Goal: Task Accomplishment & Management: Complete application form

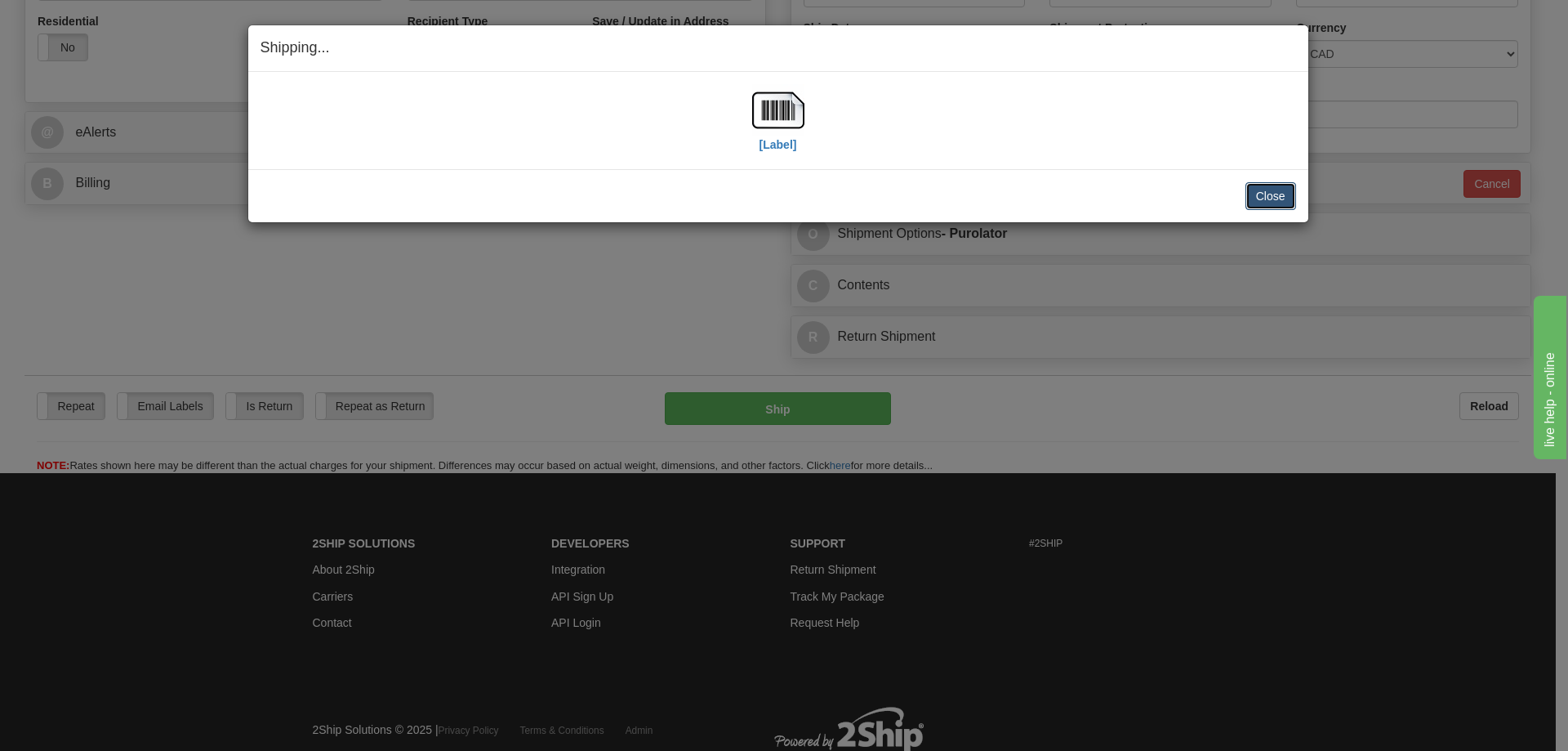
click at [1287, 194] on button "Close" at bounding box center [1270, 196] width 50 height 27
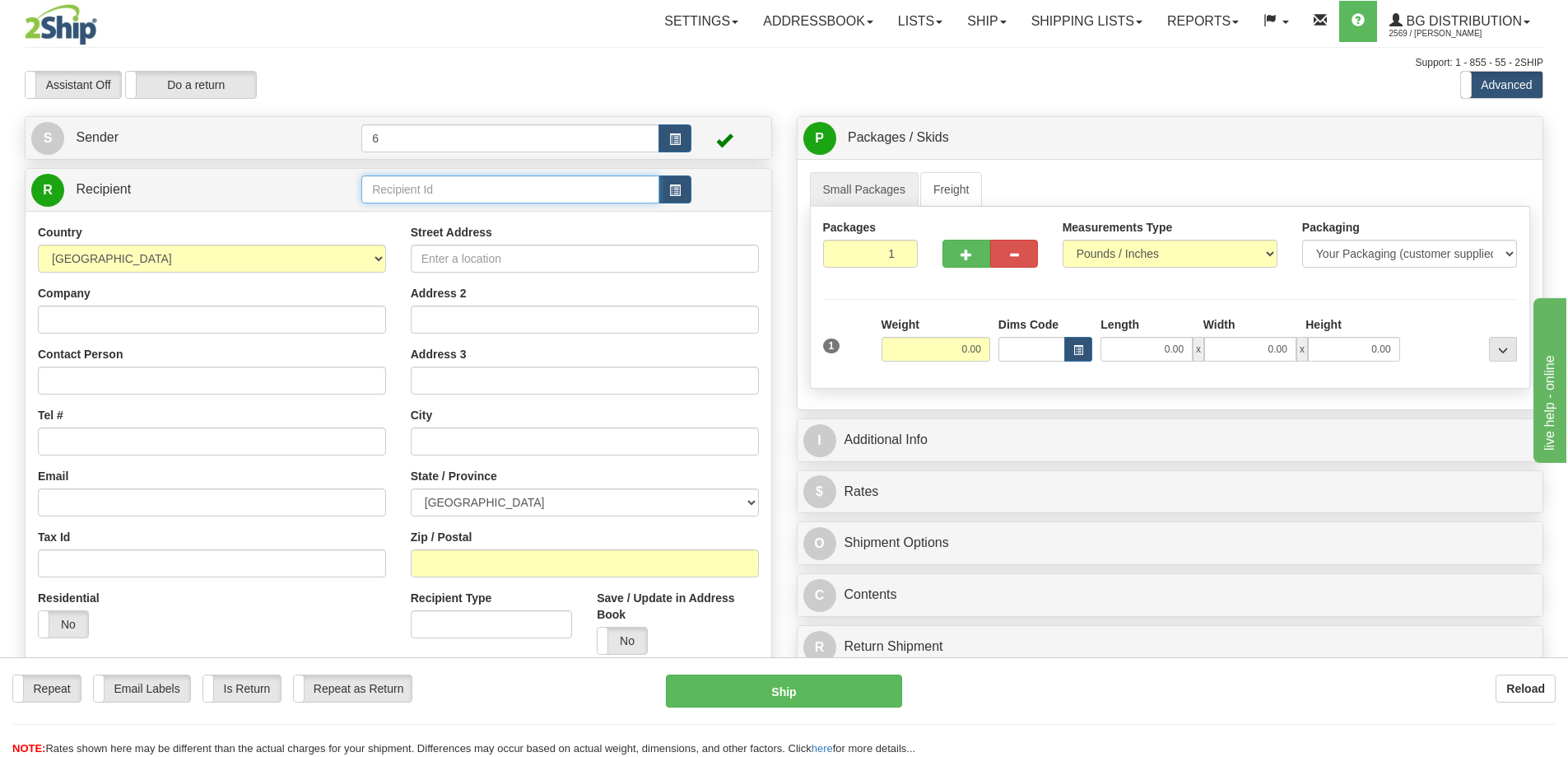
click at [504, 185] on input "text" at bounding box center [510, 188] width 298 height 28
type input "41055"
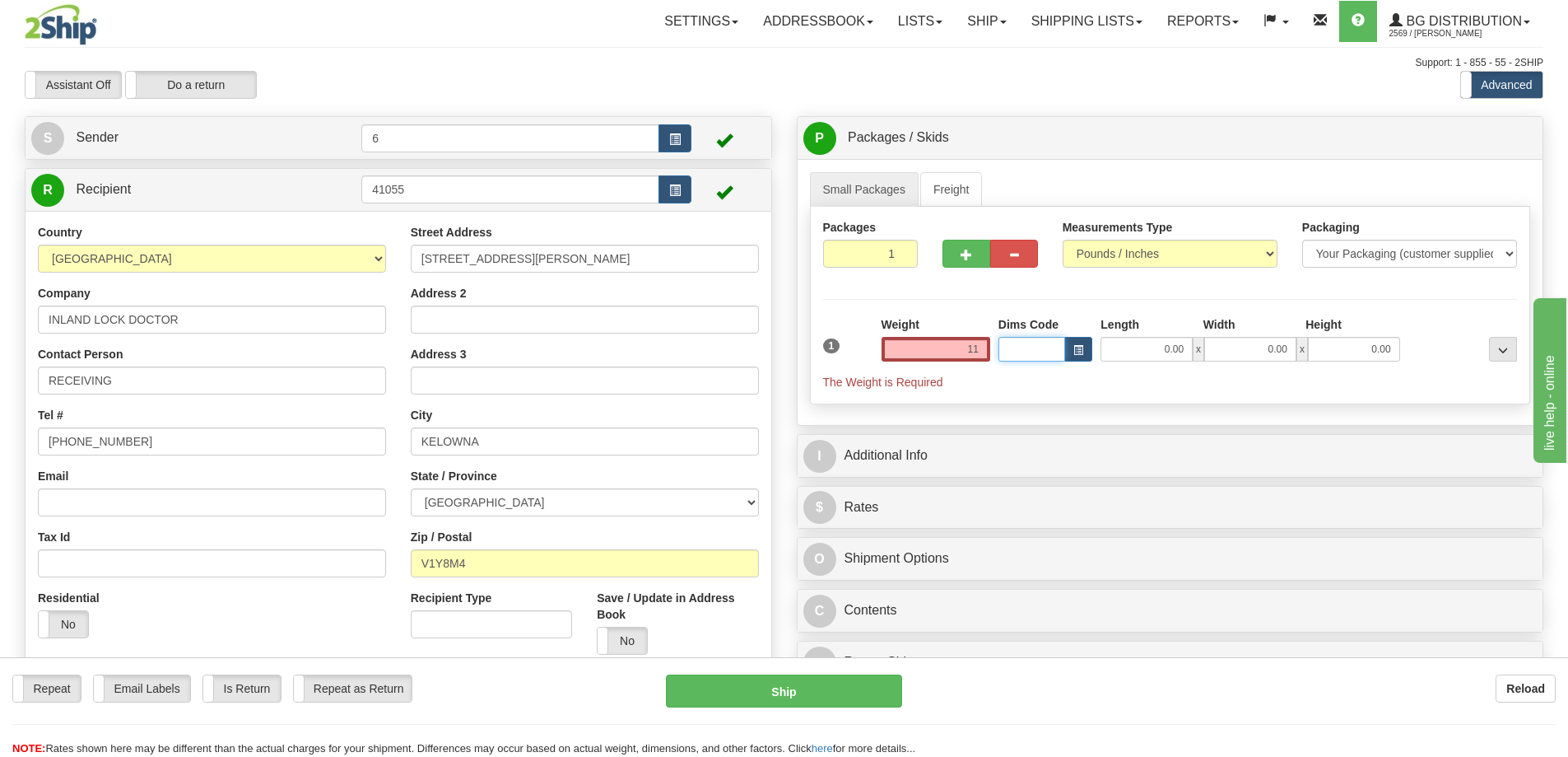
type input "11.00"
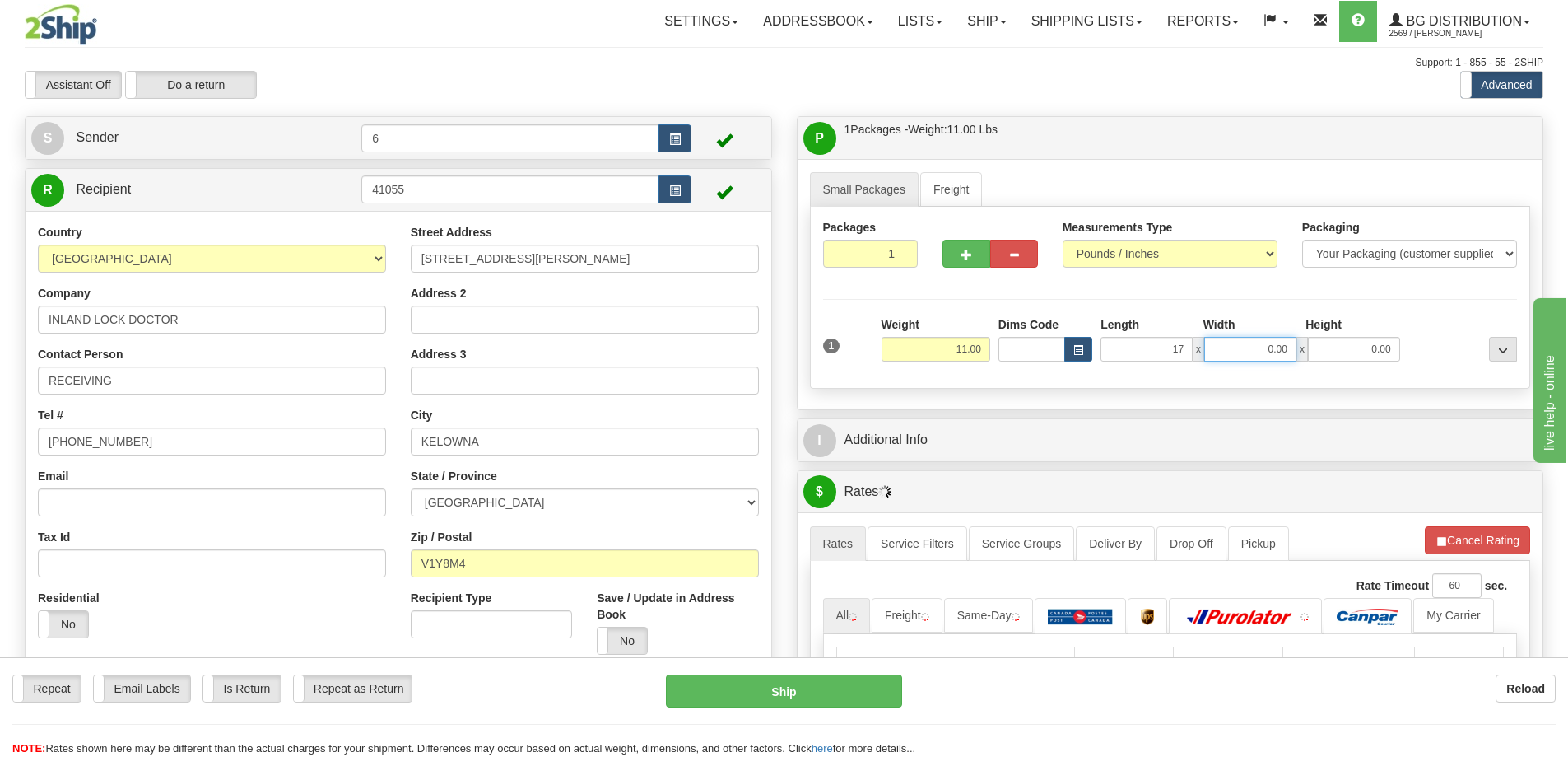
type input "17.00"
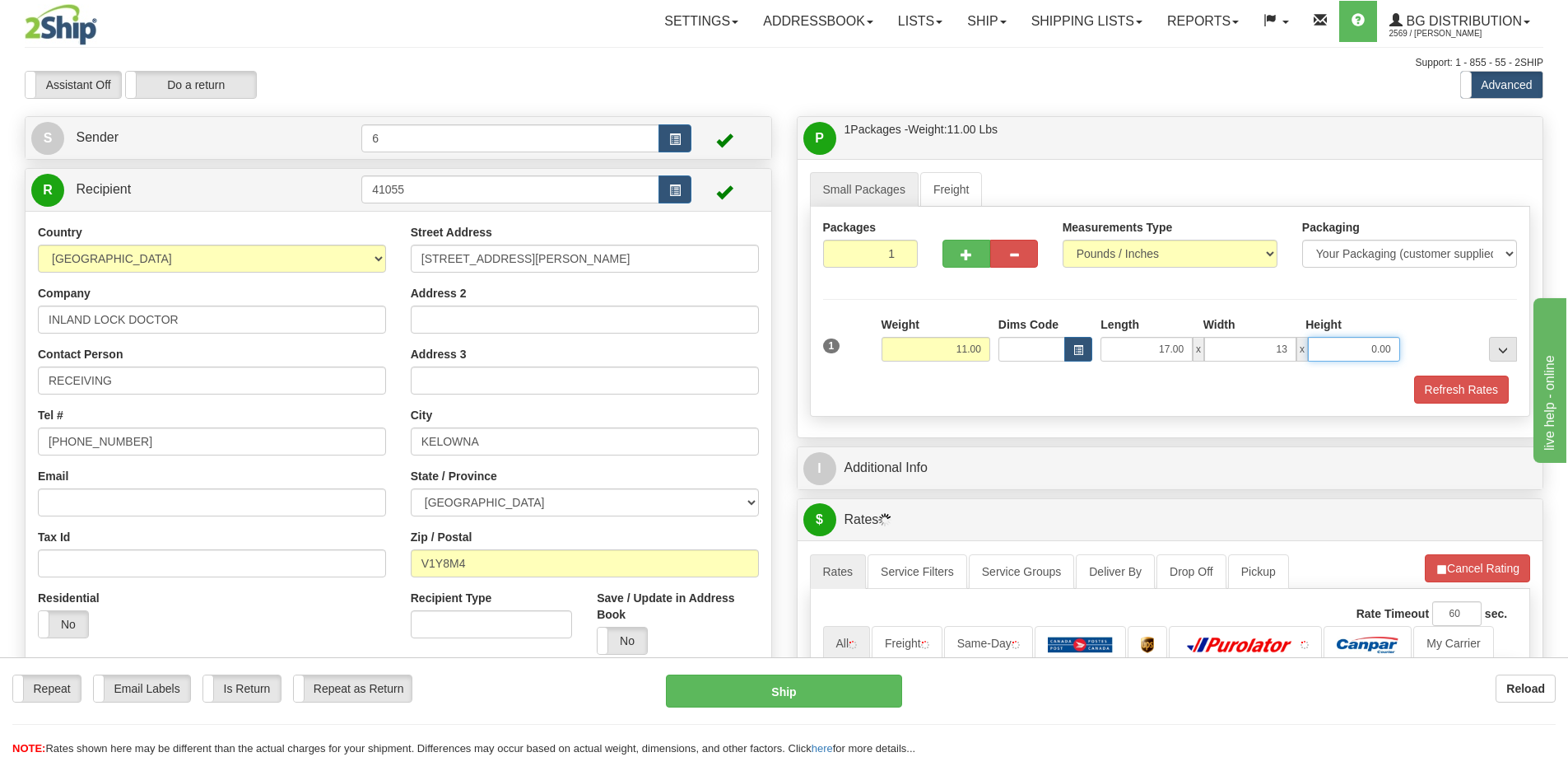
type input "13.00"
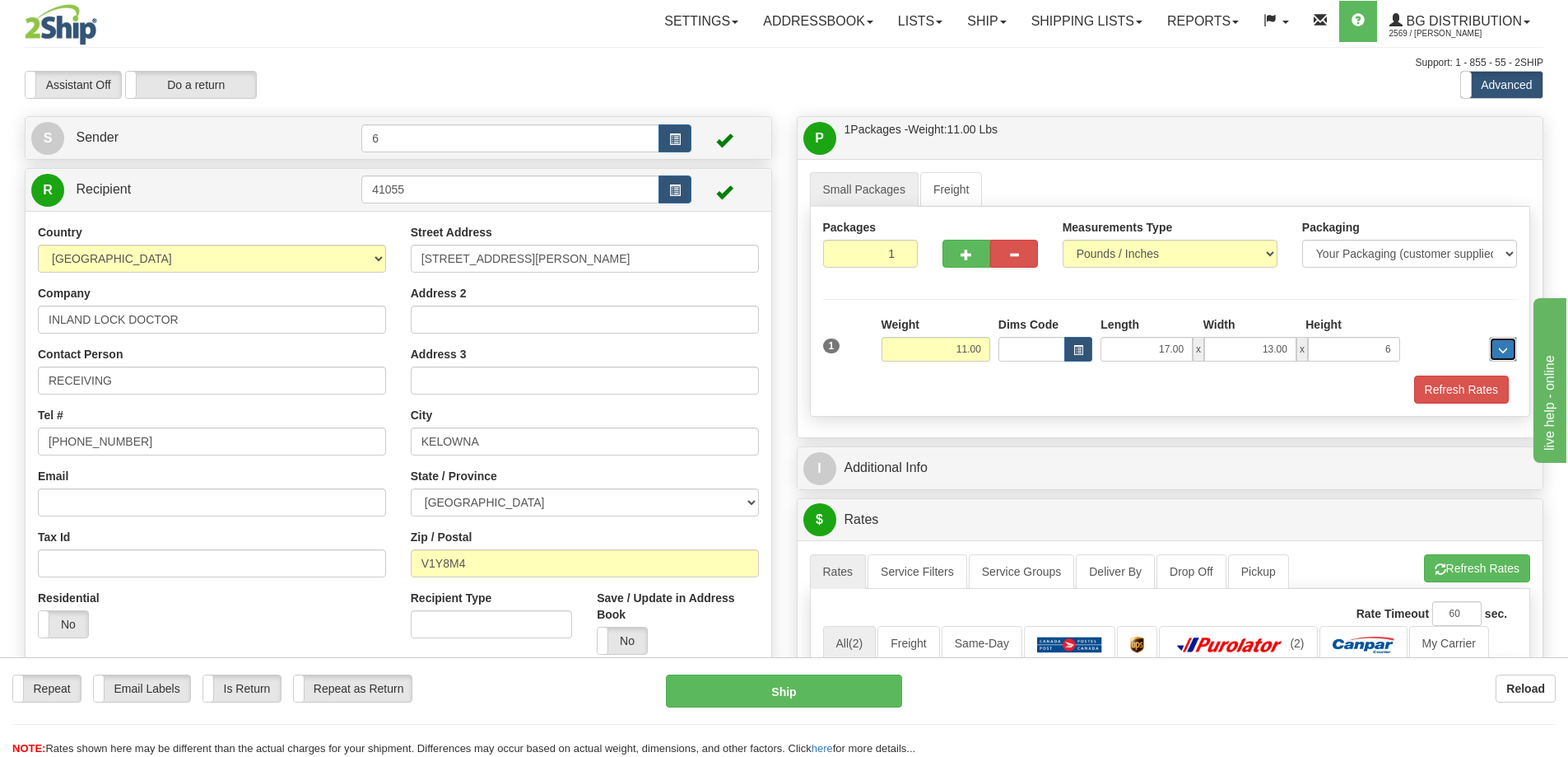
type input "6.00"
click at [1489, 390] on button "Refresh Rates" at bounding box center [1461, 389] width 95 height 28
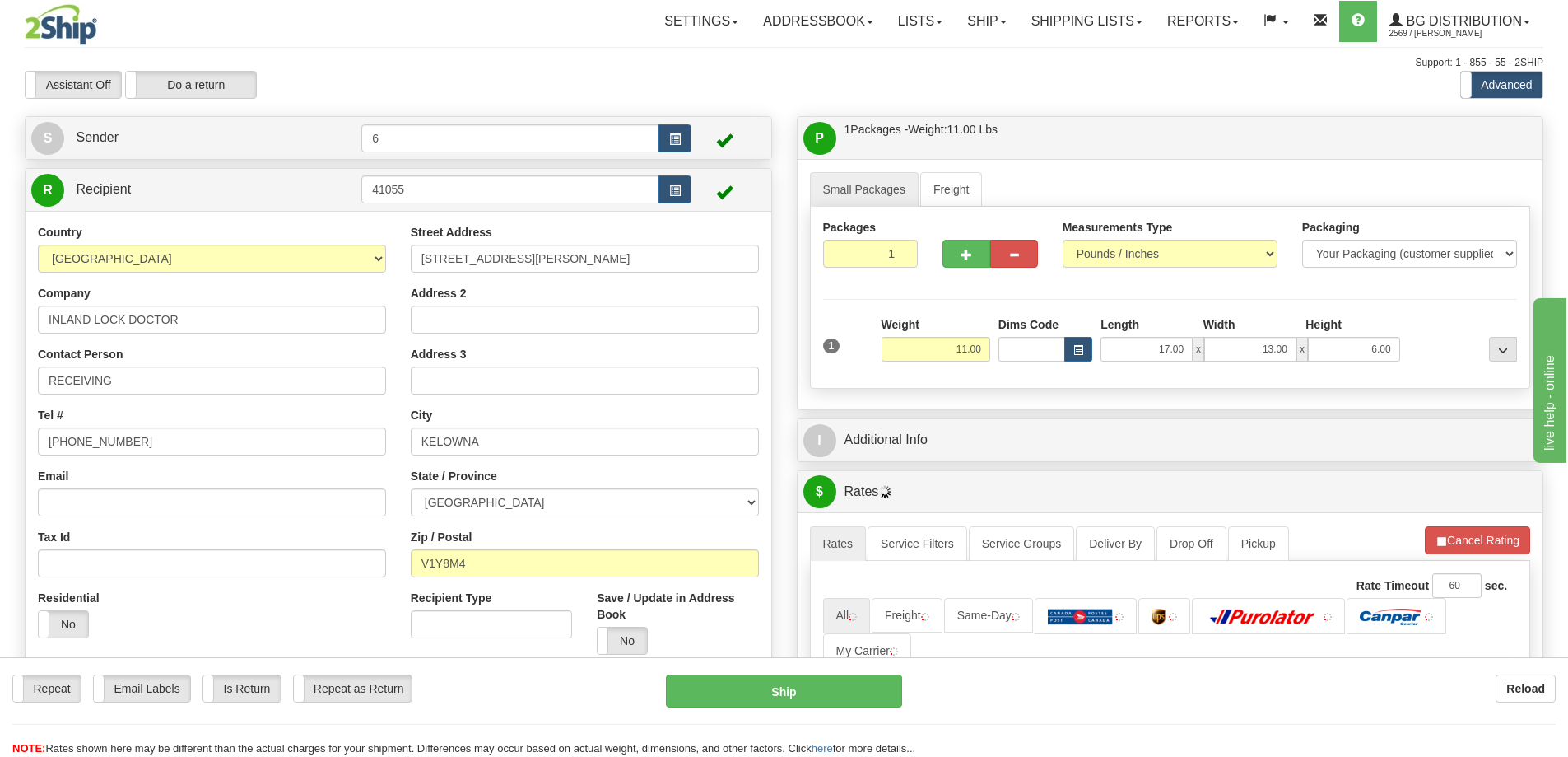
click at [1428, 423] on div "I Additional Info" at bounding box center [1171, 439] width 746 height 42
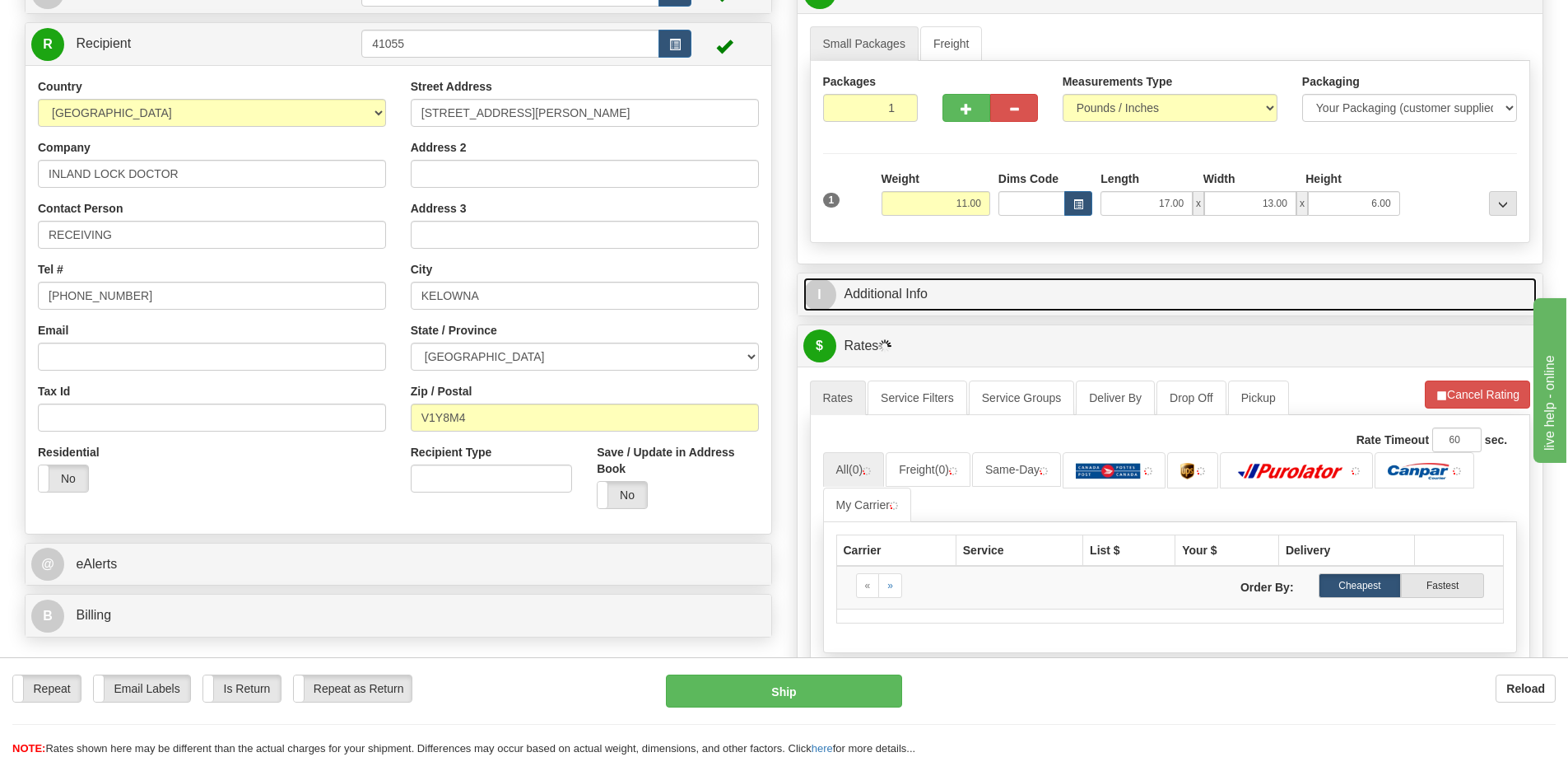
scroll to position [329, 0]
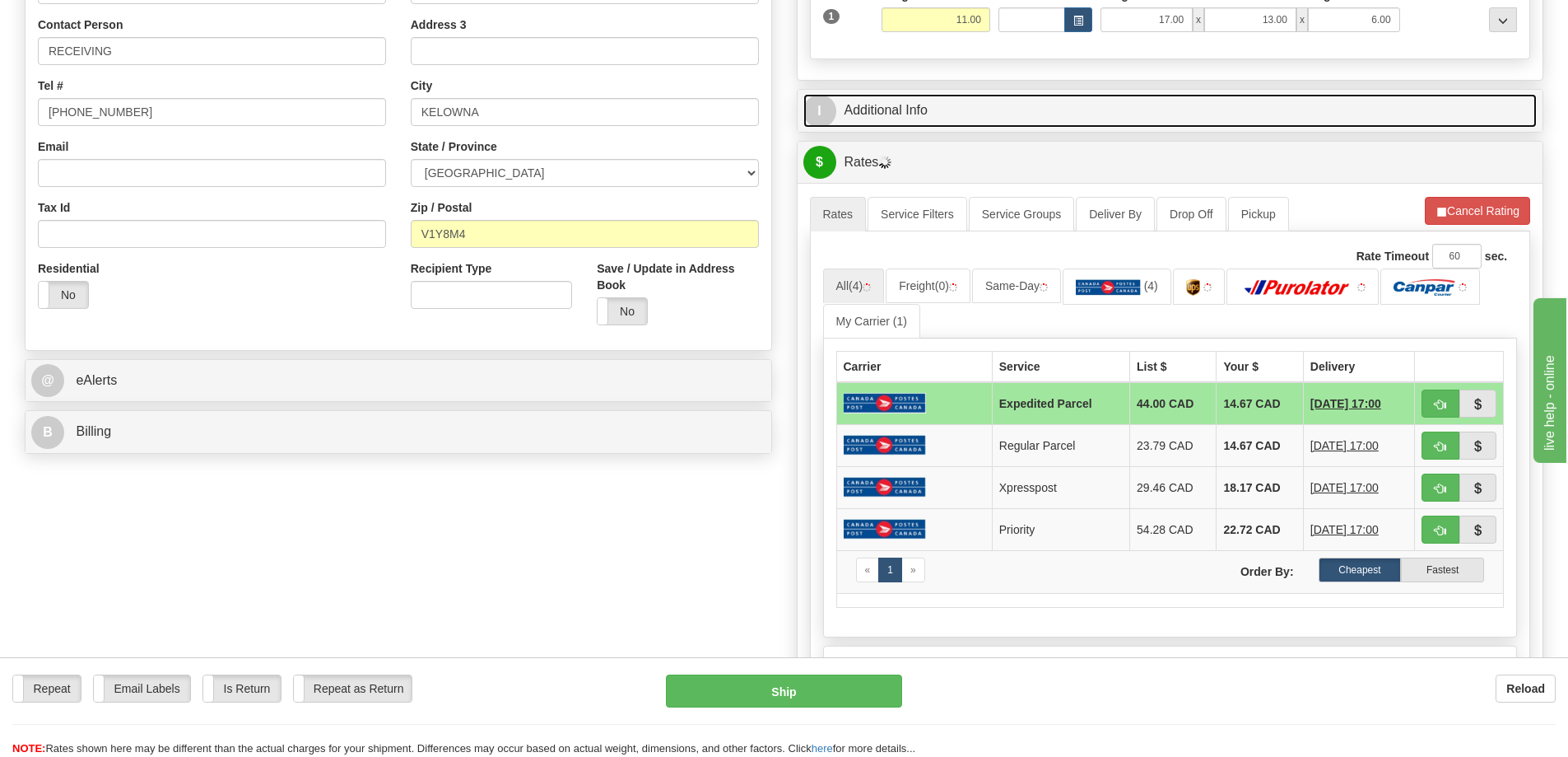
click at [1027, 113] on link "I Additional Info" at bounding box center [1170, 111] width 734 height 34
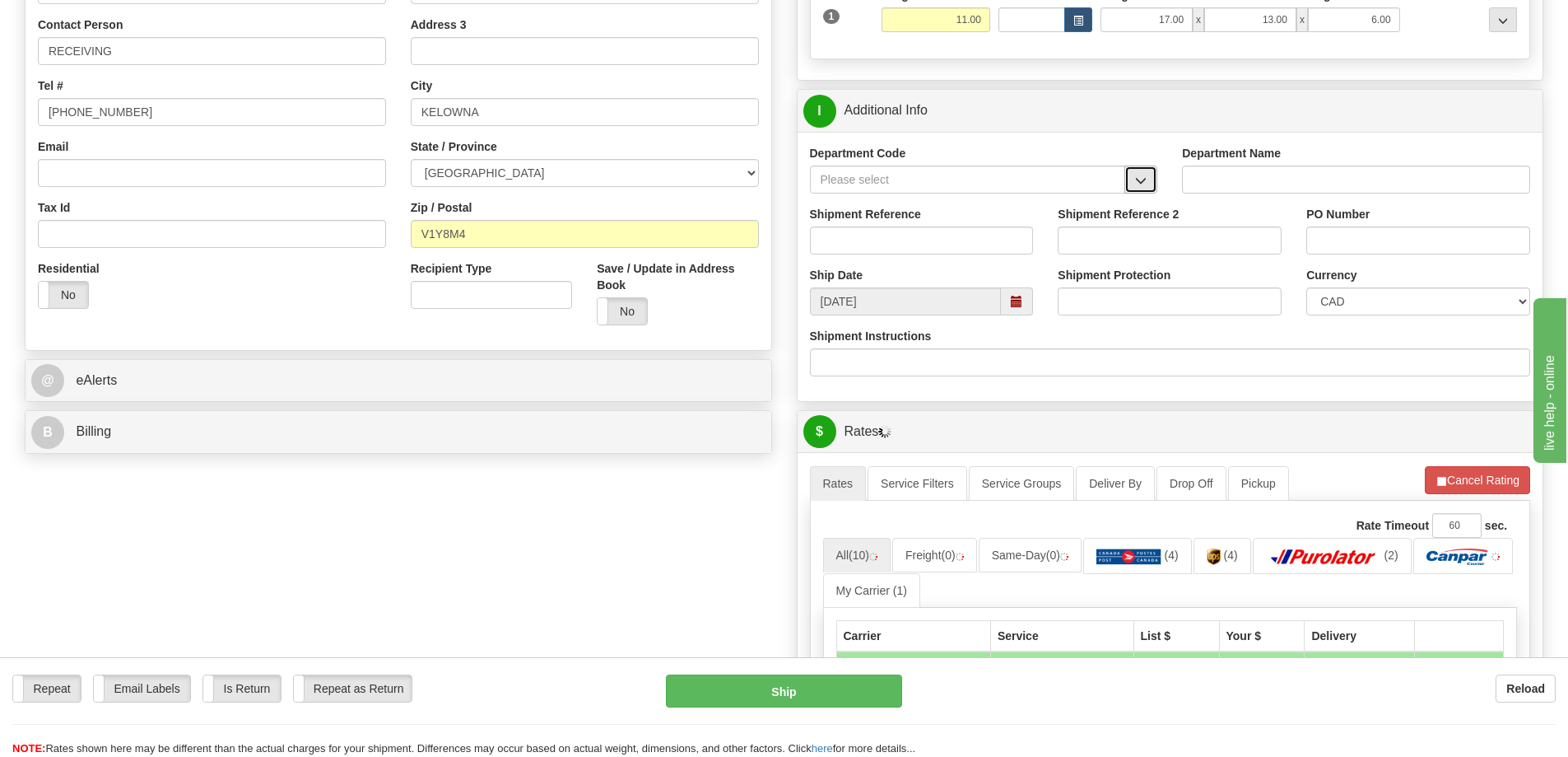
click at [1153, 184] on button "button" at bounding box center [1141, 179] width 33 height 28
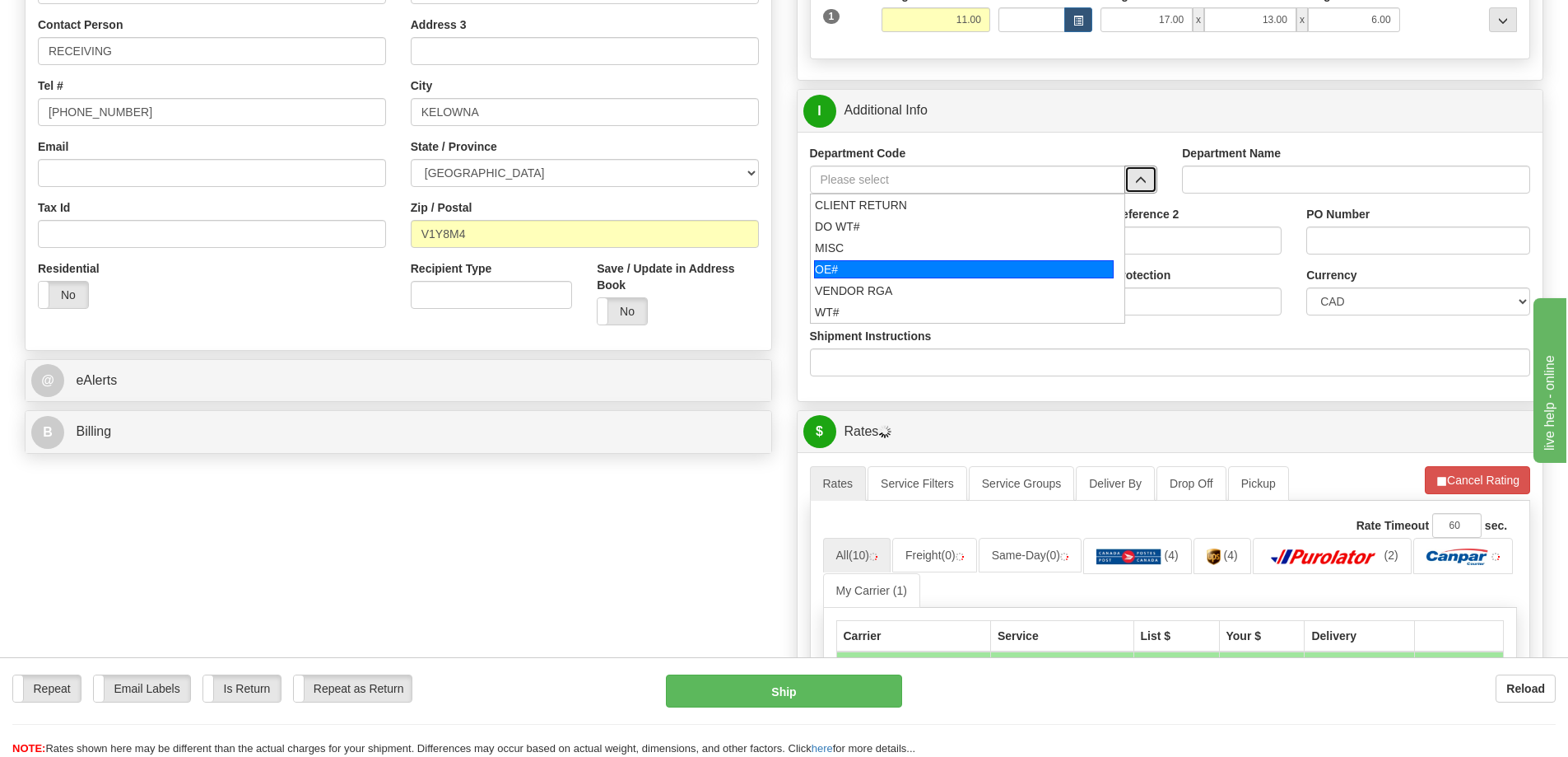
click at [900, 272] on div "OE#" at bounding box center [964, 269] width 300 height 18
type input "OE#"
type input "ORDERS"
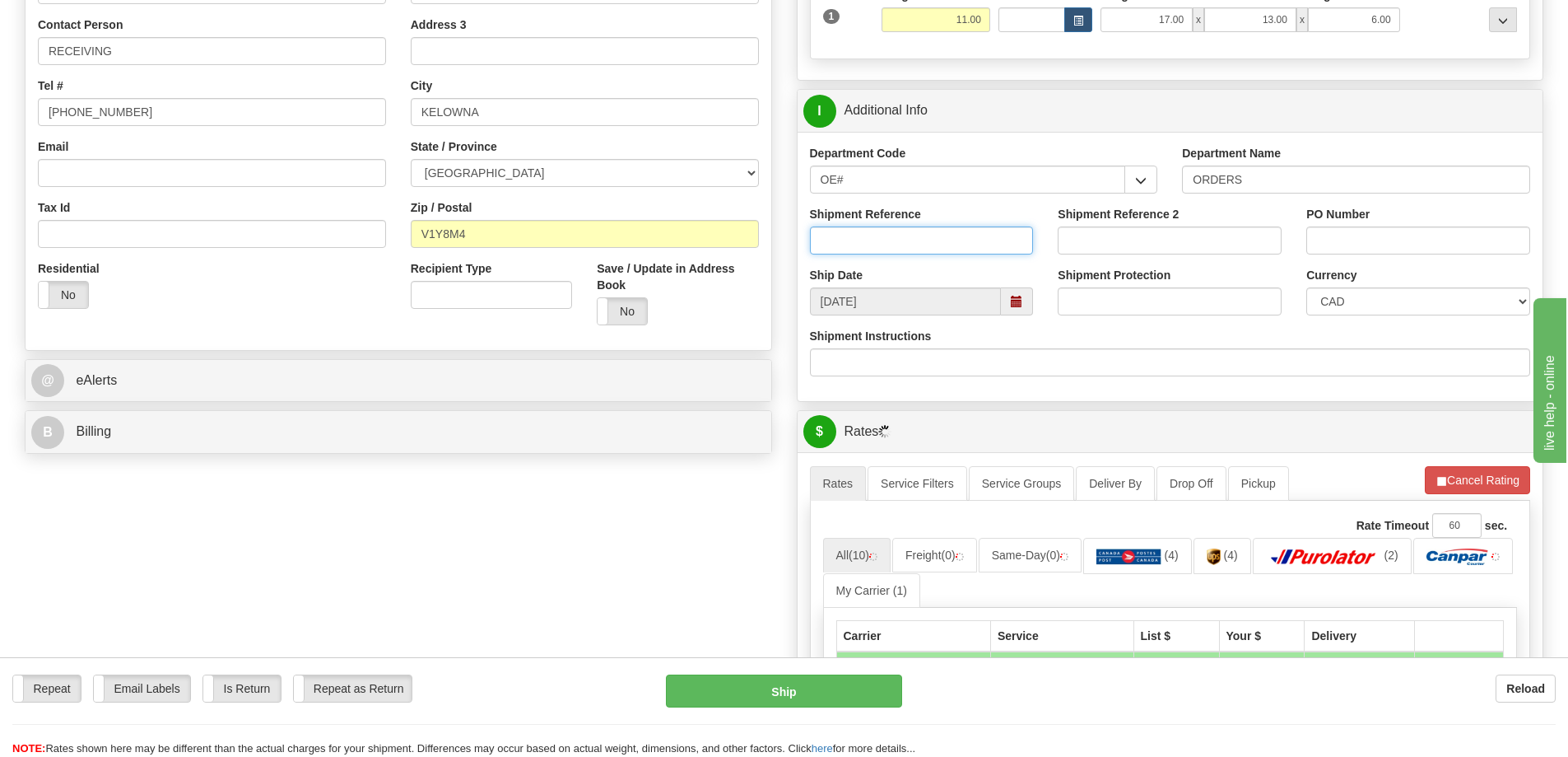
click at [895, 249] on input "Shipment Reference" at bounding box center [921, 240] width 224 height 28
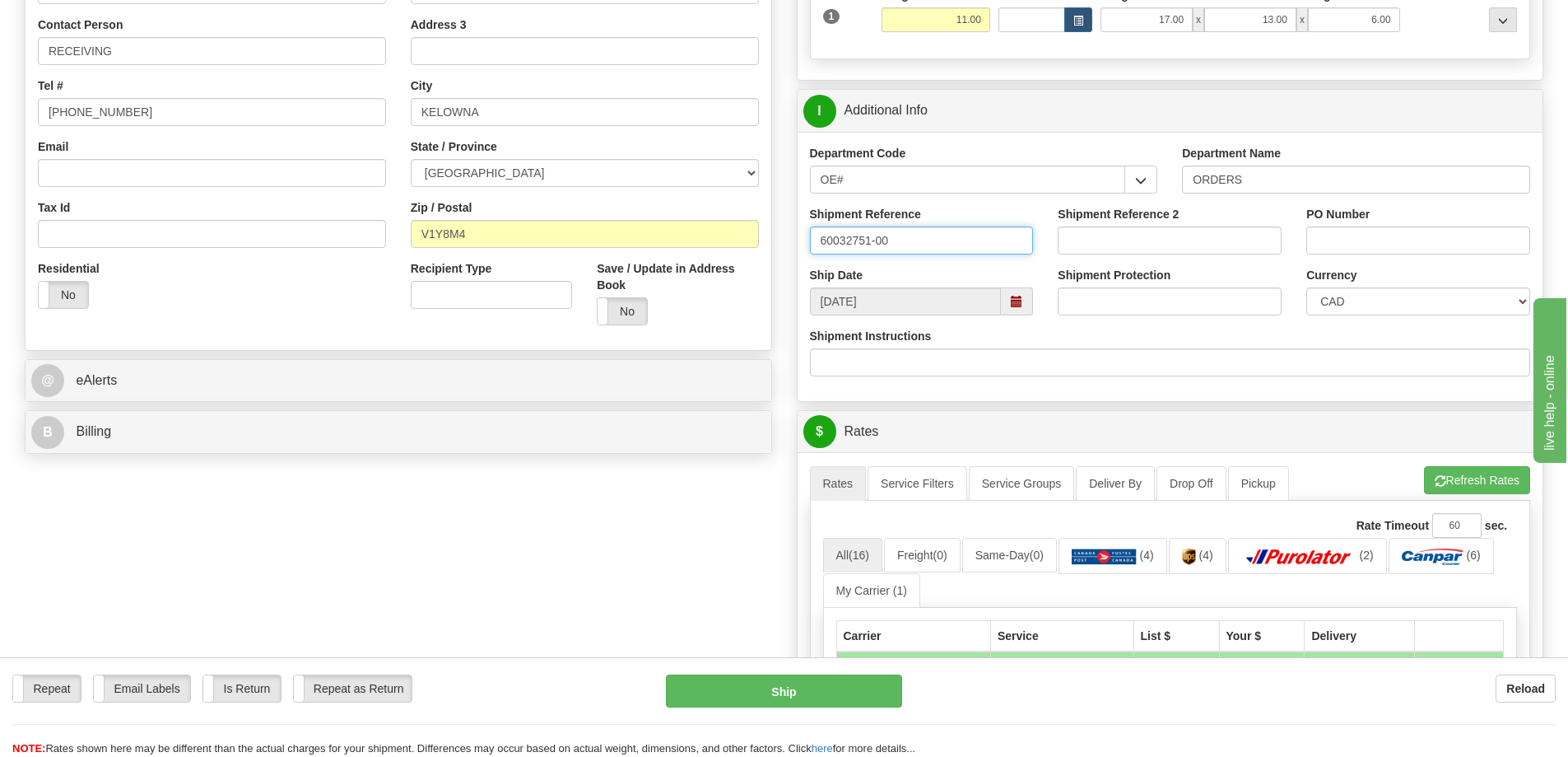
type input "60032751-00"
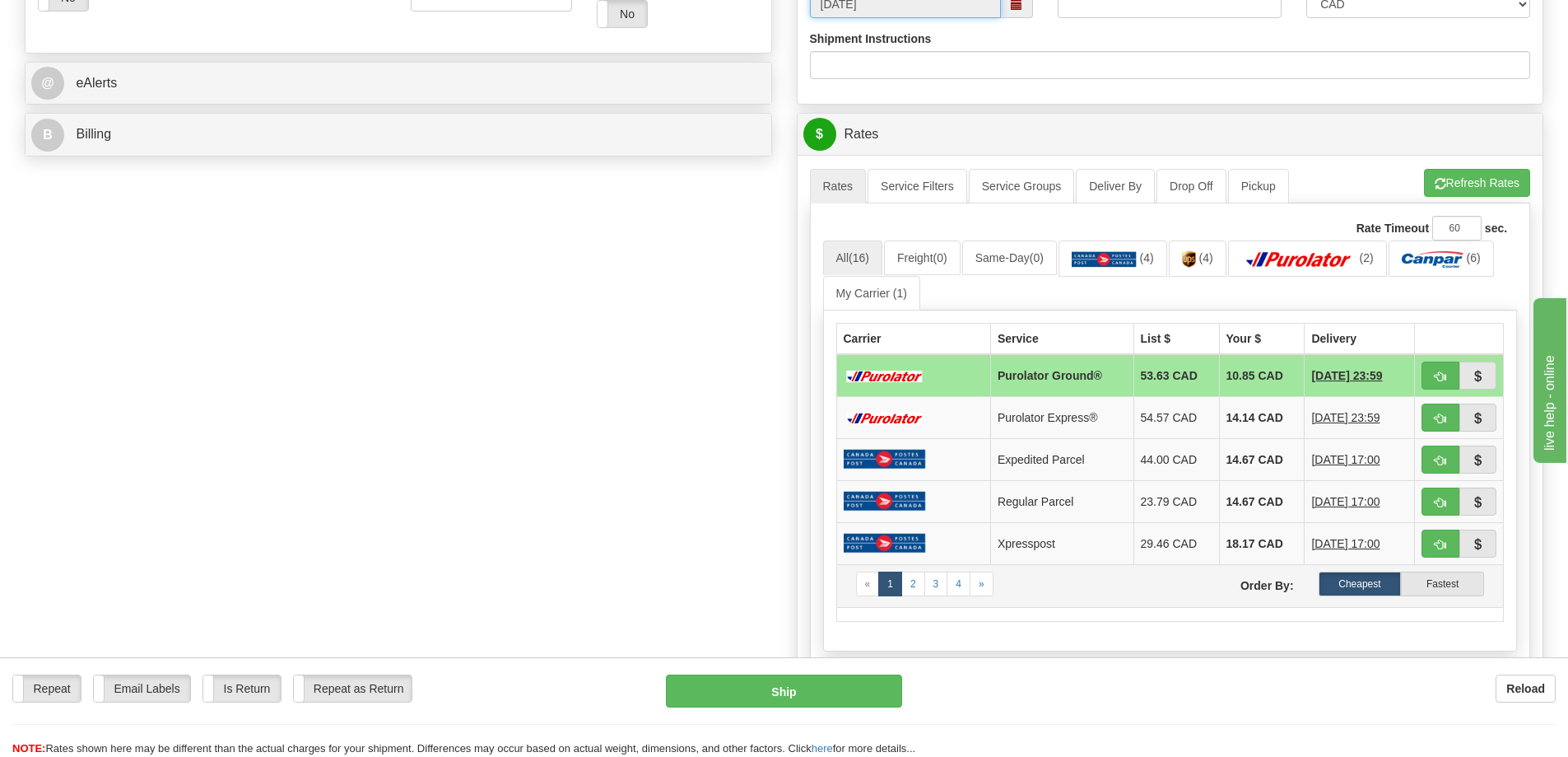
scroll to position [741, 0]
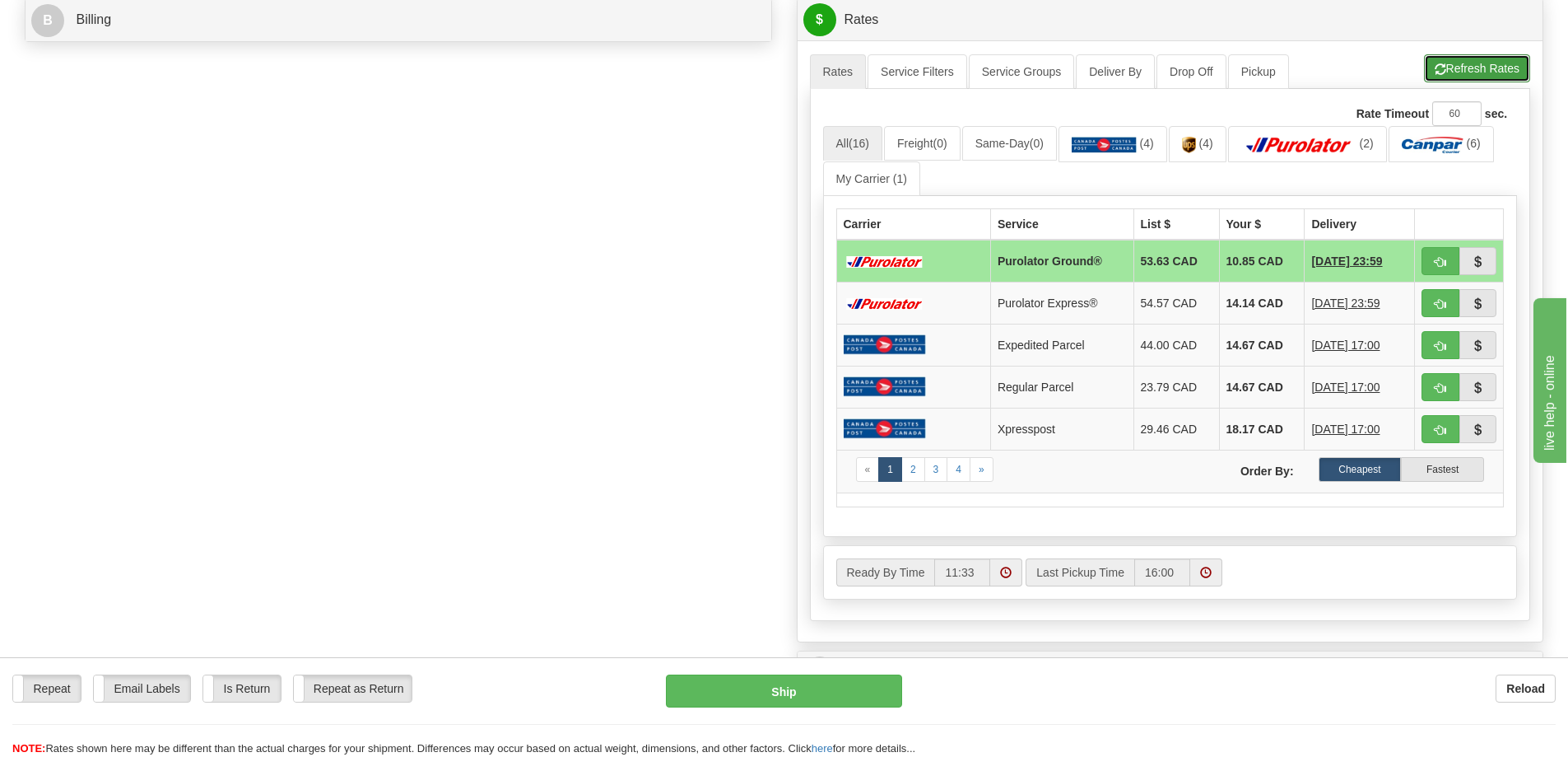
click at [1464, 76] on button "Refresh Rates" at bounding box center [1476, 68] width 106 height 28
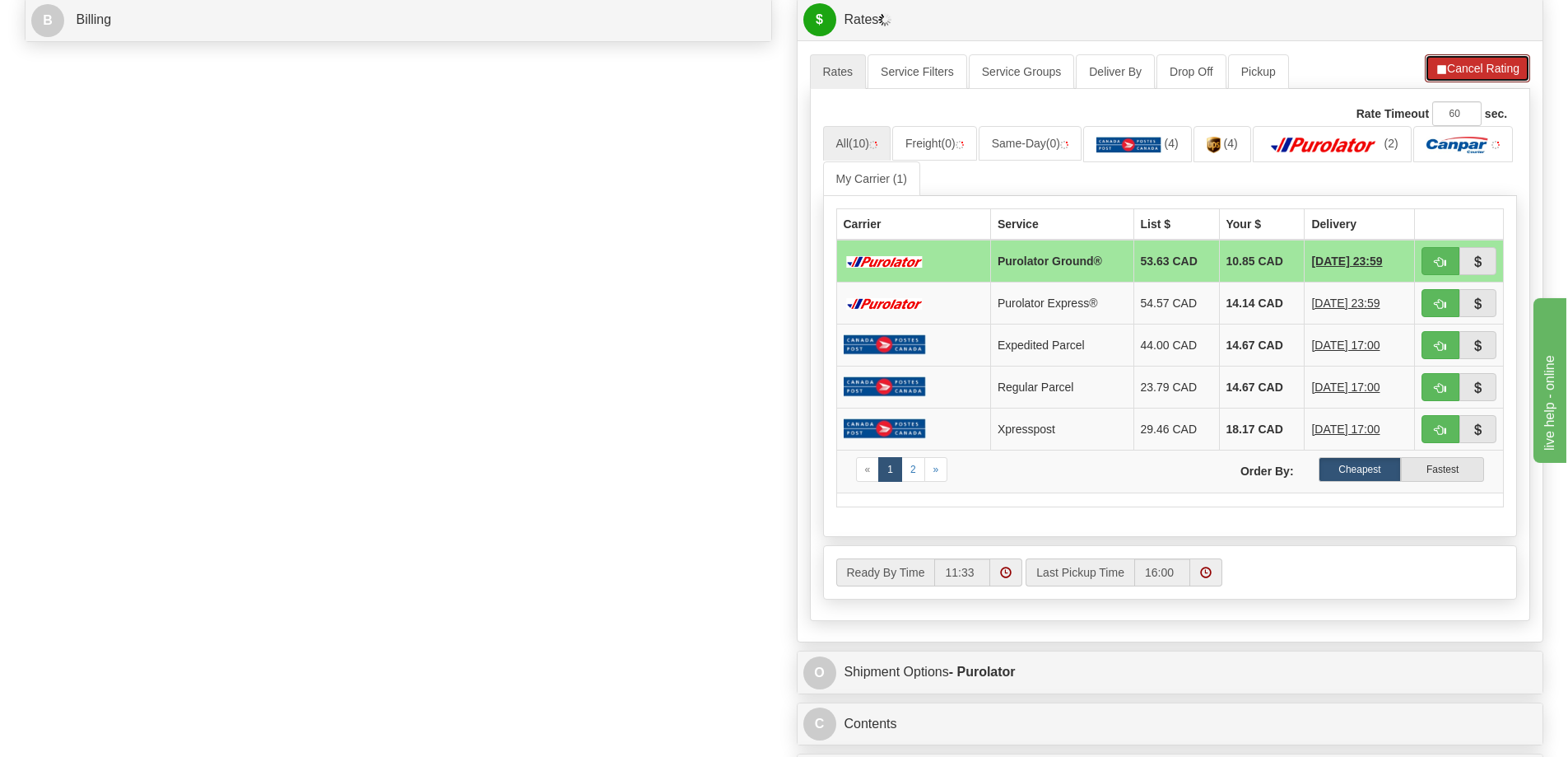
drag, startPoint x: 1464, startPoint y: 76, endPoint x: 1468, endPoint y: 96, distance: 20.4
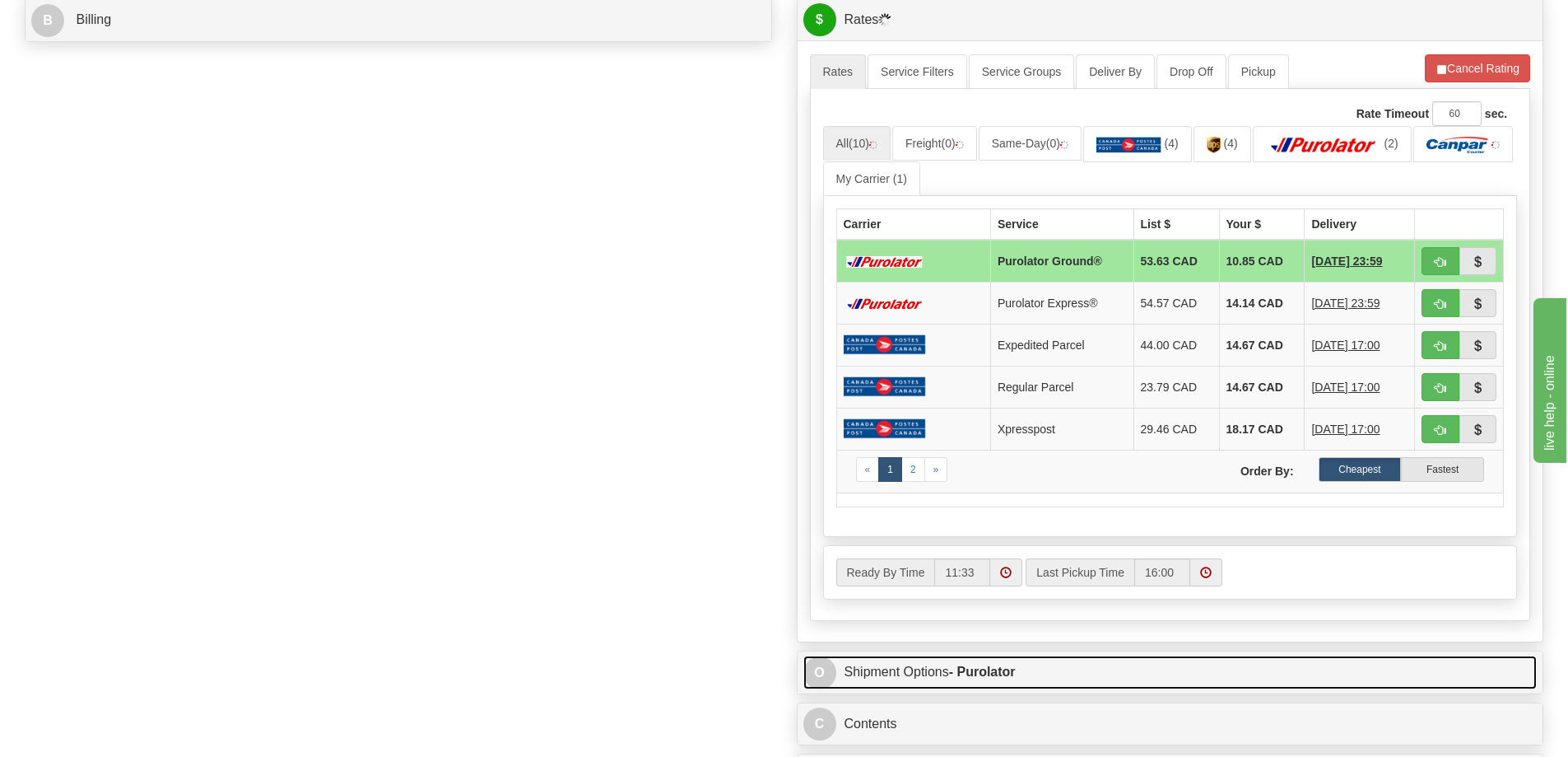
drag, startPoint x: 1468, startPoint y: 96, endPoint x: 1379, endPoint y: 682, distance: 592.7
click at [1379, 682] on link "O Shipment Options - Purolator" at bounding box center [1170, 672] width 734 height 34
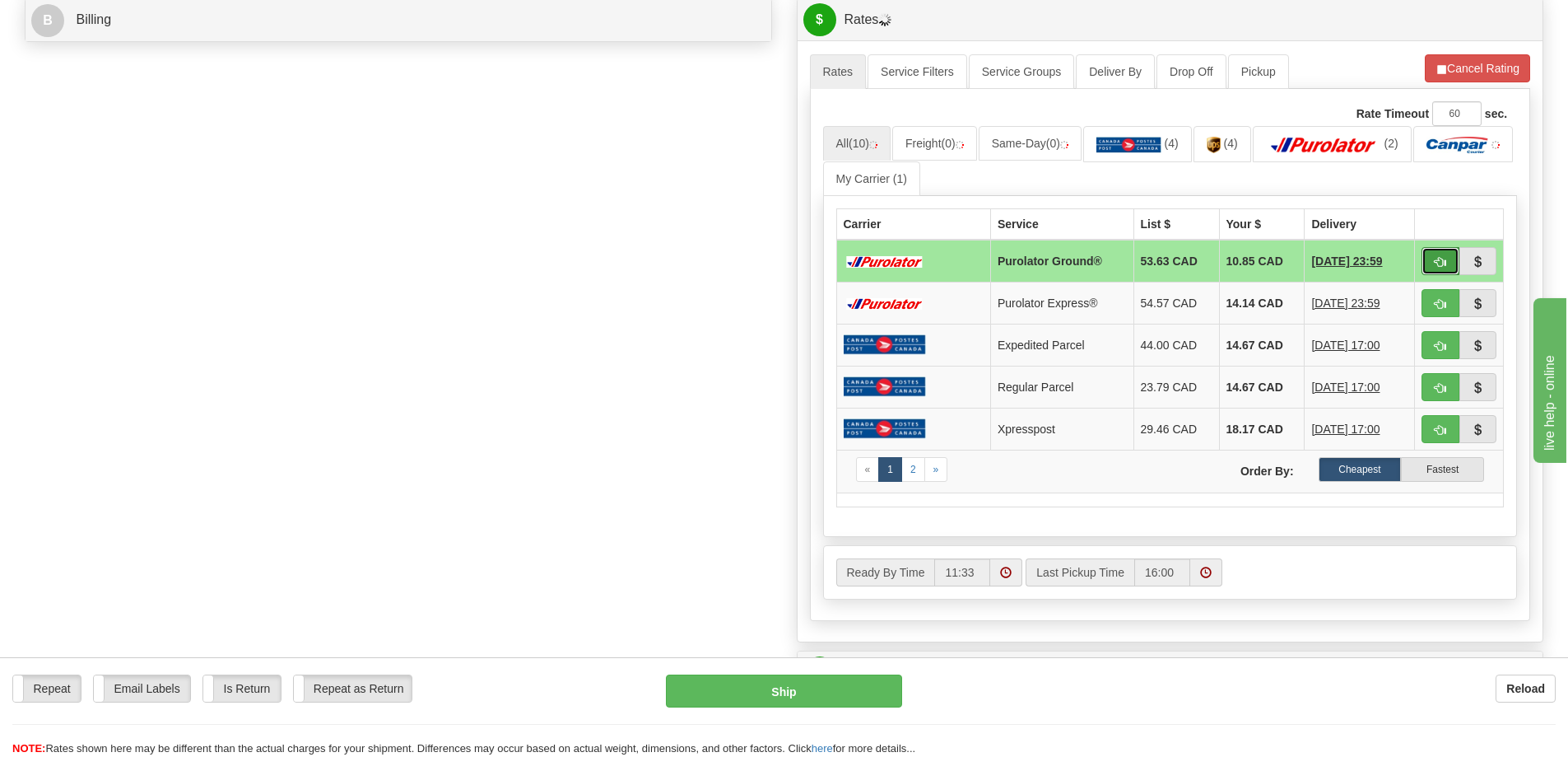
click at [1440, 260] on span "button" at bounding box center [1439, 262] width 12 height 11
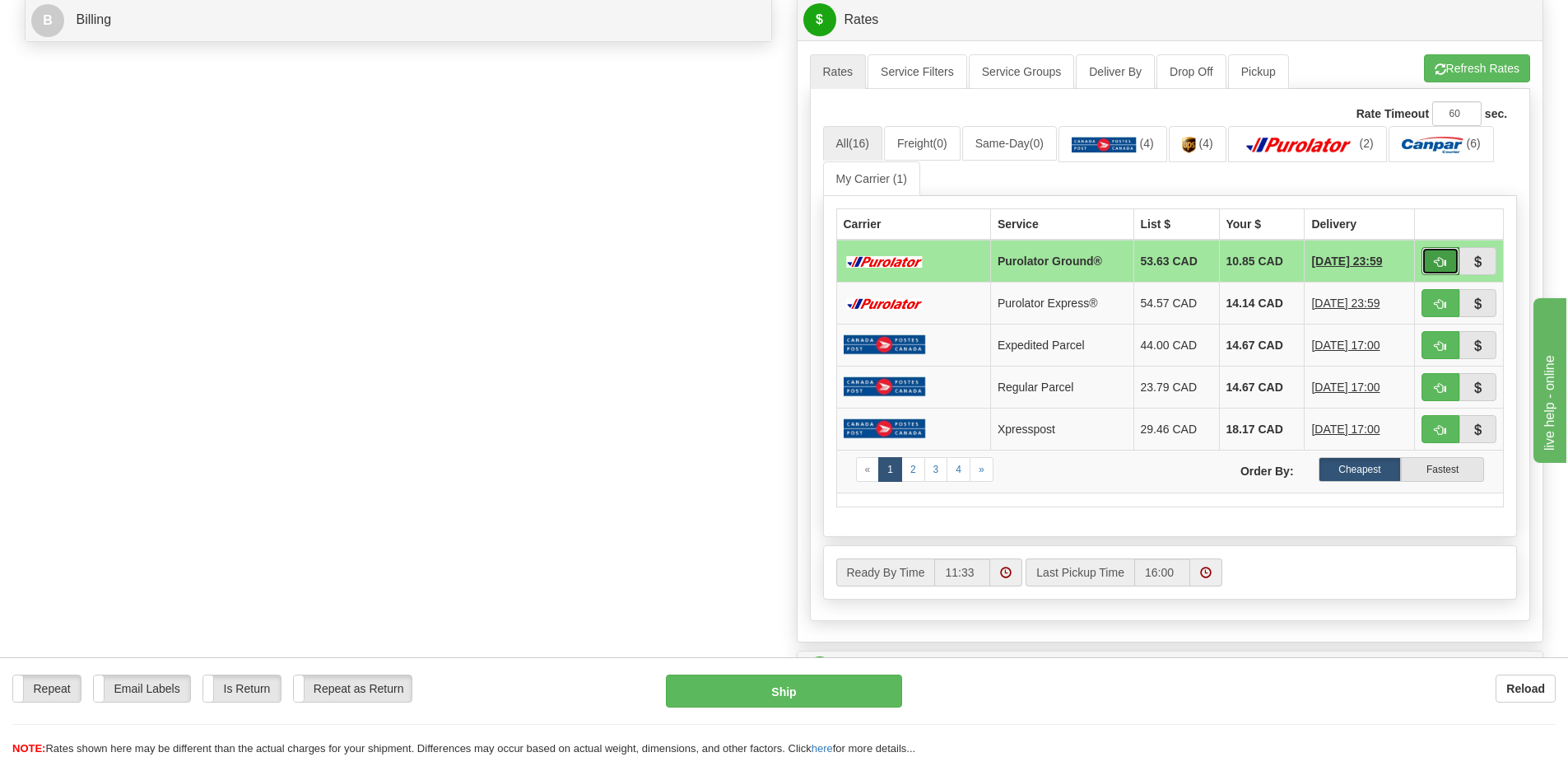
click at [1456, 254] on button "button" at bounding box center [1440, 261] width 37 height 28
type input "260"
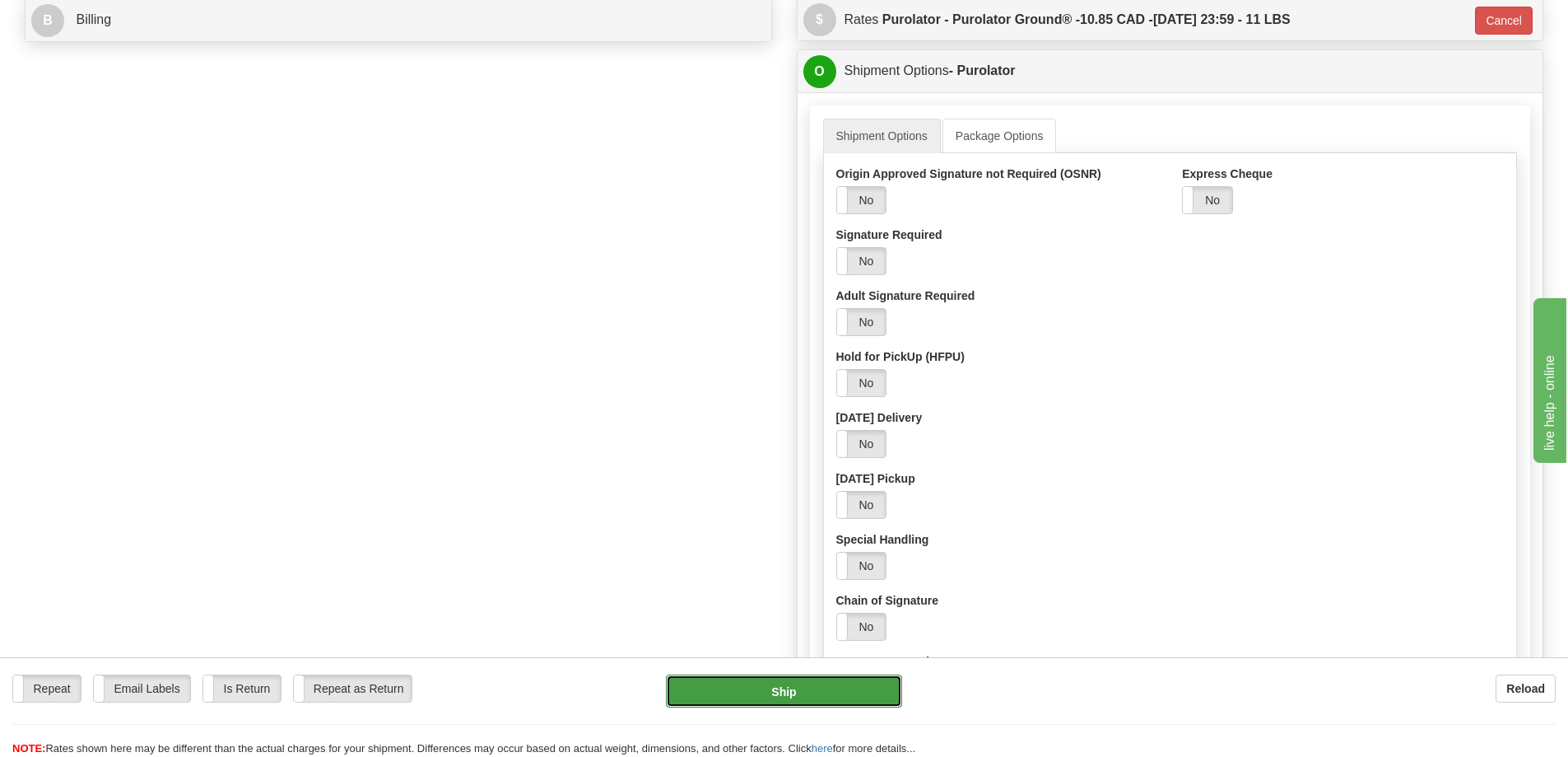
click at [756, 683] on button "Ship" at bounding box center [784, 690] width 236 height 33
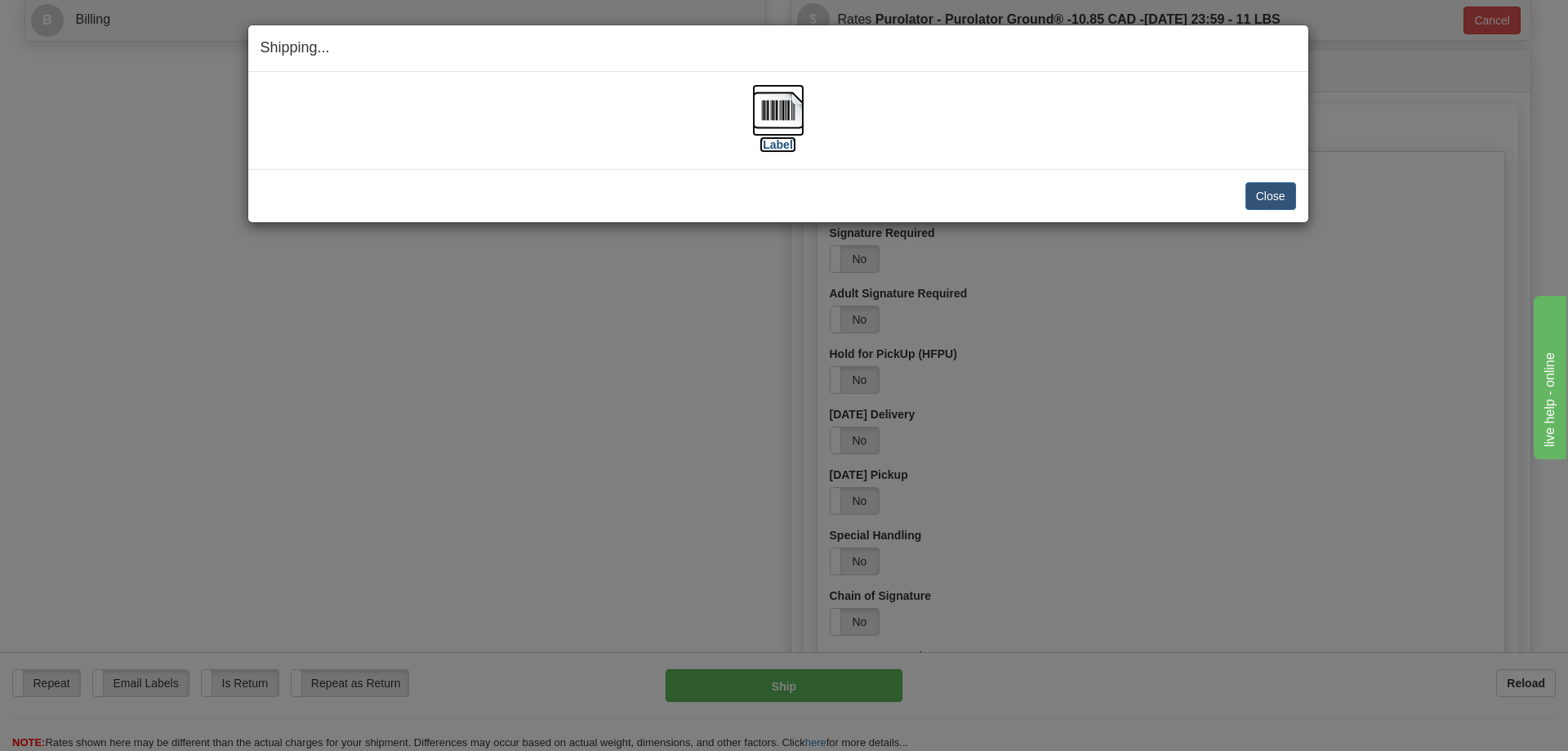
click at [776, 147] on label "[Label]" at bounding box center [778, 144] width 37 height 16
drag, startPoint x: 1270, startPoint y: 202, endPoint x: 1255, endPoint y: 200, distance: 15.1
click at [1270, 202] on button "Close" at bounding box center [1270, 196] width 50 height 27
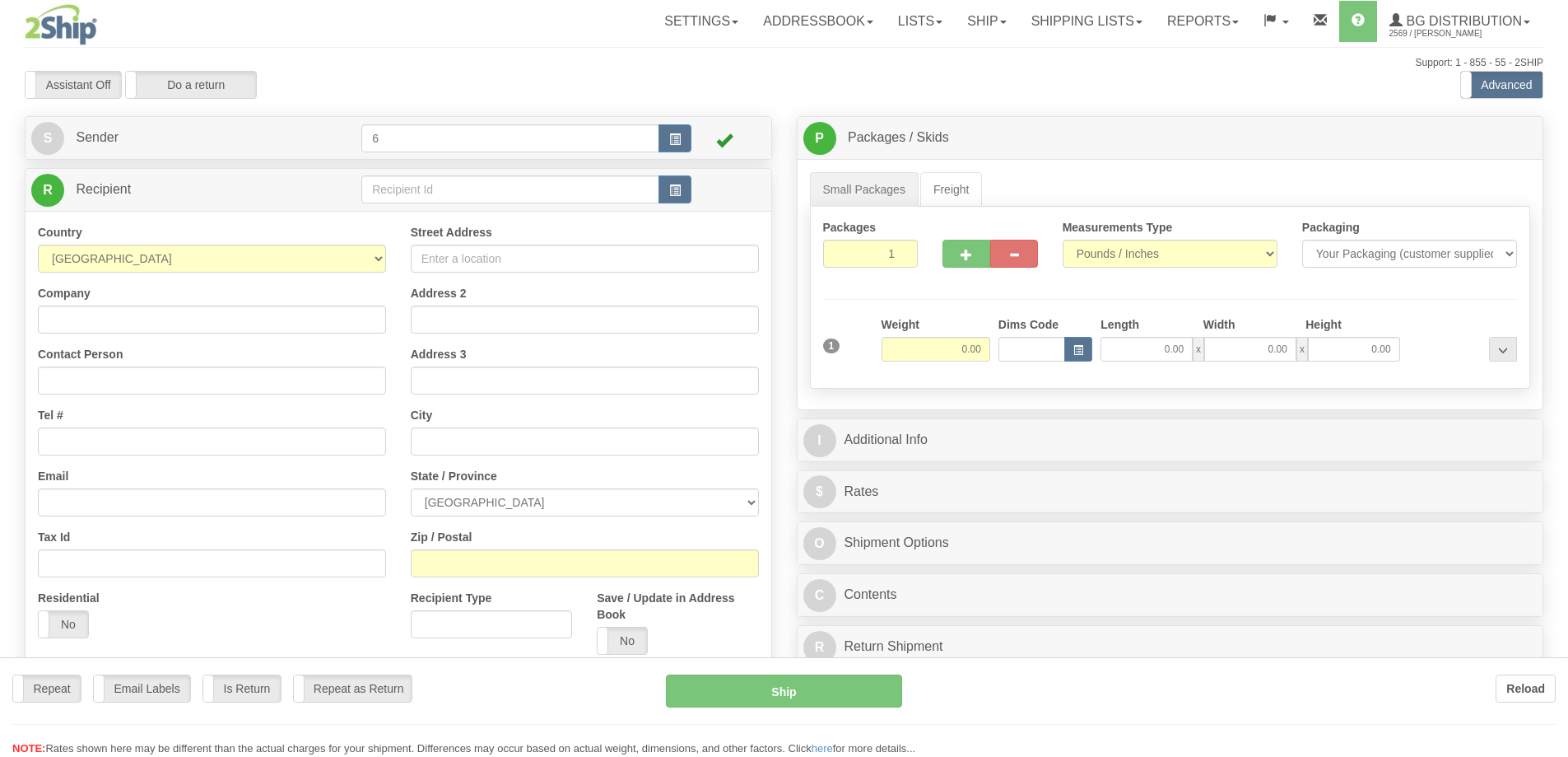
click at [420, 194] on div at bounding box center [784, 378] width 1568 height 757
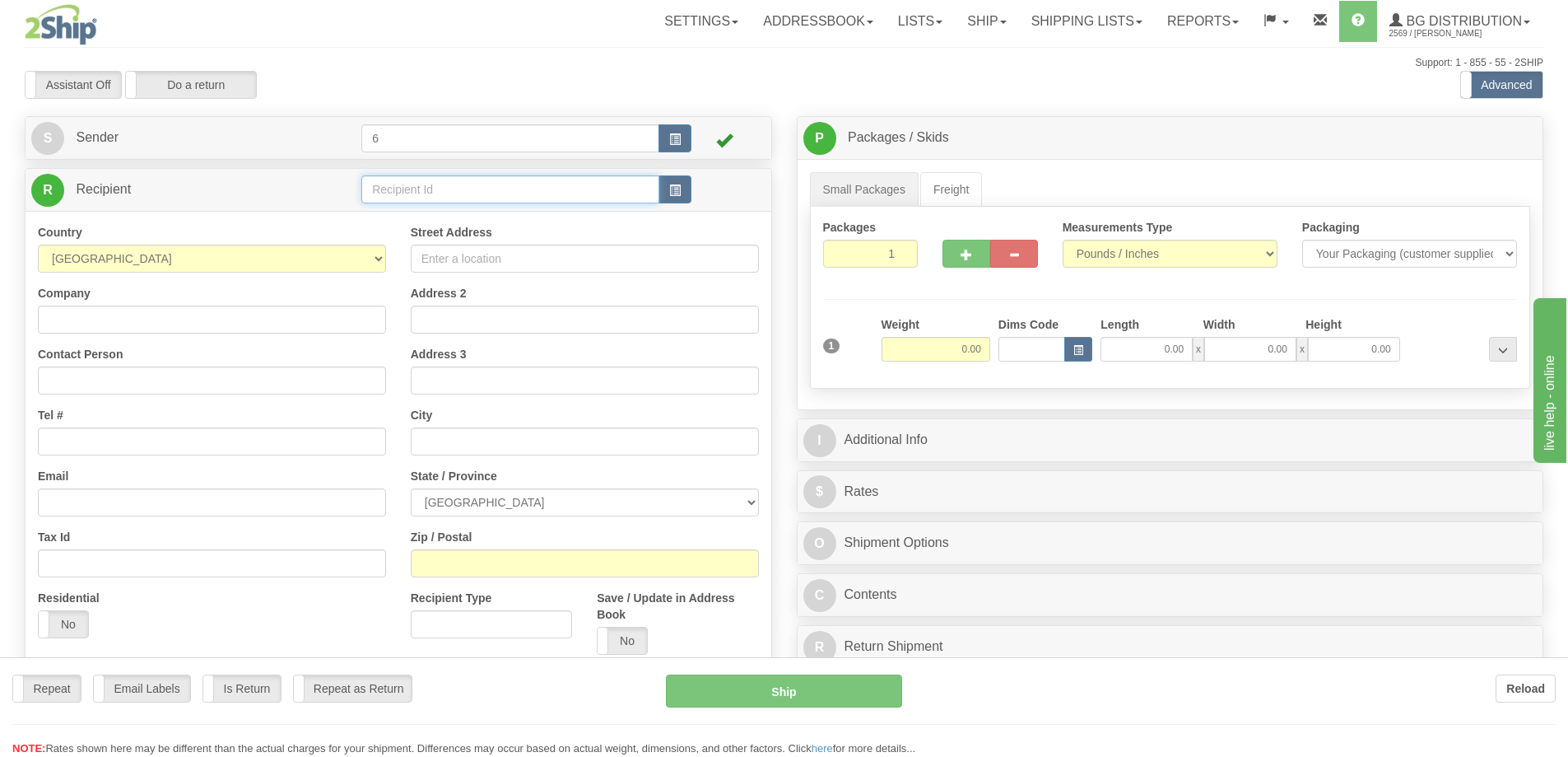
click at [419, 194] on input "text" at bounding box center [510, 188] width 298 height 28
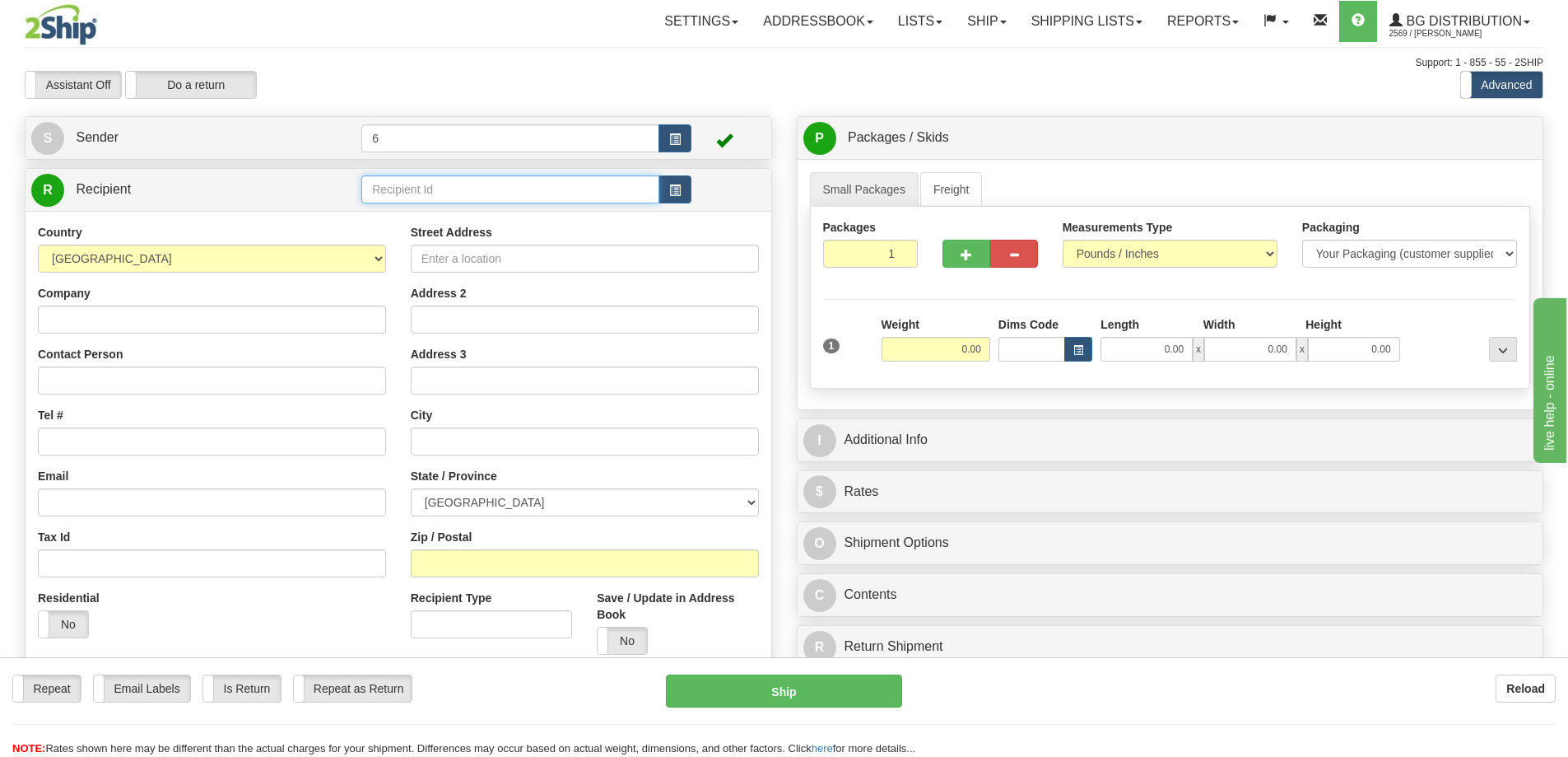
click at [419, 194] on input "text" at bounding box center [510, 188] width 298 height 28
type input "44008"
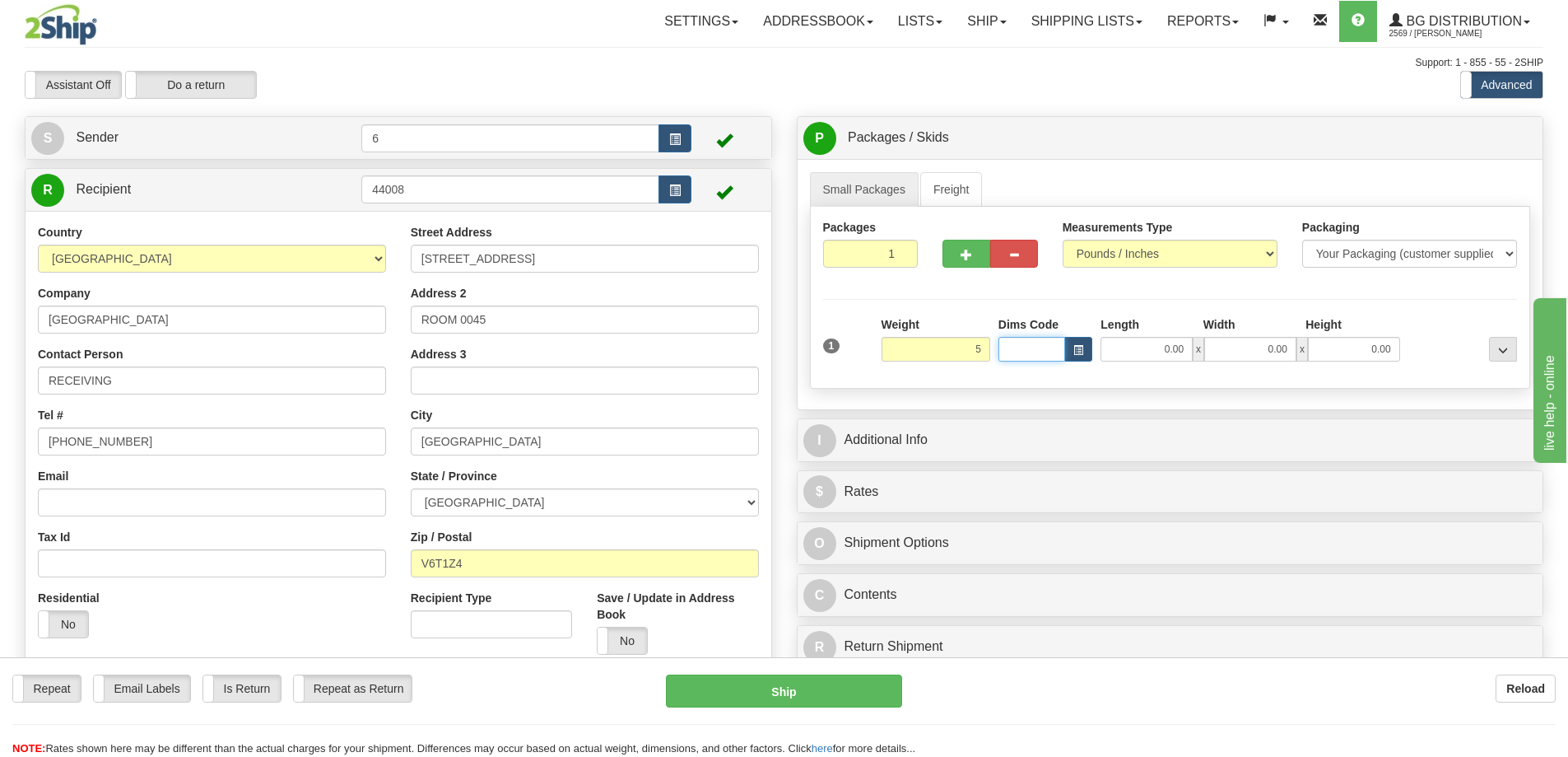
type input "5.00"
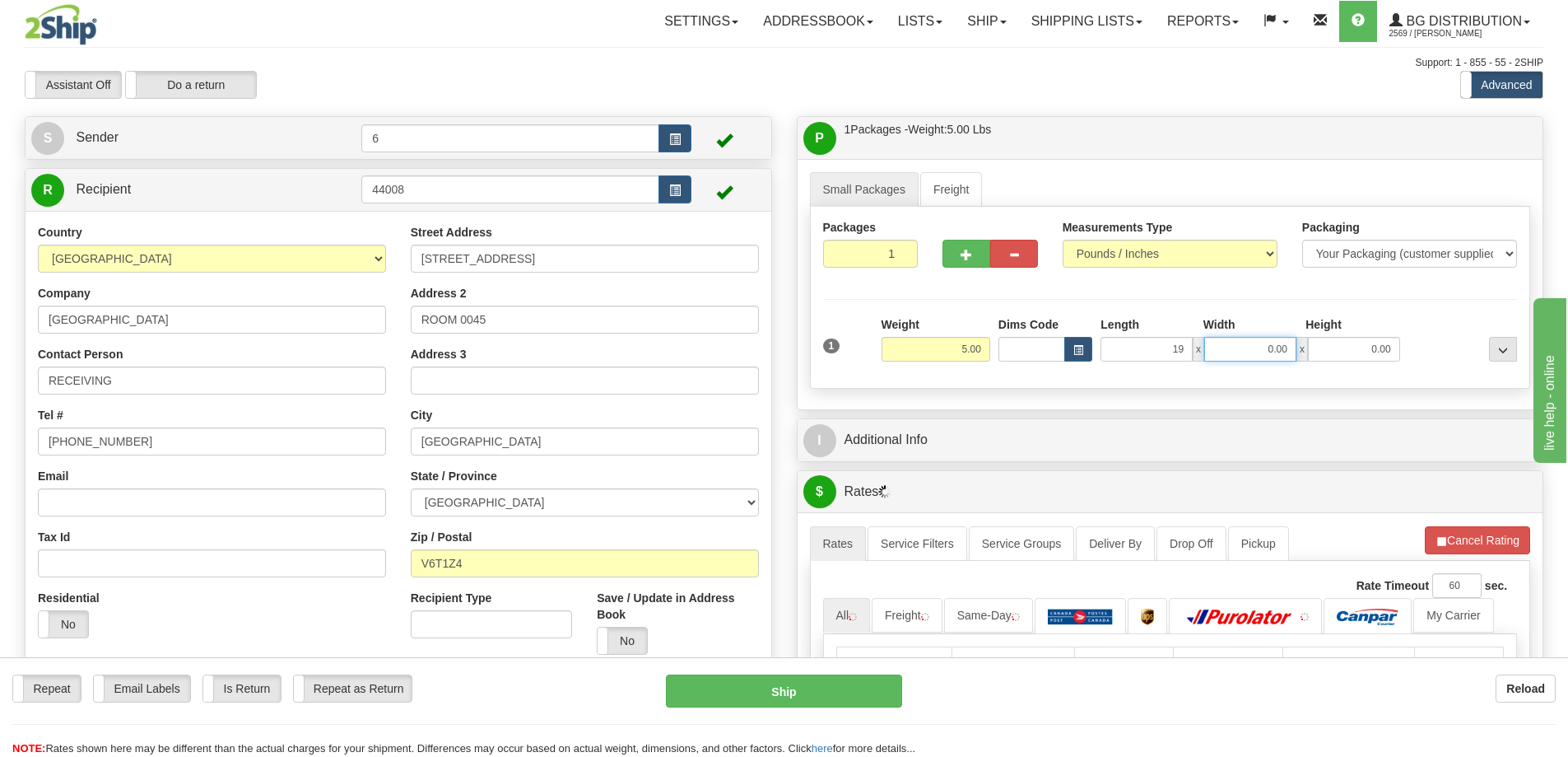
type input "19.00"
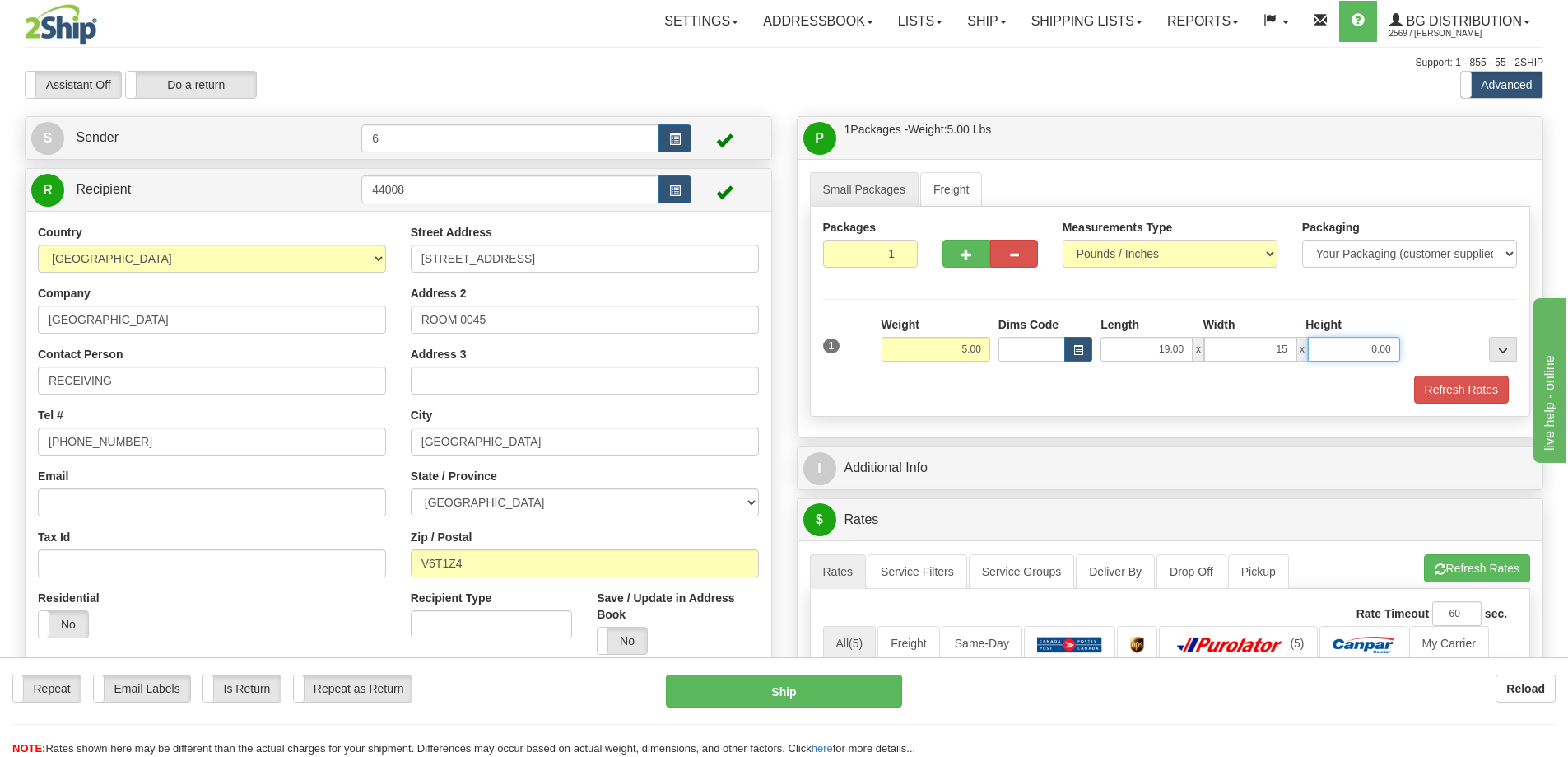
type input "15.00"
type input "5.00"
click at [1469, 383] on button "Refresh Rates" at bounding box center [1461, 389] width 95 height 28
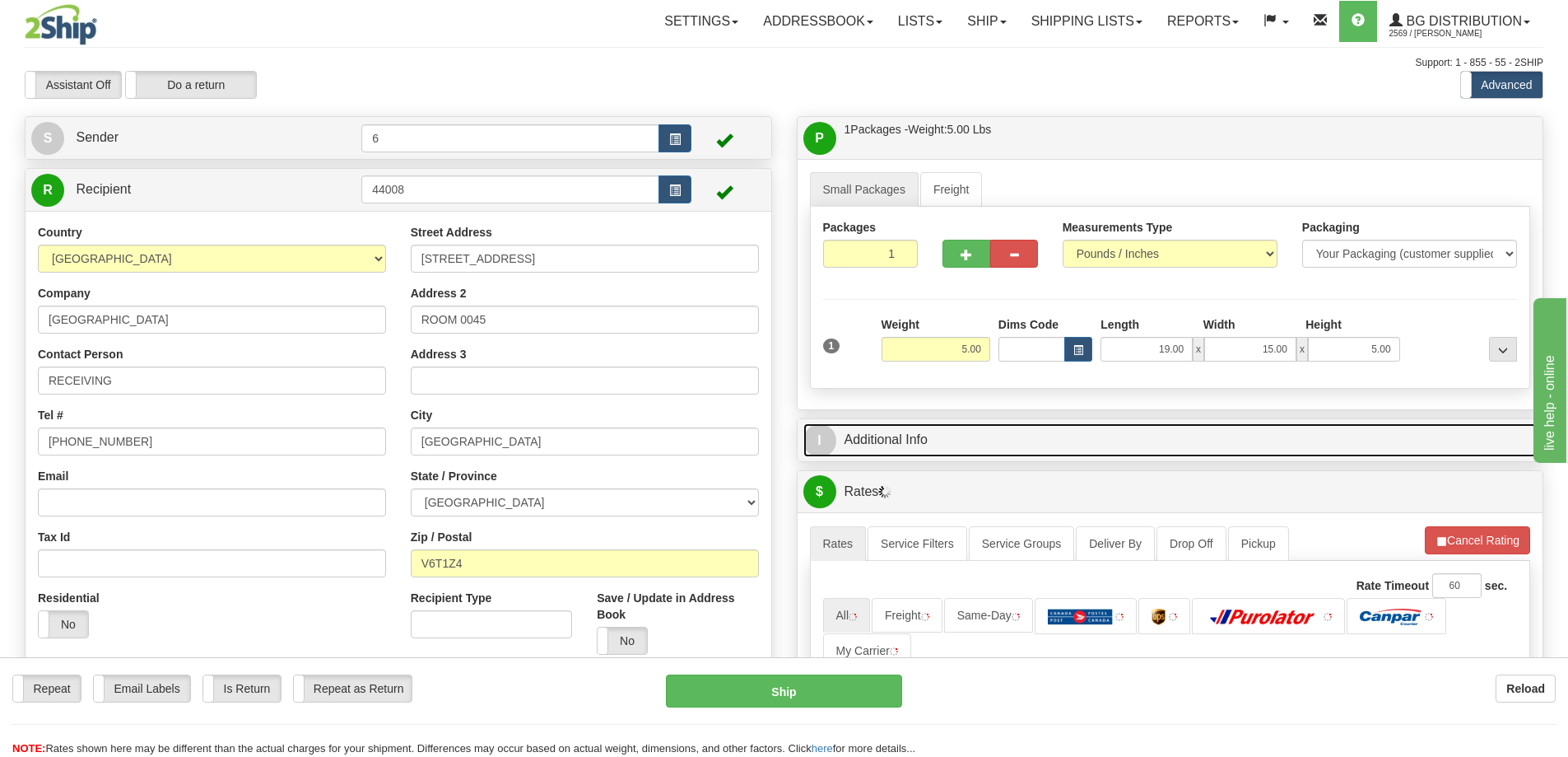
click at [1430, 434] on link "I Additional Info" at bounding box center [1170, 440] width 734 height 34
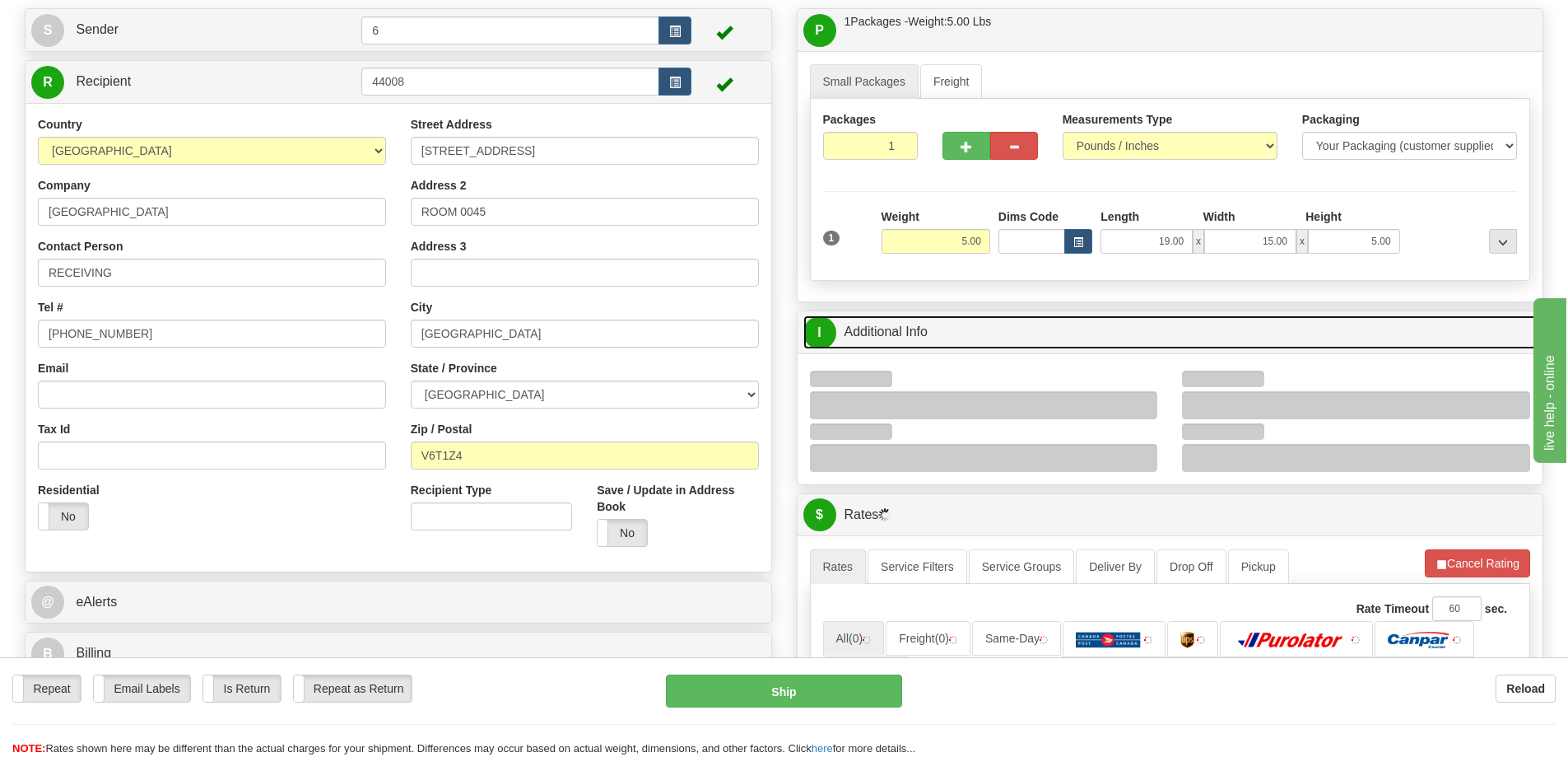
scroll to position [164, 0]
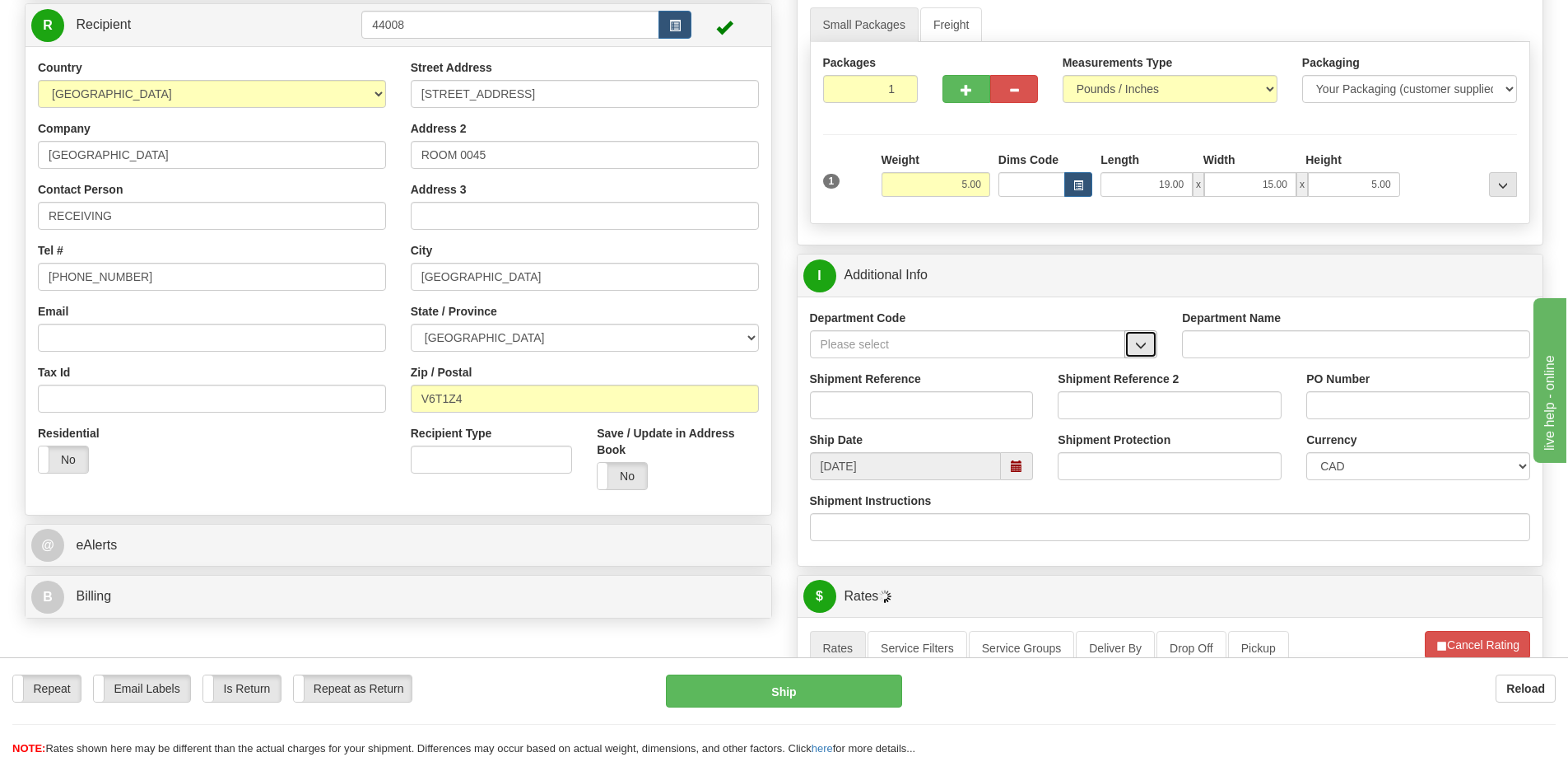
click at [1145, 355] on button "button" at bounding box center [1141, 344] width 33 height 28
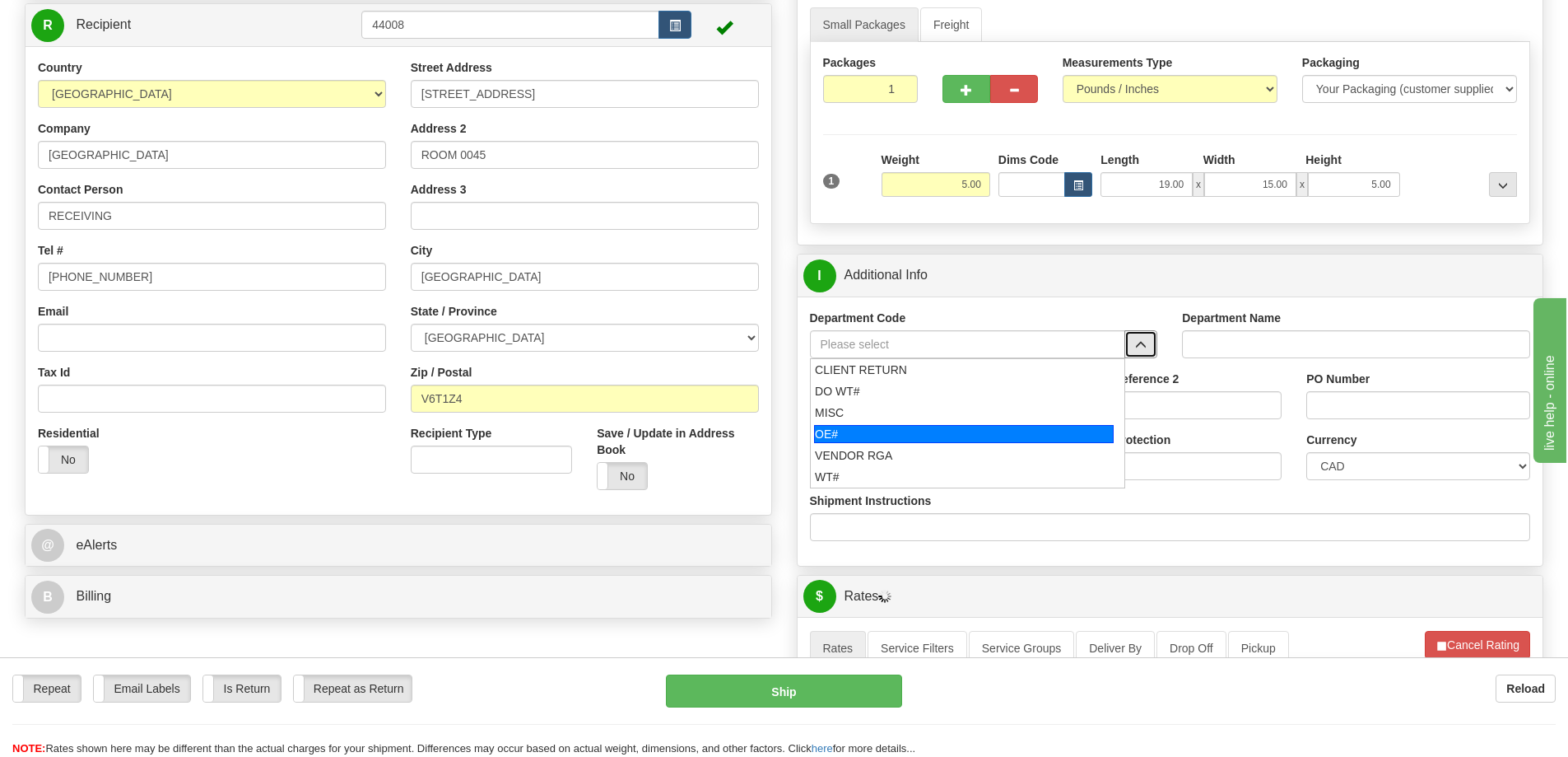
click at [914, 432] on div "OE#" at bounding box center [964, 434] width 300 height 18
type input "OE#"
type input "ORDERS"
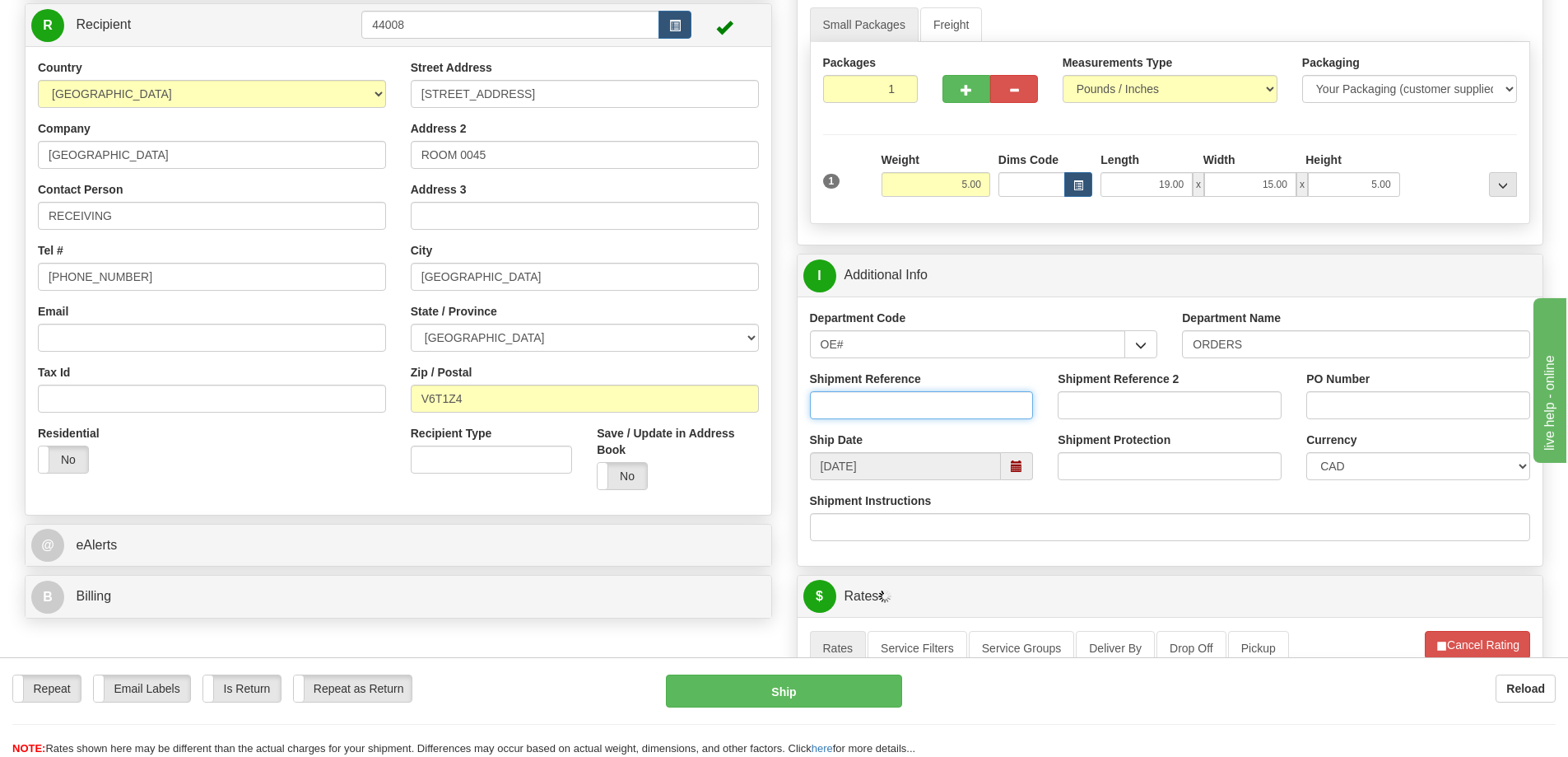
click at [900, 414] on input "Shipment Reference" at bounding box center [921, 404] width 224 height 28
type input "60032744-00"
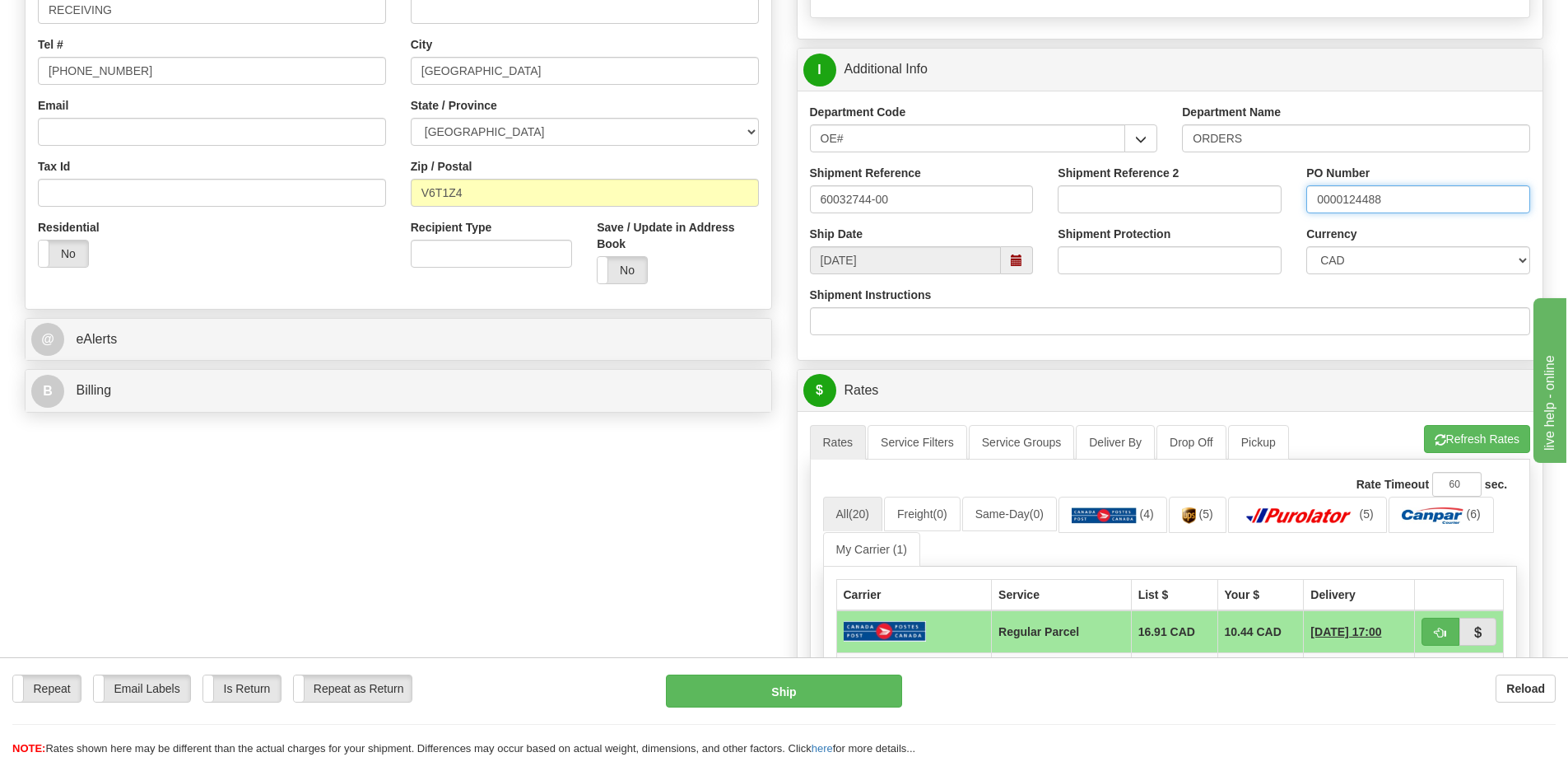
scroll to position [741, 0]
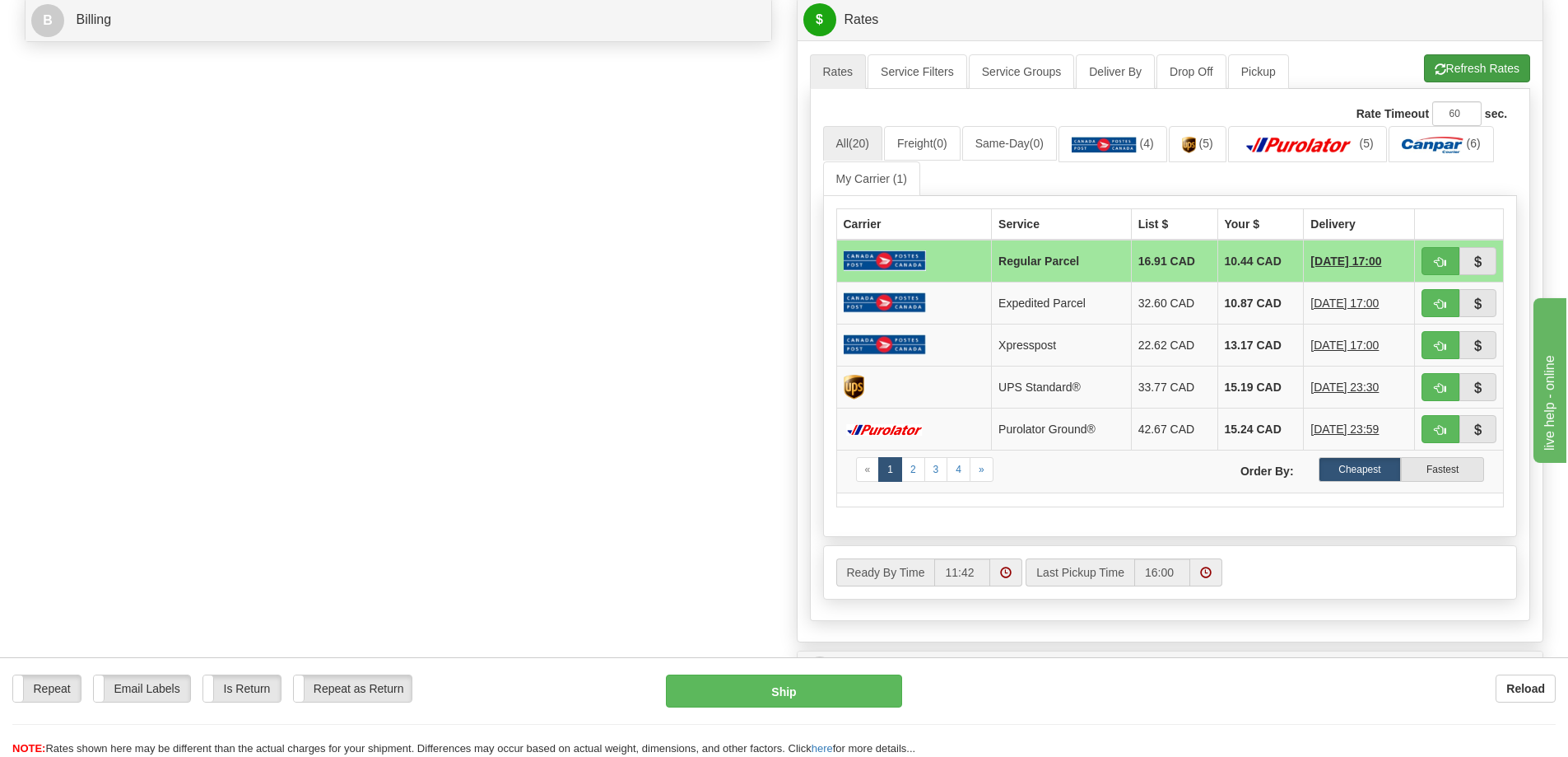
type input "0000124488"
click at [1475, 79] on button "Refresh Rates" at bounding box center [1476, 68] width 106 height 28
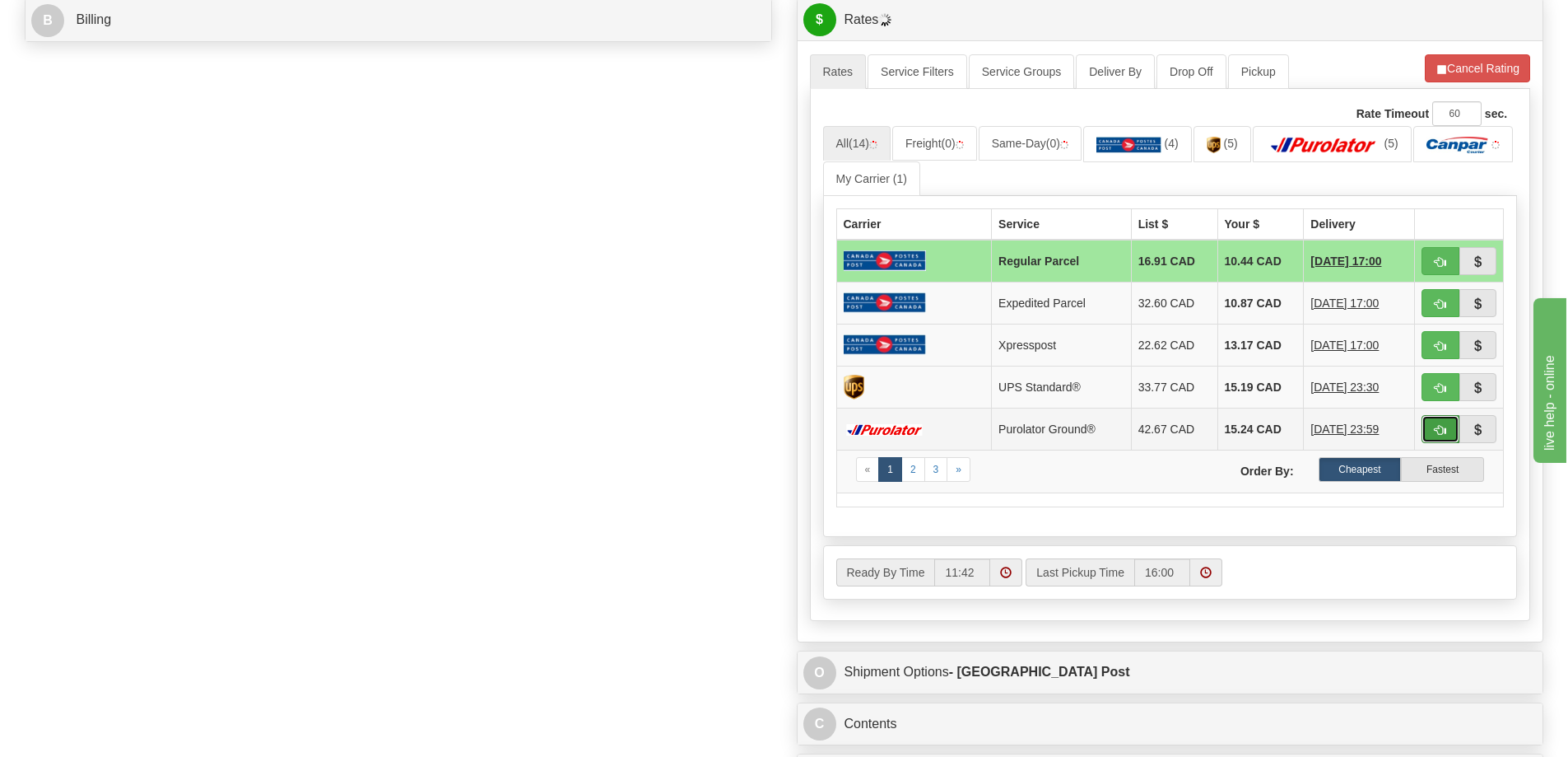
click at [1439, 434] on span "button" at bounding box center [1439, 430] width 12 height 11
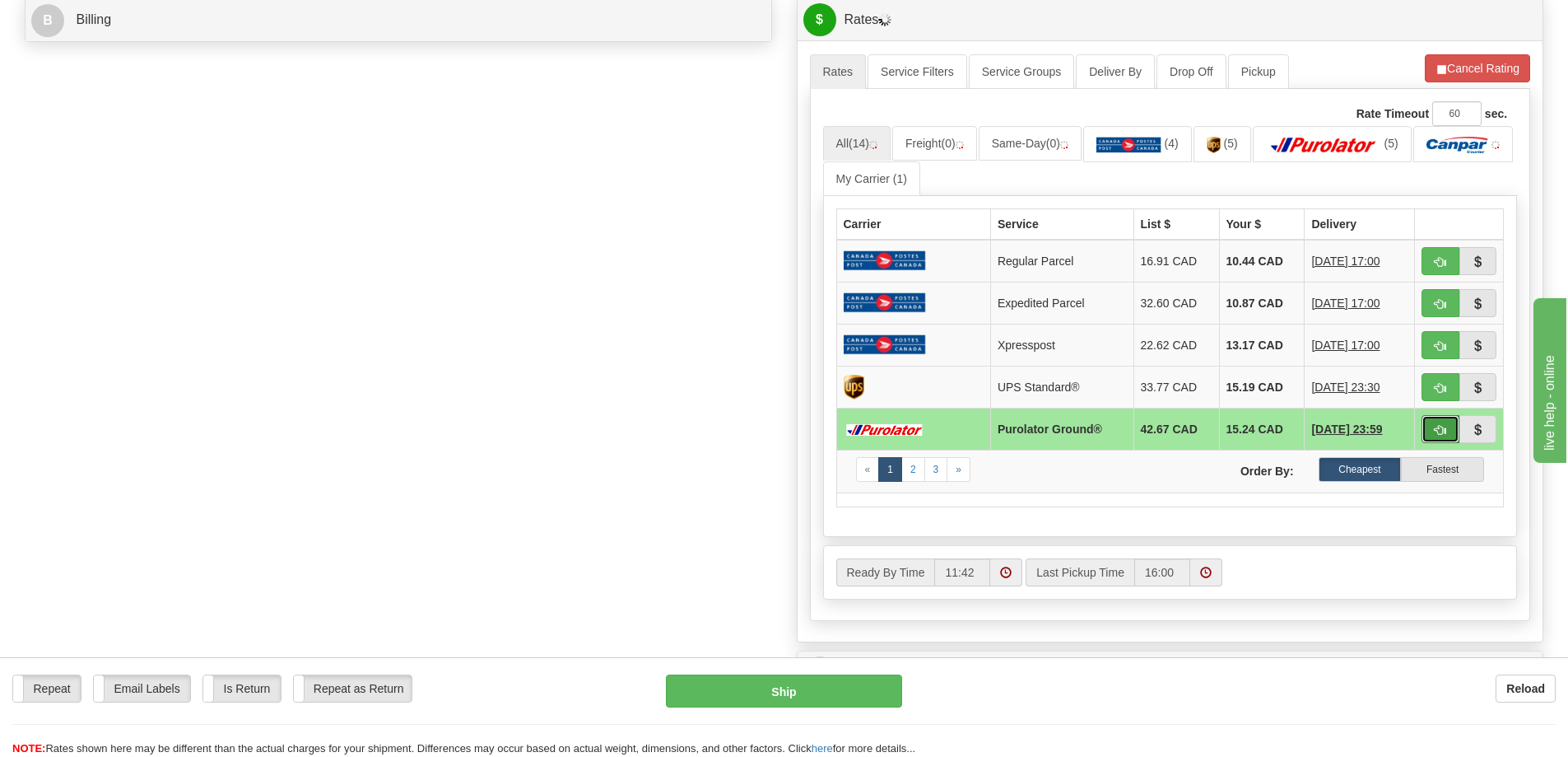
click at [1435, 431] on span "button" at bounding box center [1439, 430] width 12 height 11
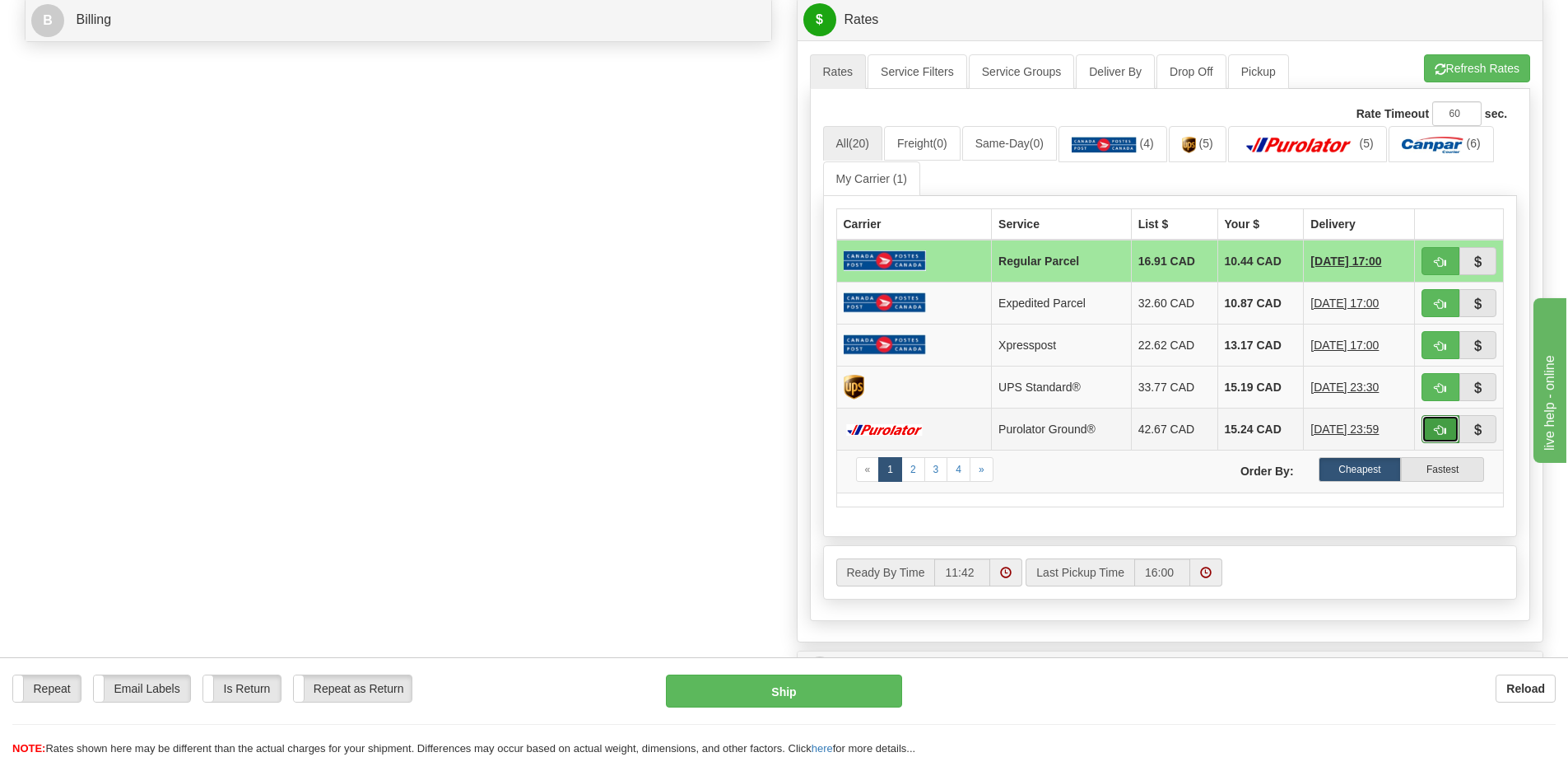
click at [1445, 435] on span "button" at bounding box center [1439, 430] width 12 height 11
type input "260"
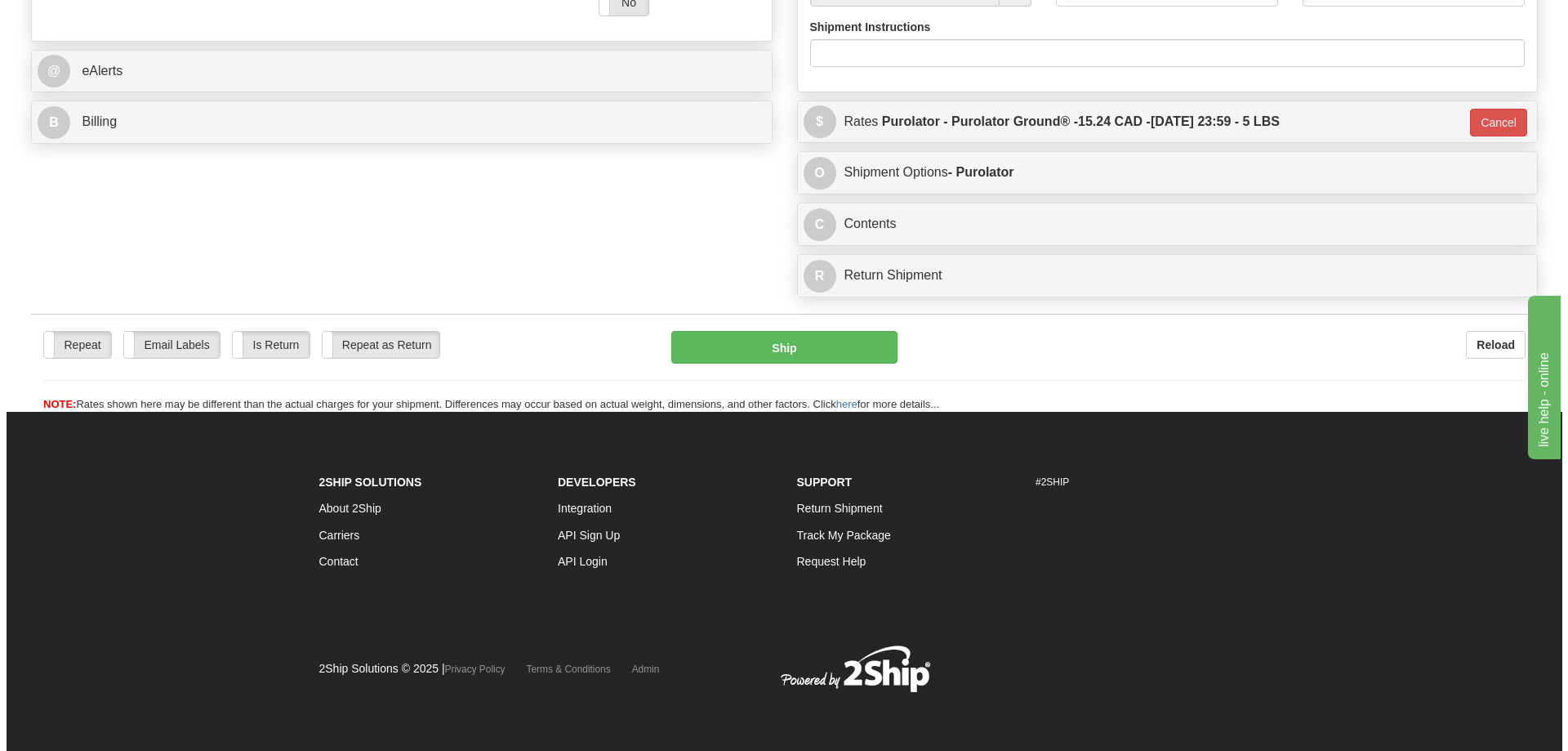
scroll to position [685, 0]
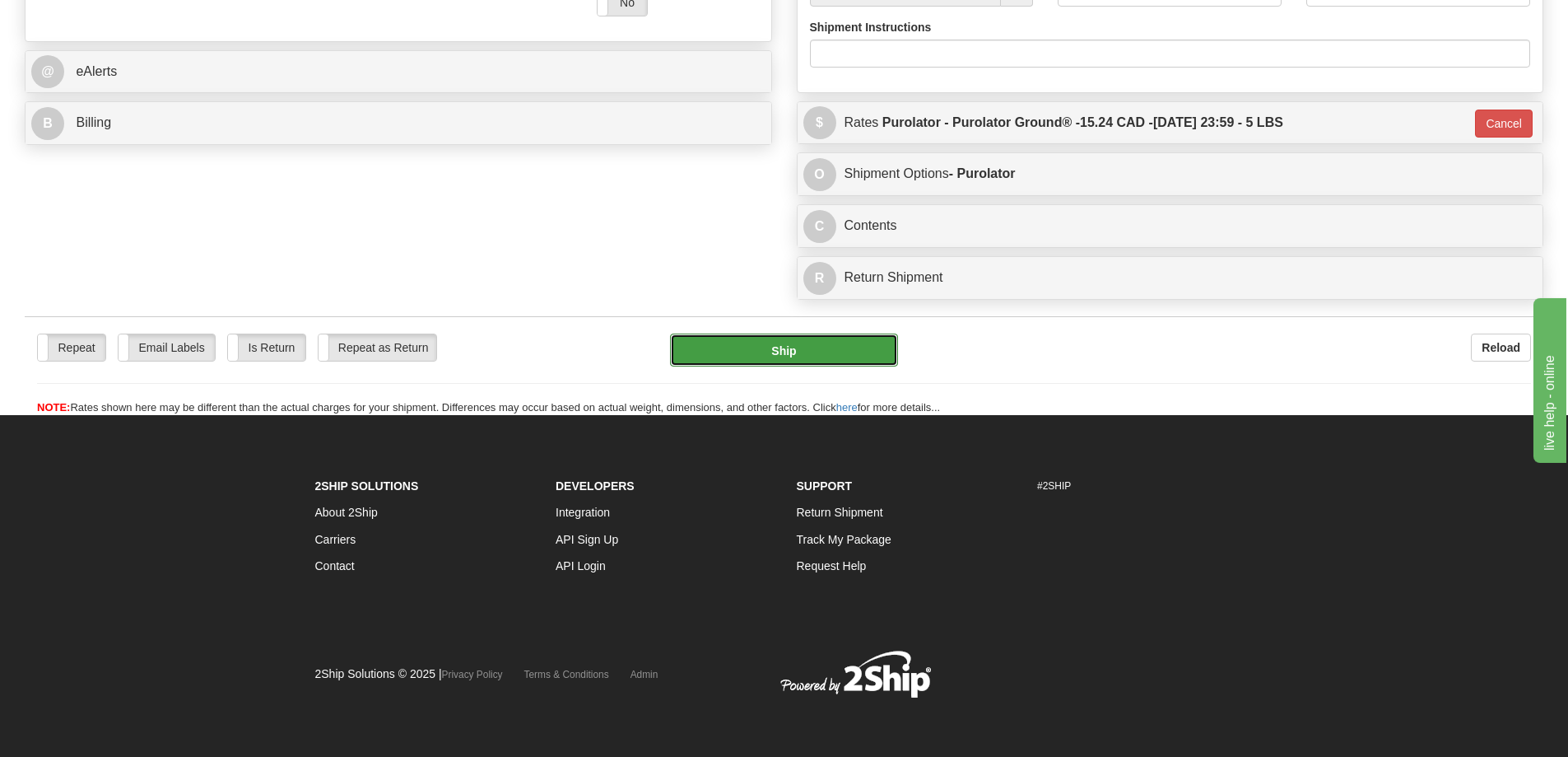
click at [802, 333] on button "Ship" at bounding box center [784, 349] width 228 height 33
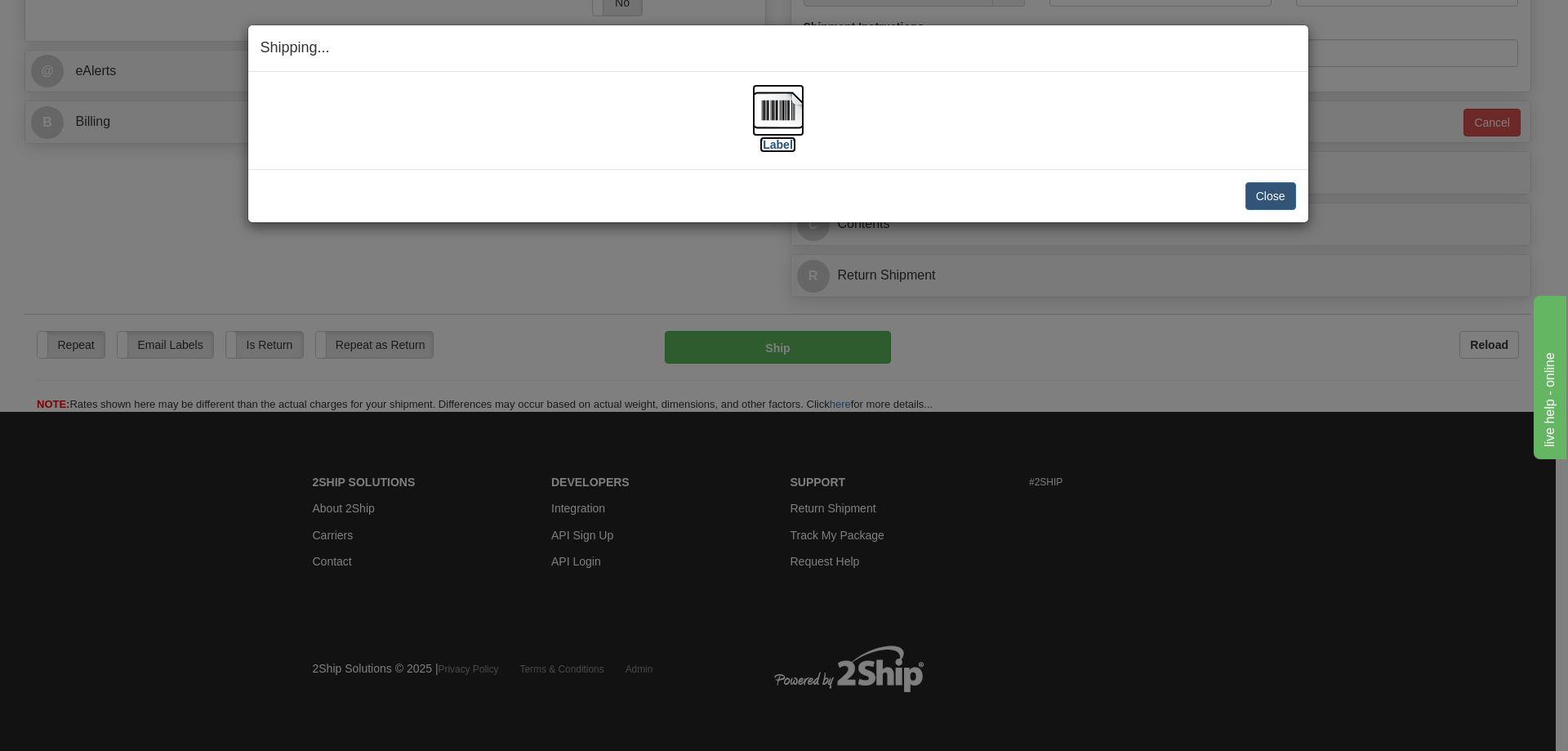
click at [788, 152] on label "[Label]" at bounding box center [778, 144] width 37 height 16
click at [1287, 191] on button "Close" at bounding box center [1270, 196] width 50 height 27
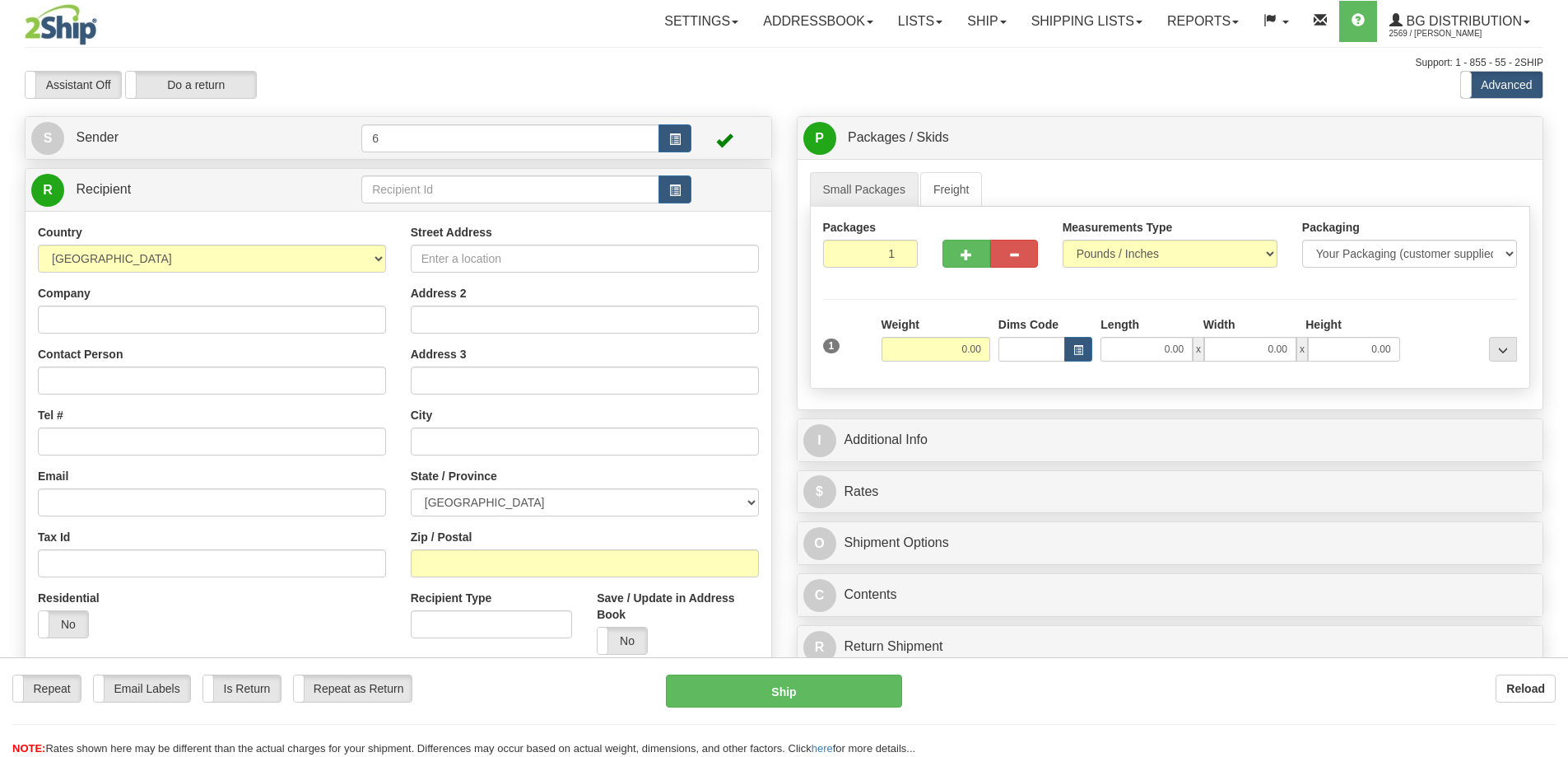
click at [411, 183] on div "Toggle navigation Settings Shipping Preferences Fields Preferences New" at bounding box center [784, 468] width 1568 height 936
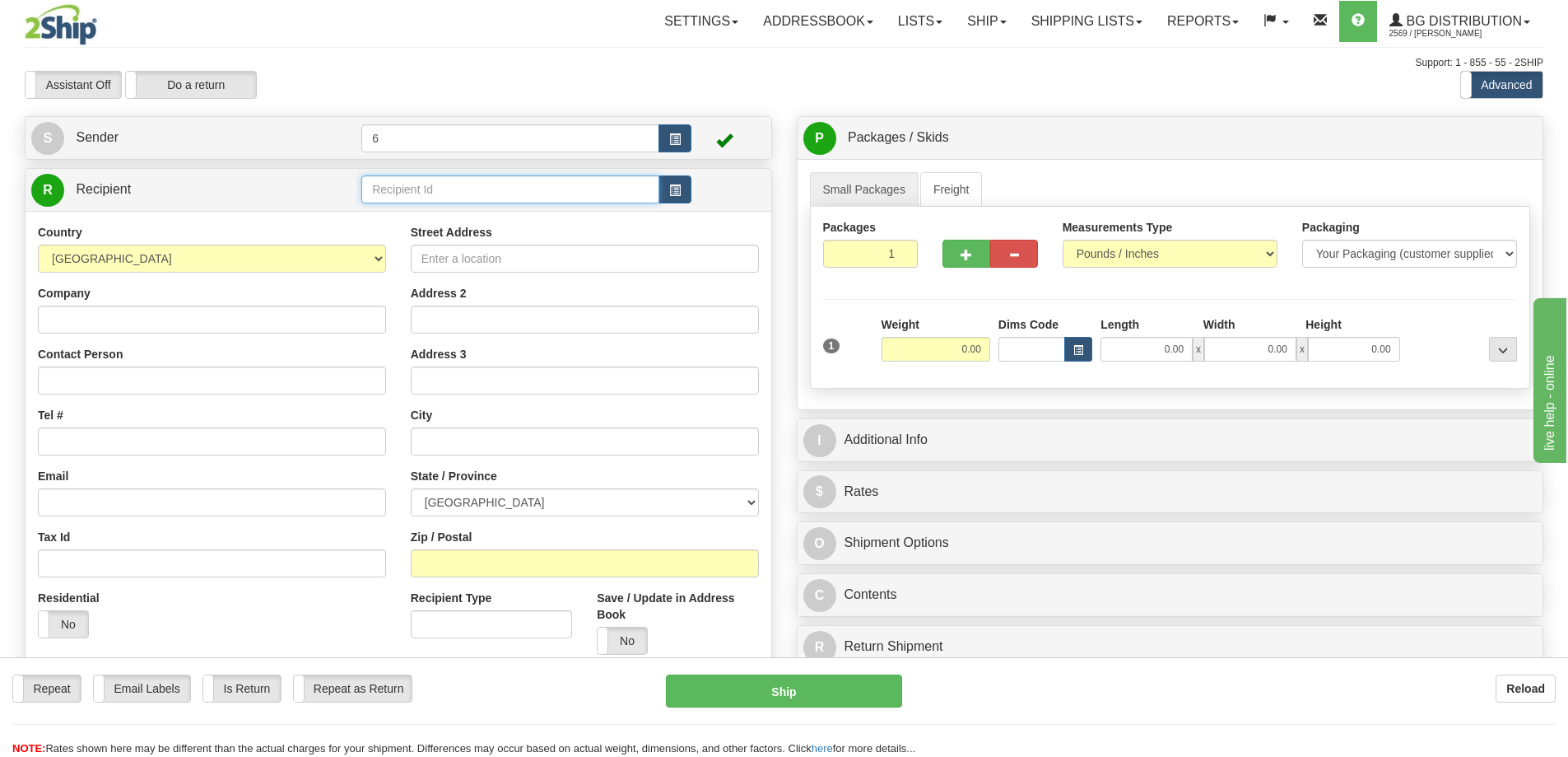
click at [411, 183] on input "text" at bounding box center [510, 188] width 298 height 28
type input "45025"
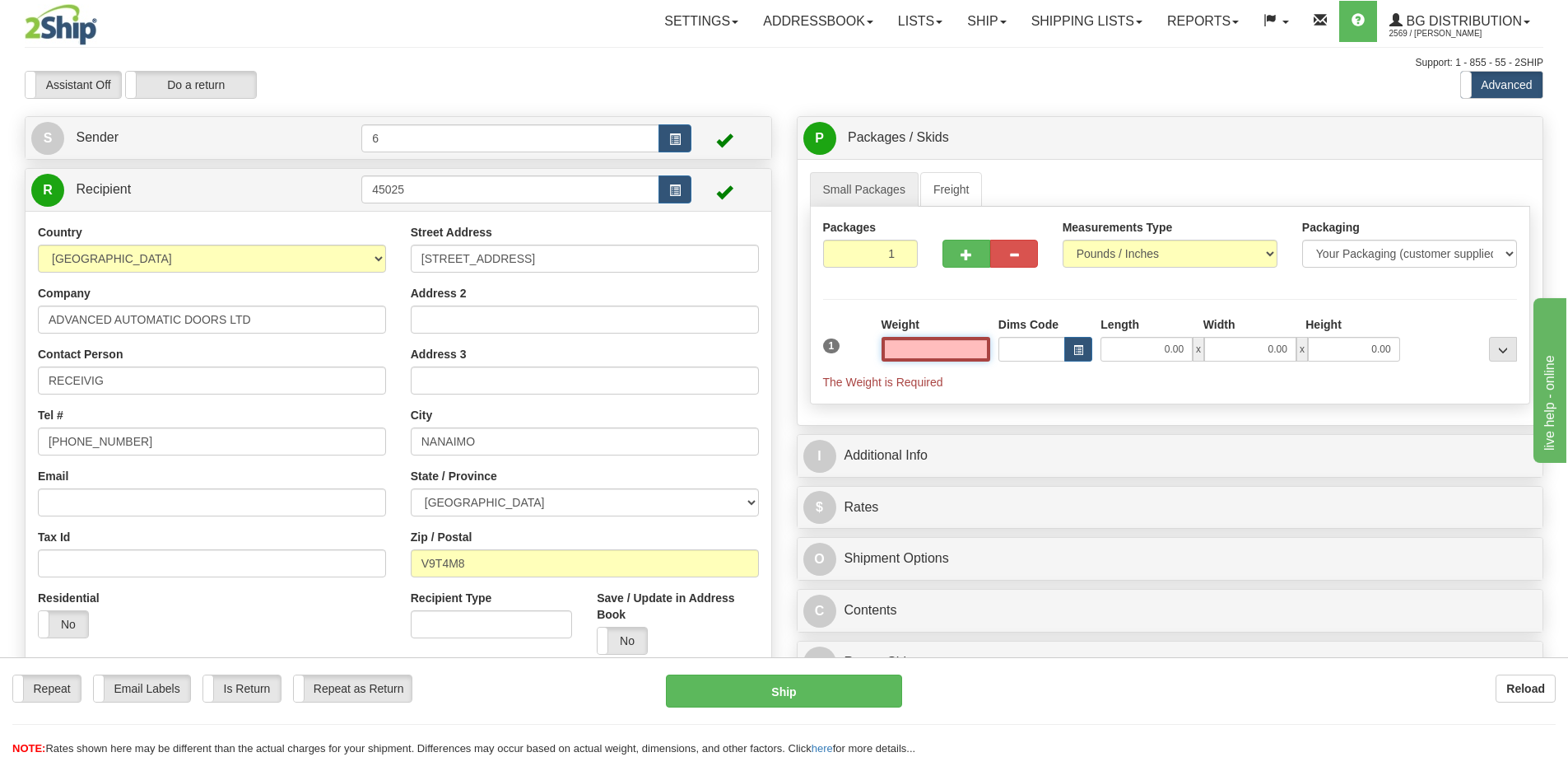
click at [913, 345] on input "text" at bounding box center [936, 349] width 109 height 25
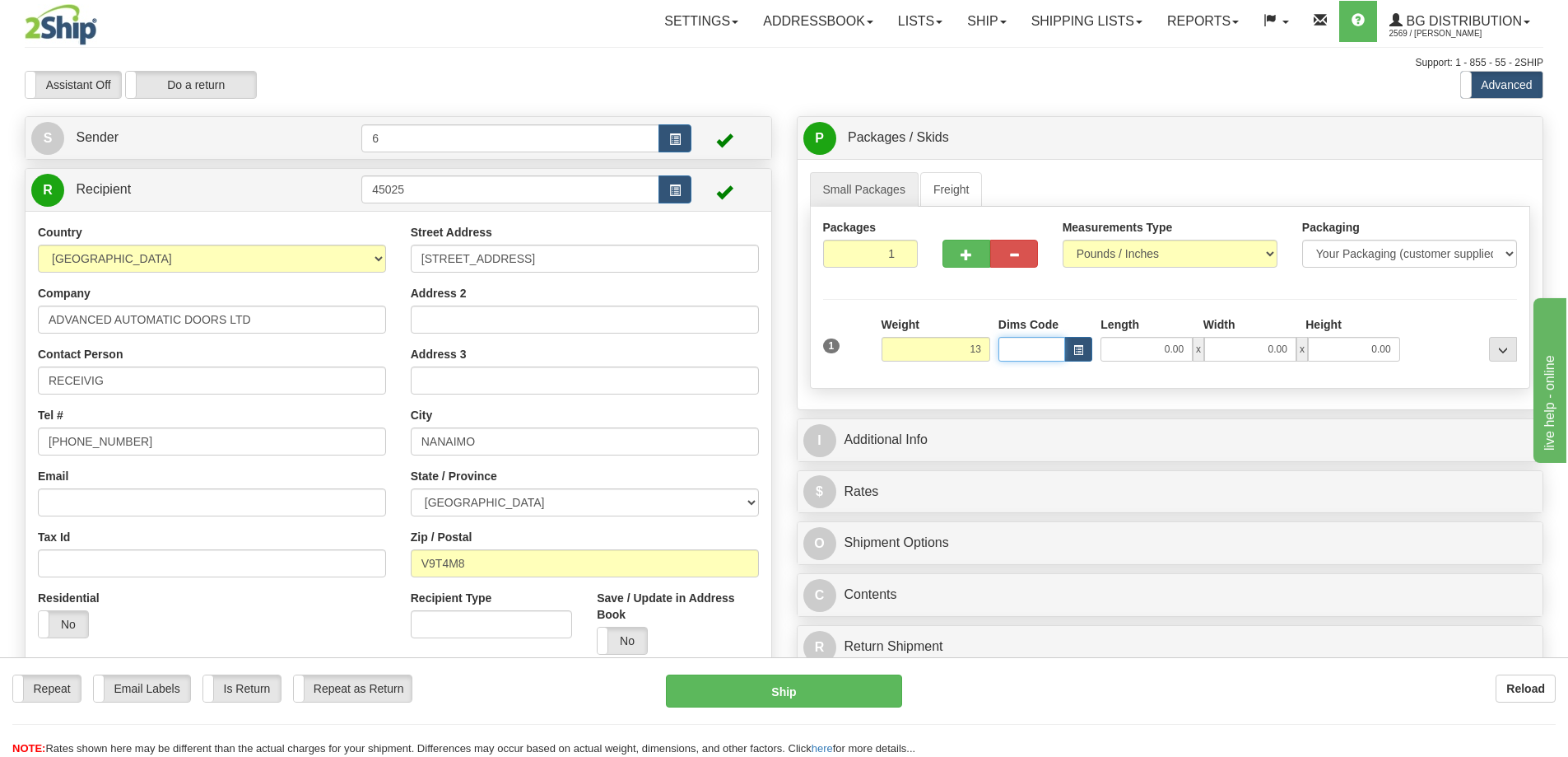
type input "13.00"
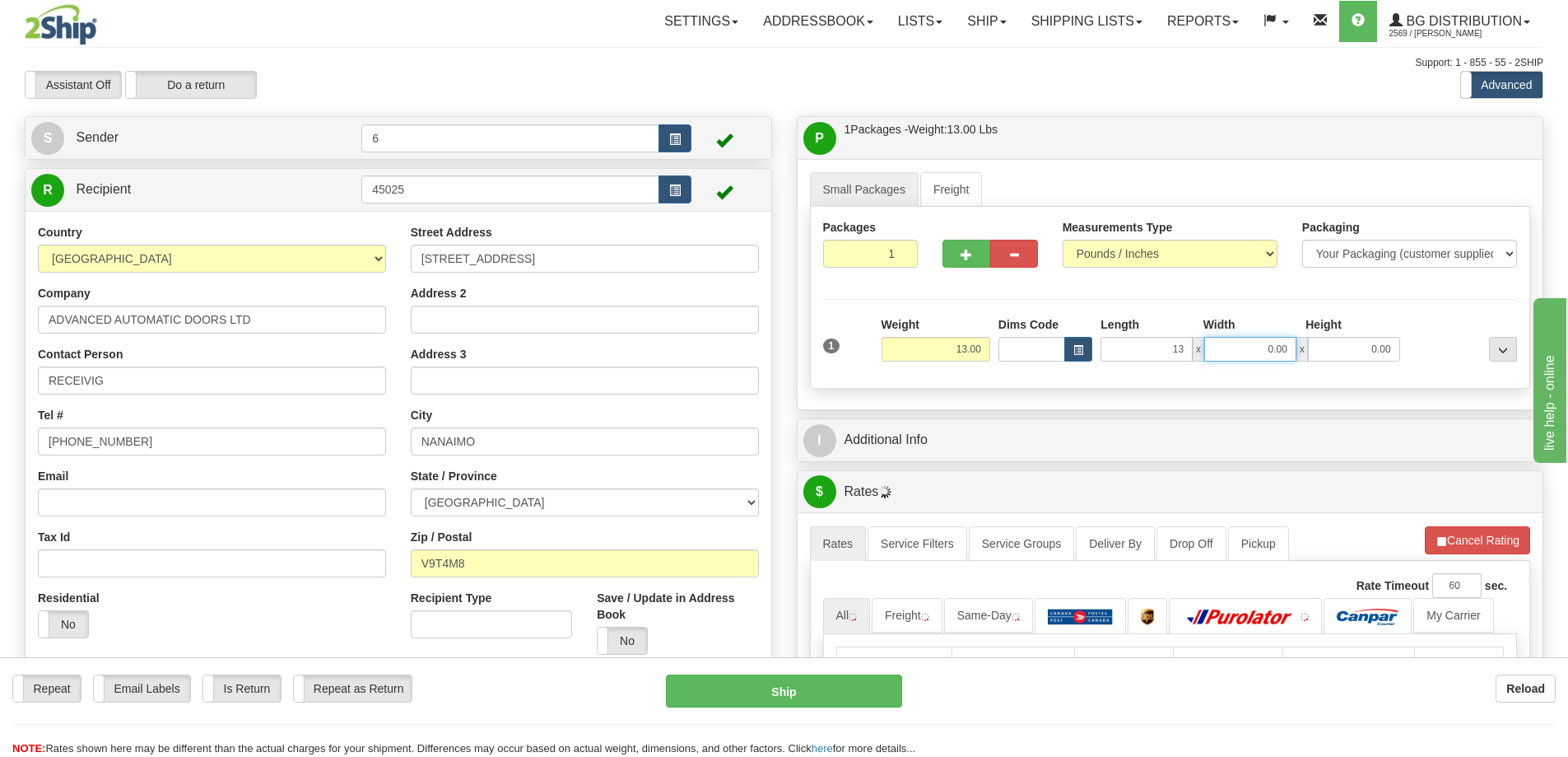
type input "13.00"
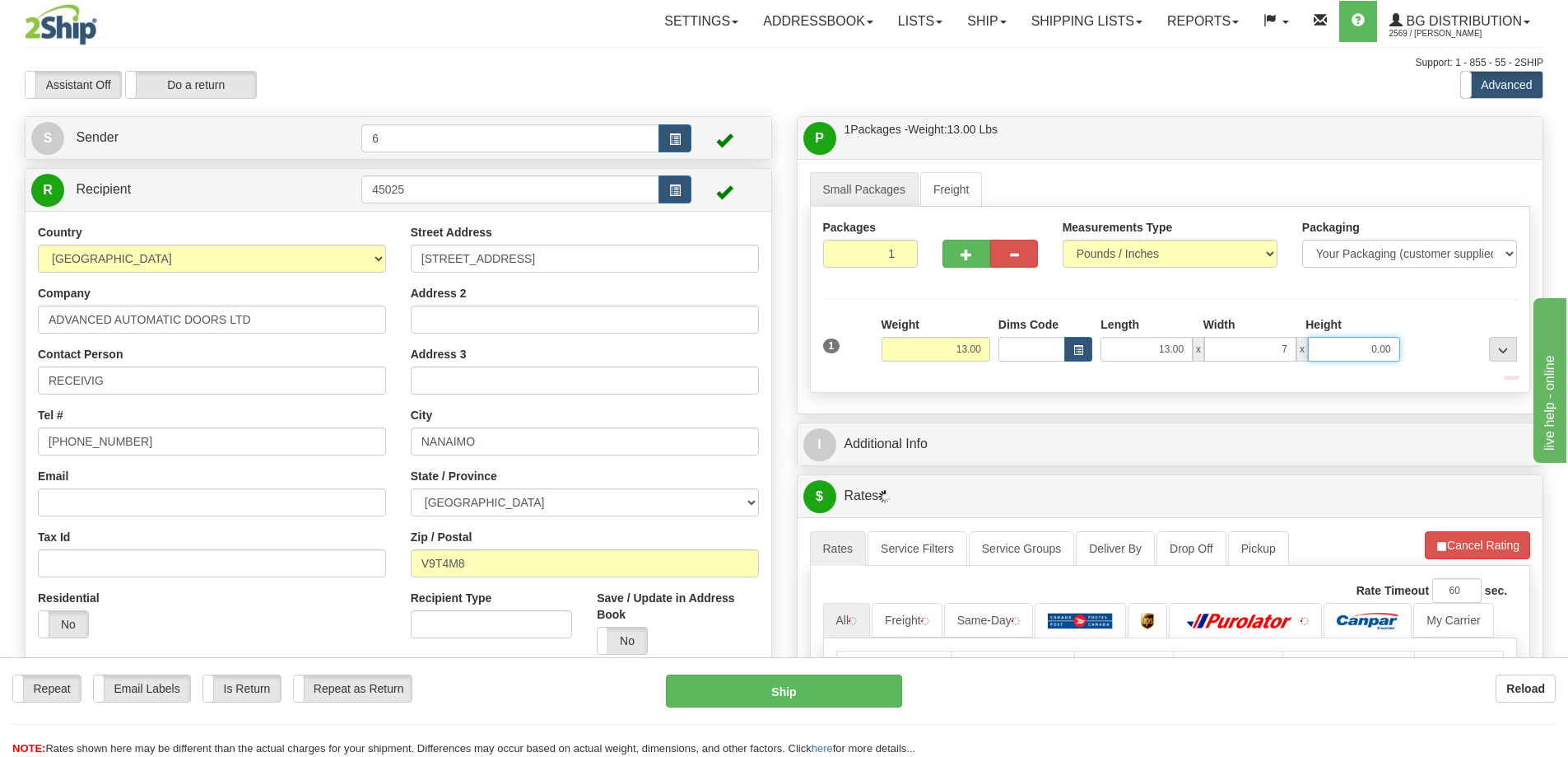
type input "7.00"
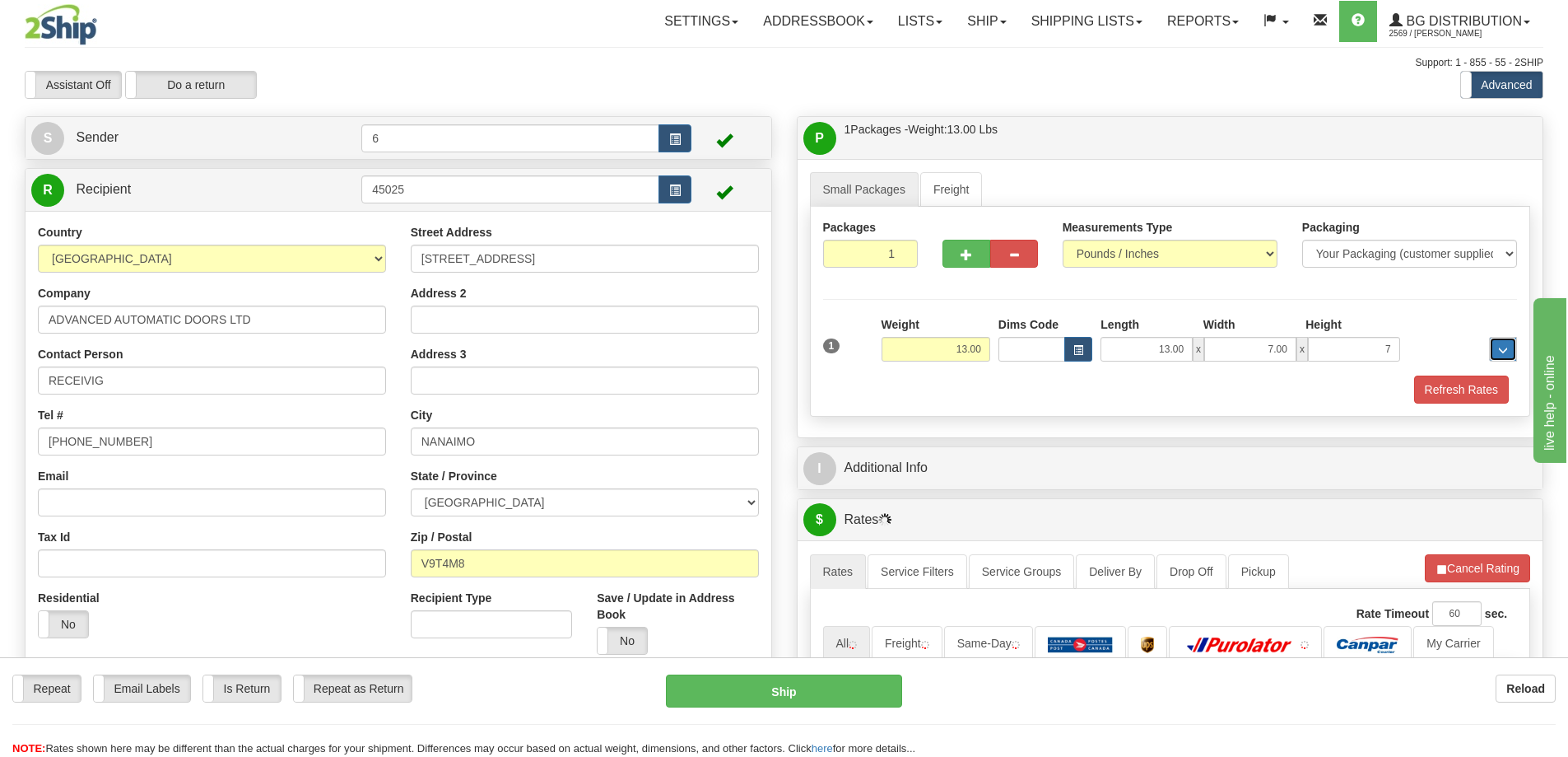
type input "7.00"
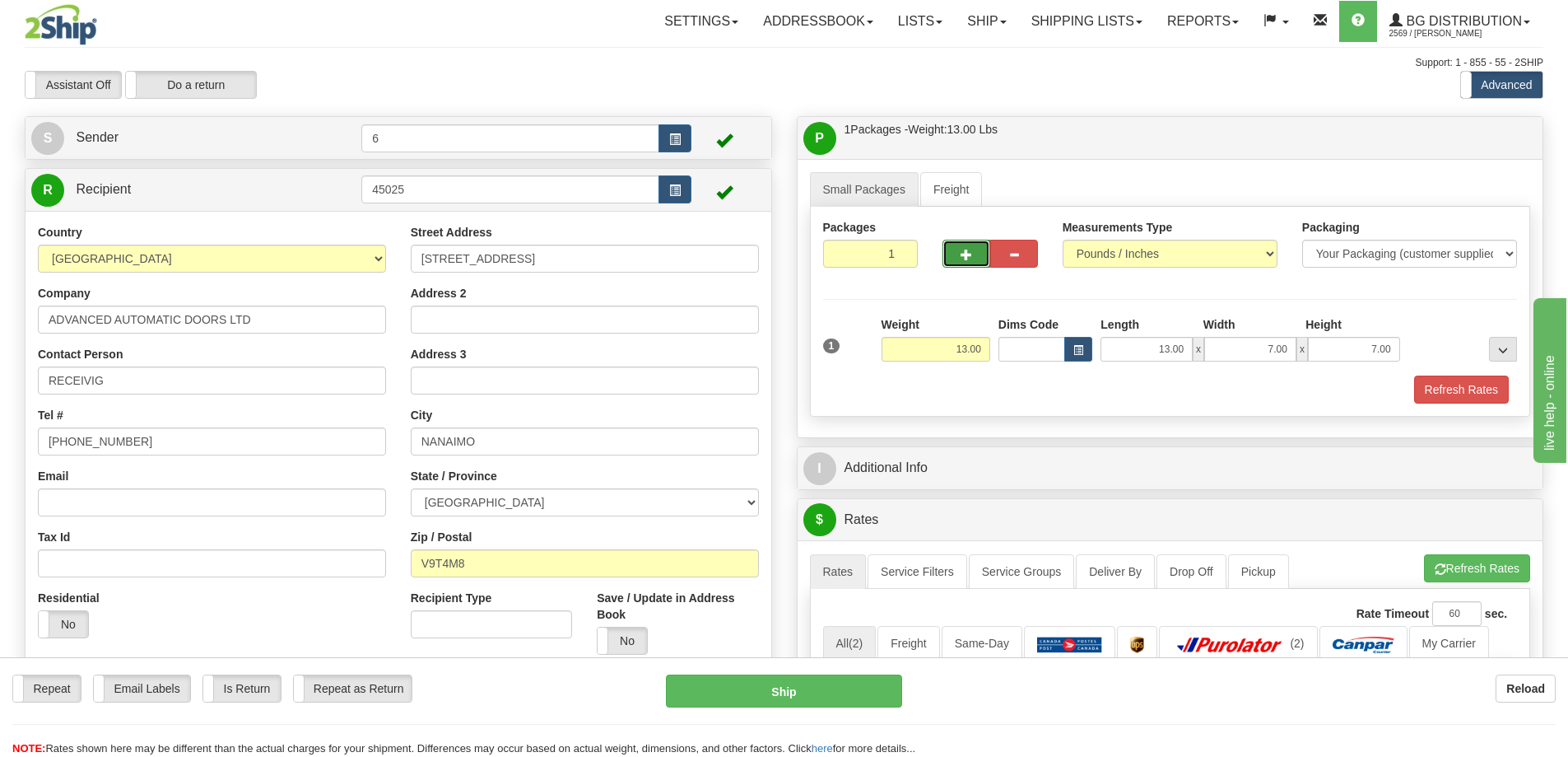
click at [949, 262] on button "button" at bounding box center [966, 253] width 47 height 28
radio input "true"
type input "2"
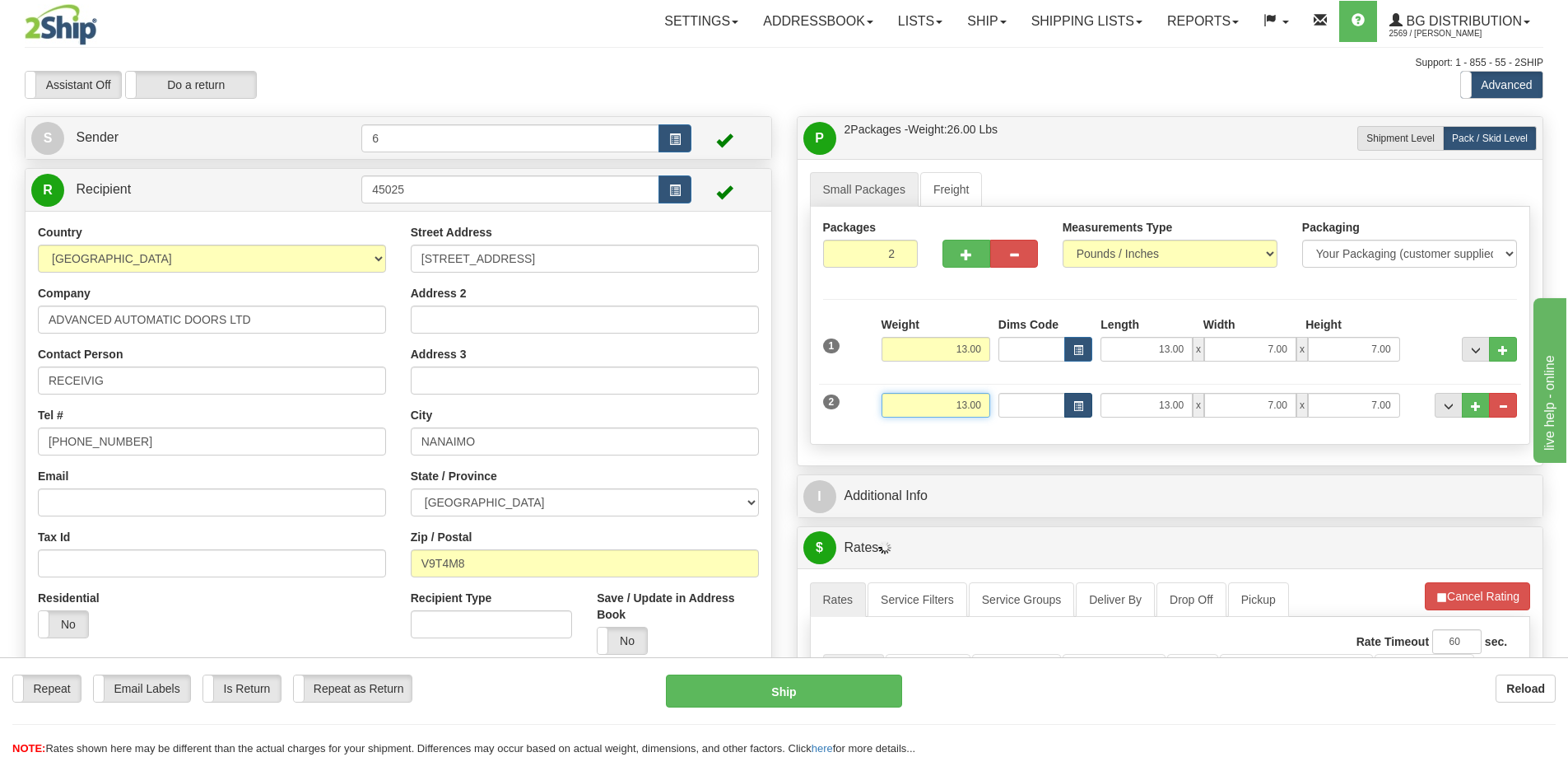
drag, startPoint x: 944, startPoint y: 413, endPoint x: 1089, endPoint y: 410, distance: 145.0
click at [1091, 410] on div "2 Weight 13.00 Dims Code Length Width Height" at bounding box center [1171, 403] width 703 height 55
type input "6.00"
type input "13.00"
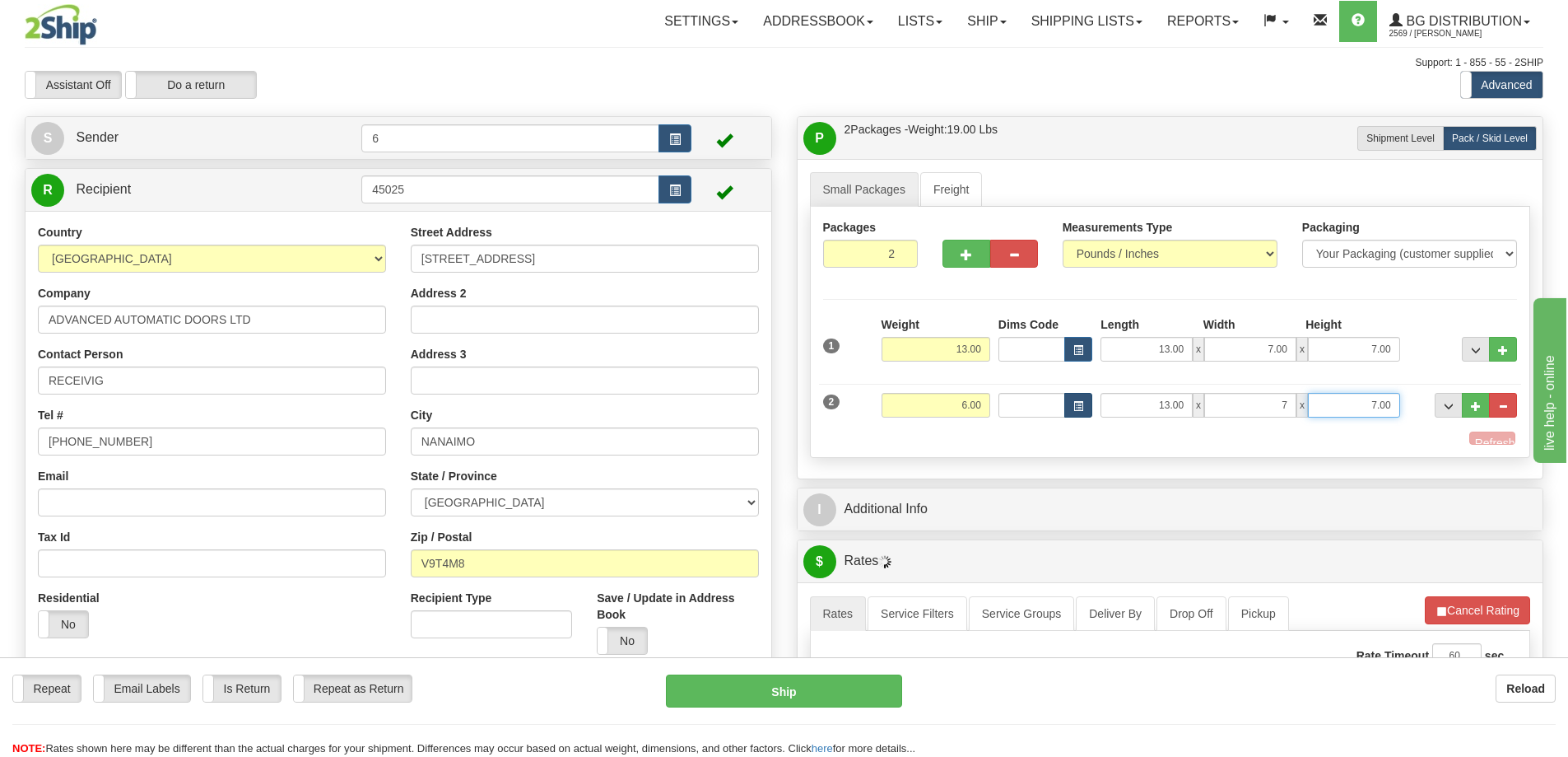
type input "7.00"
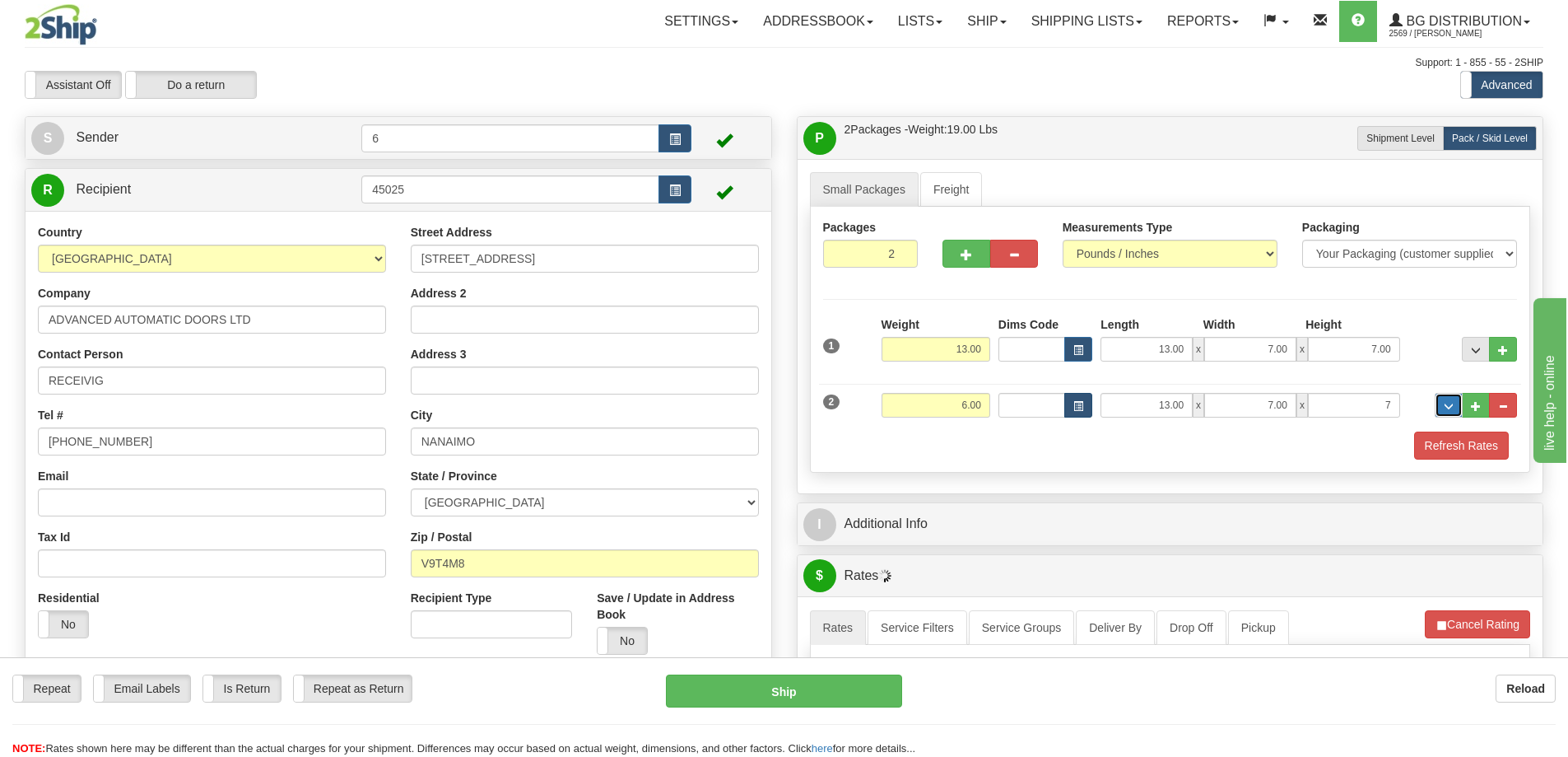
type input "7.00"
click at [976, 253] on button "button" at bounding box center [966, 253] width 47 height 28
type input "3"
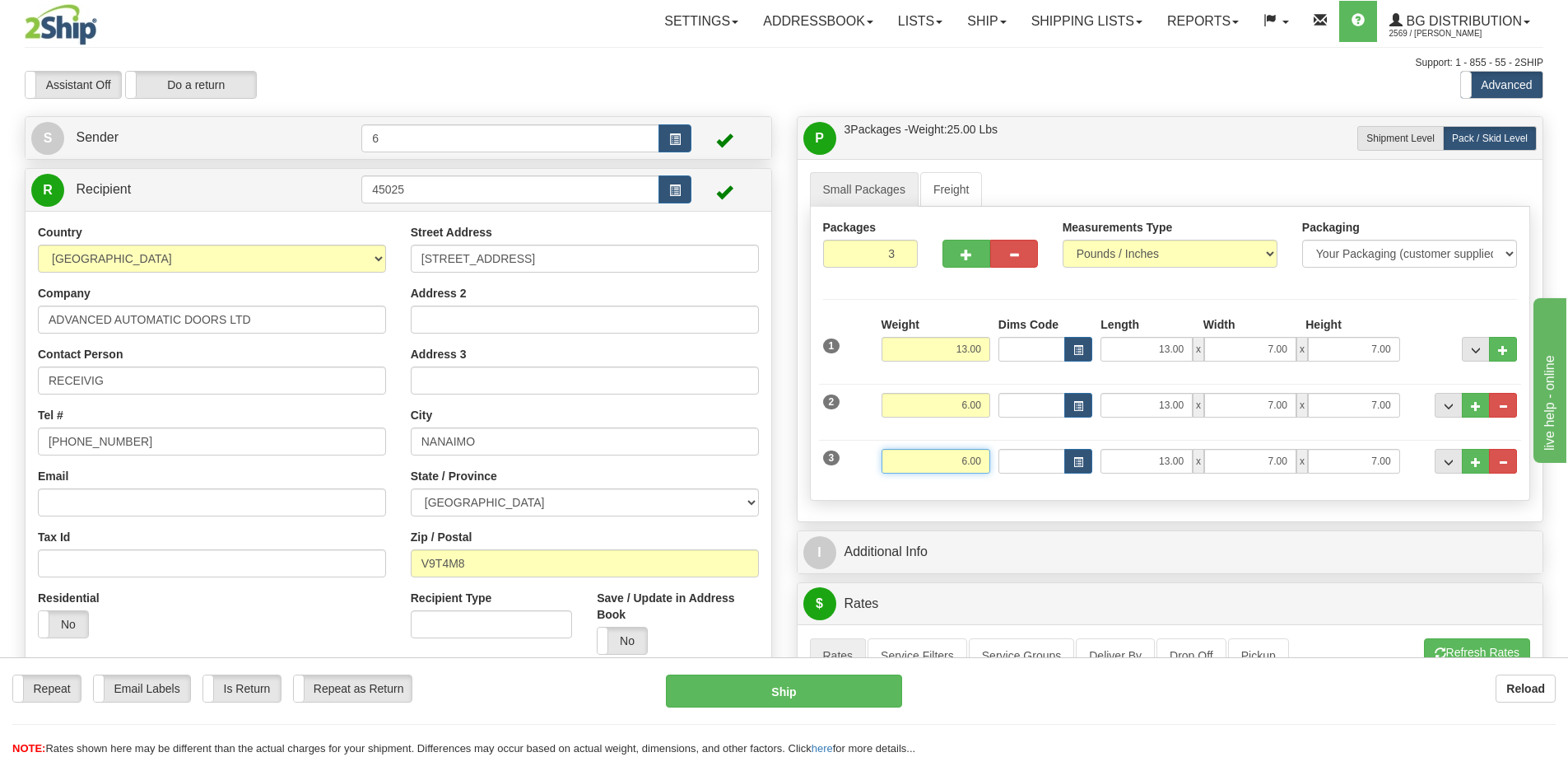
drag, startPoint x: 925, startPoint y: 467, endPoint x: 1187, endPoint y: 471, distance: 262.0
click at [1187, 471] on div "3 Weight 6.00 Dims Code Length Width Height" at bounding box center [1171, 459] width 703 height 55
type input "37.00"
type input "84.00"
type input "5.00"
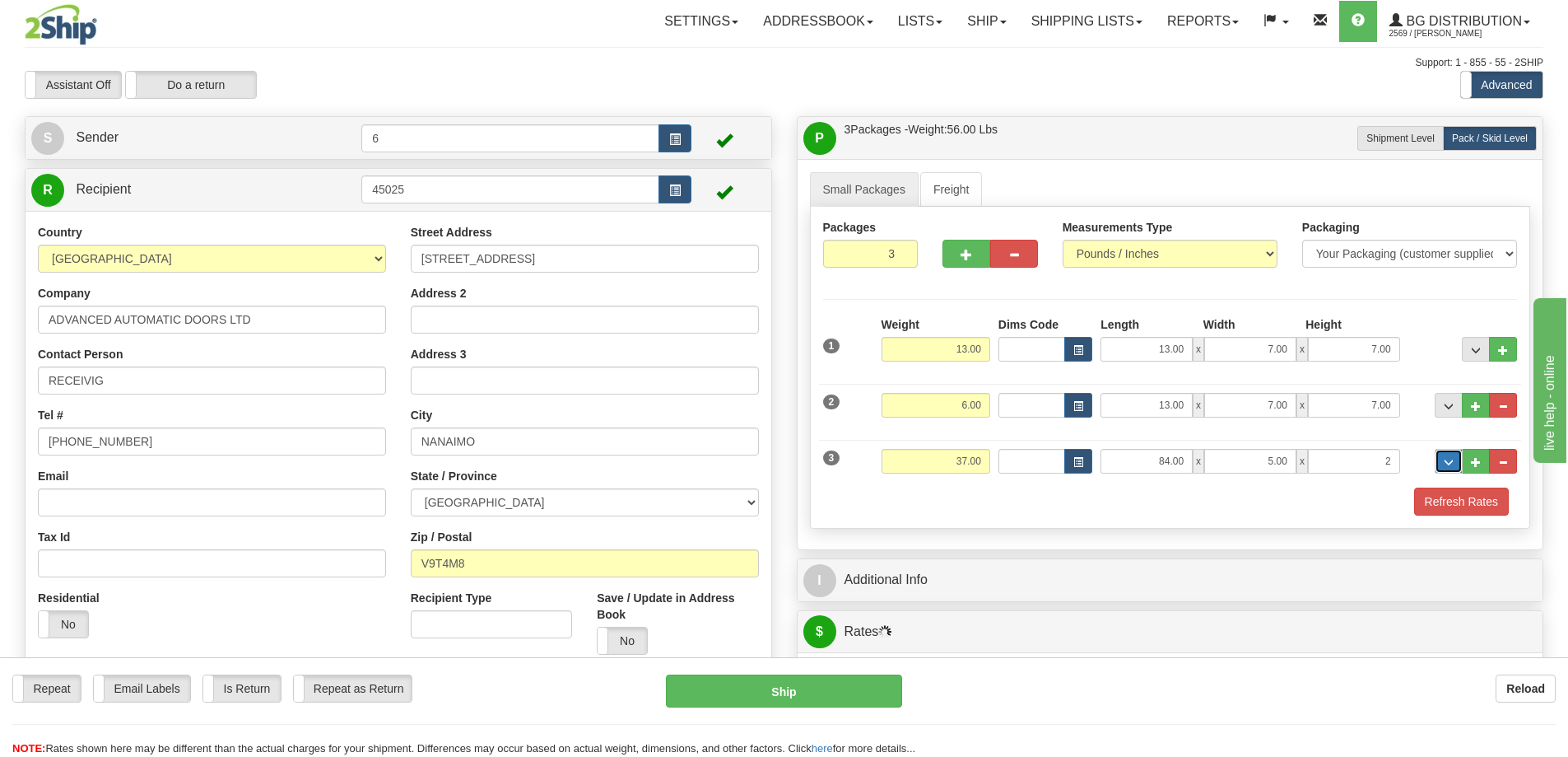
type input "2.00"
click at [943, 249] on button "button" at bounding box center [966, 253] width 47 height 28
type input "4"
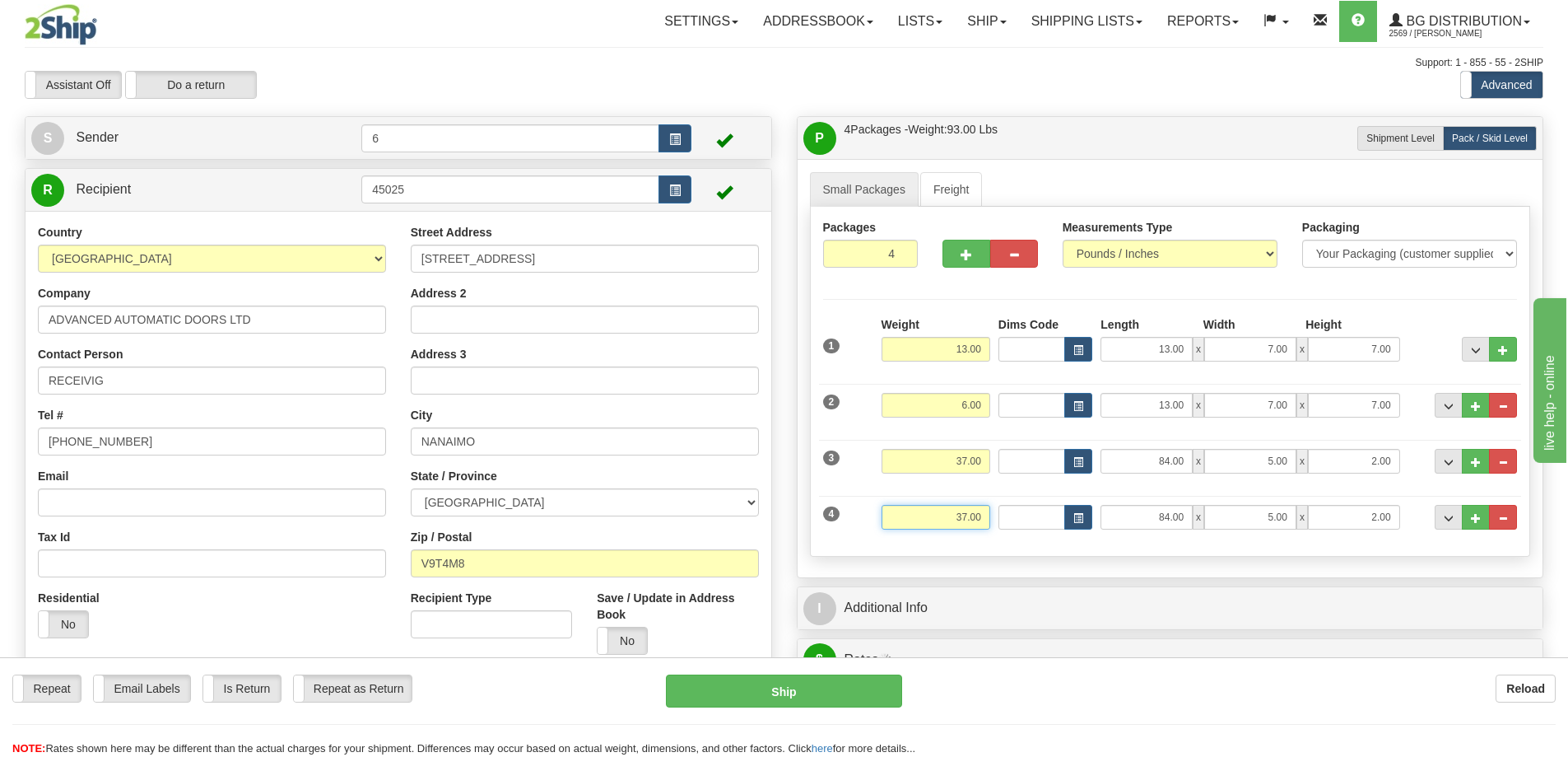
drag, startPoint x: 939, startPoint y: 524, endPoint x: 1033, endPoint y: 508, distance: 95.4
click at [1050, 526] on div "4 Weight 37.00 Dims Code Length Width Height" at bounding box center [1171, 515] width 703 height 55
type input "15.00"
type input "42.00"
type input "8.00"
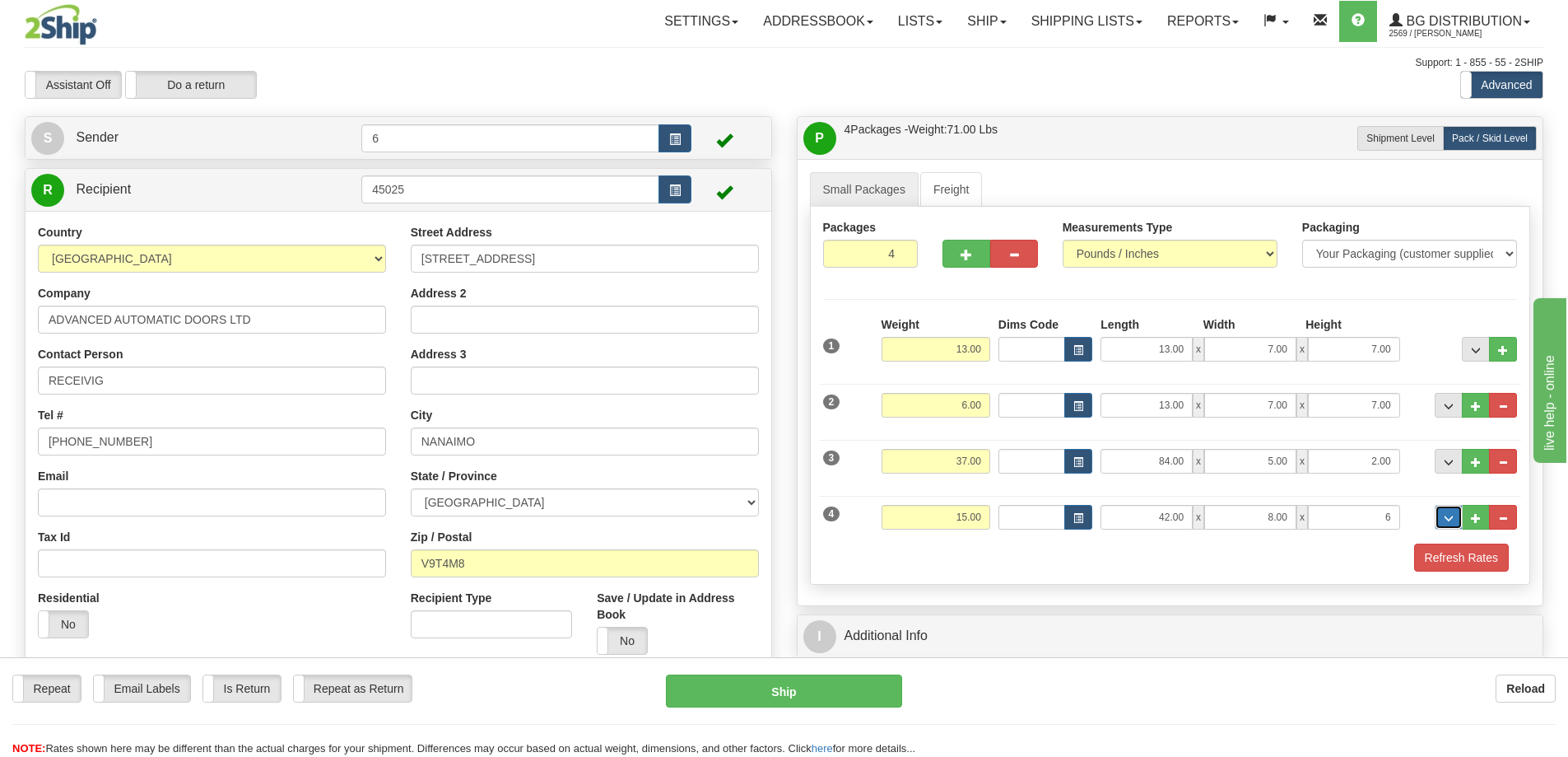
type input "6.00"
click at [953, 268] on button "button" at bounding box center [966, 253] width 47 height 28
type input "5"
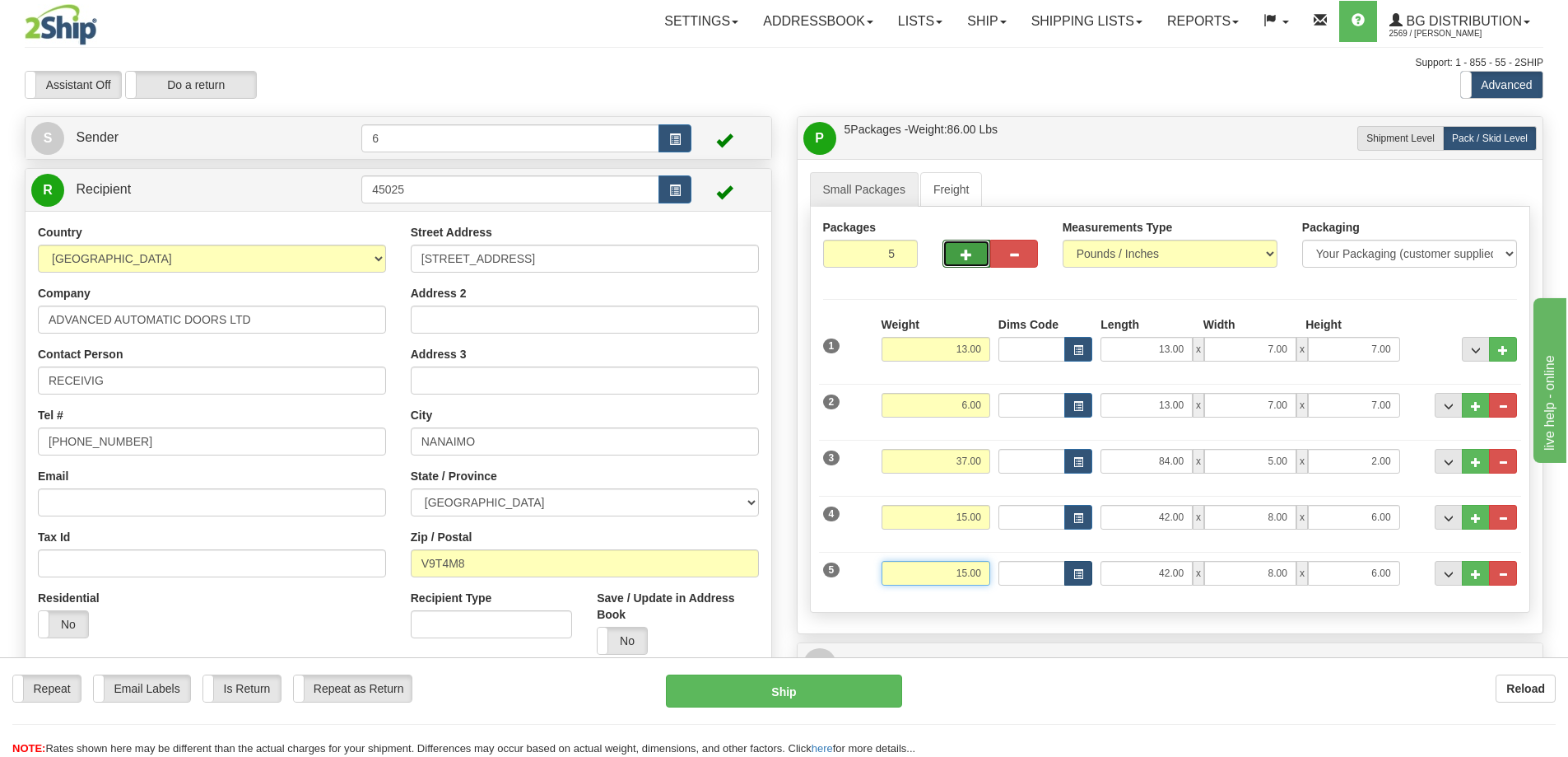
drag, startPoint x: 971, startPoint y: 570, endPoint x: 1076, endPoint y: 563, distance: 105.2
click at [1077, 567] on div "5 Weight 15.00 Dims Code Length Width Height" at bounding box center [1171, 571] width 703 height 55
type input "27.00"
type input "28.00"
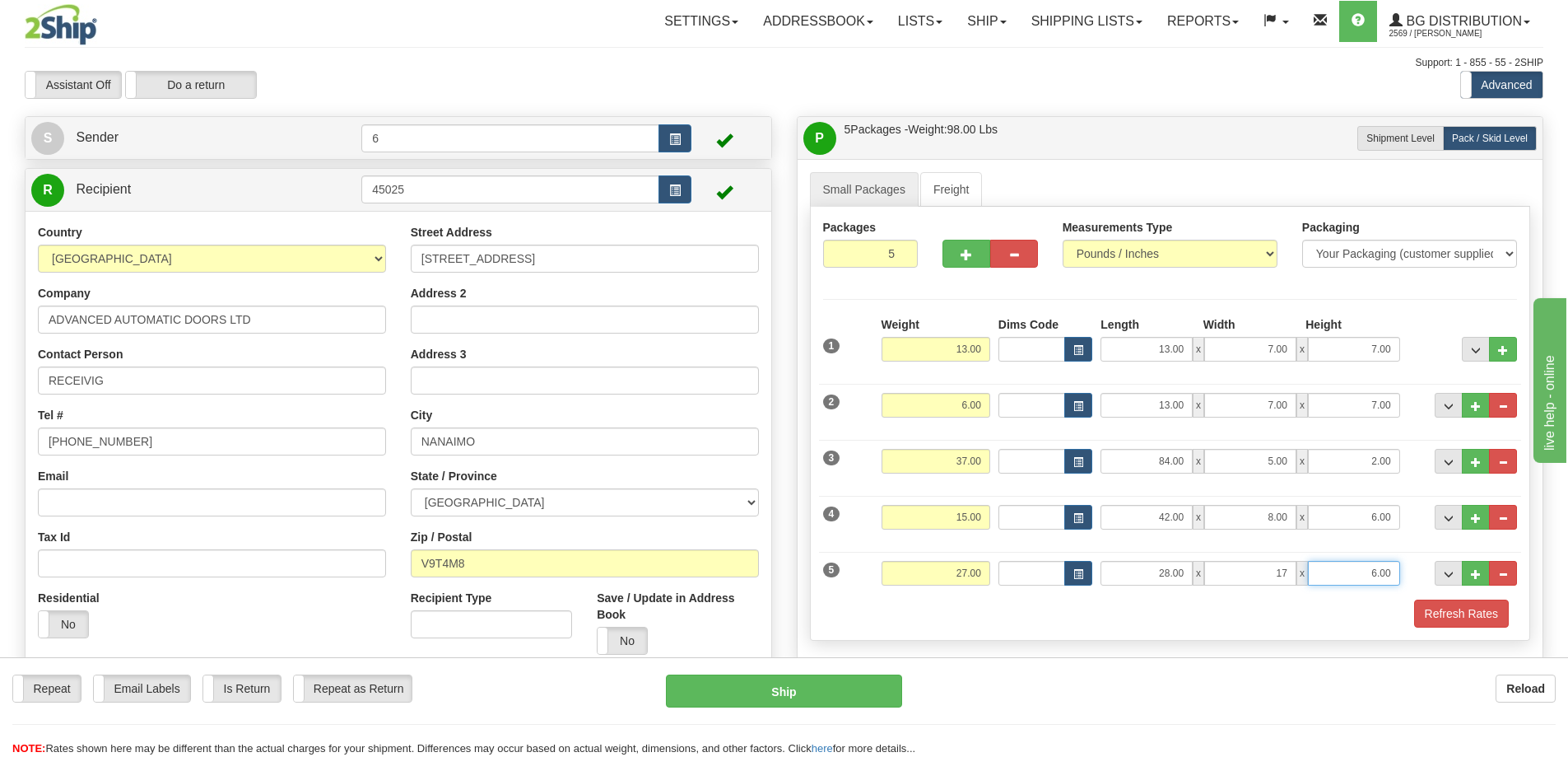
type input "17.00"
type input "5.00"
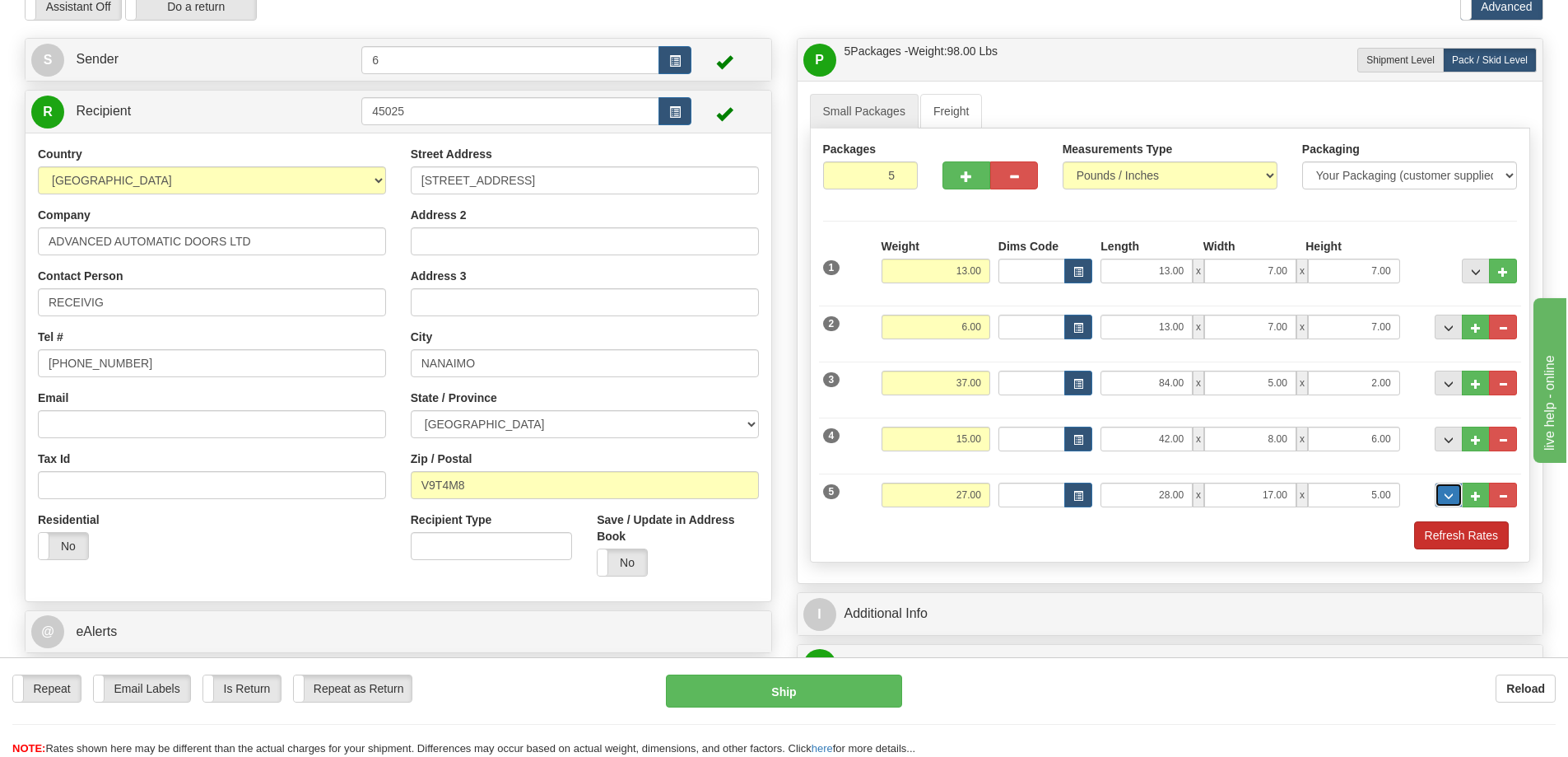
scroll to position [82, 0]
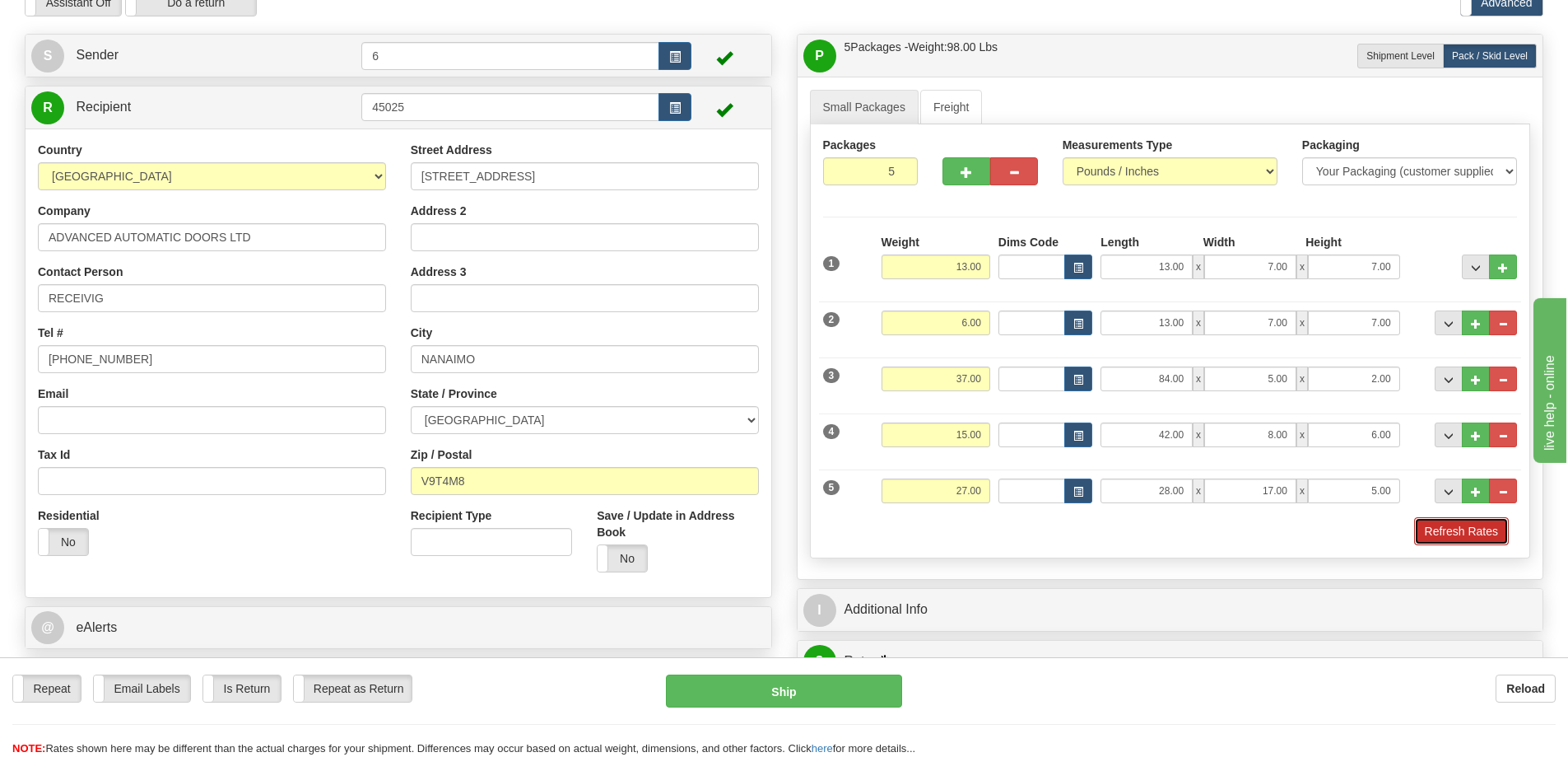
click at [1455, 528] on button "Refresh Rates" at bounding box center [1461, 530] width 95 height 28
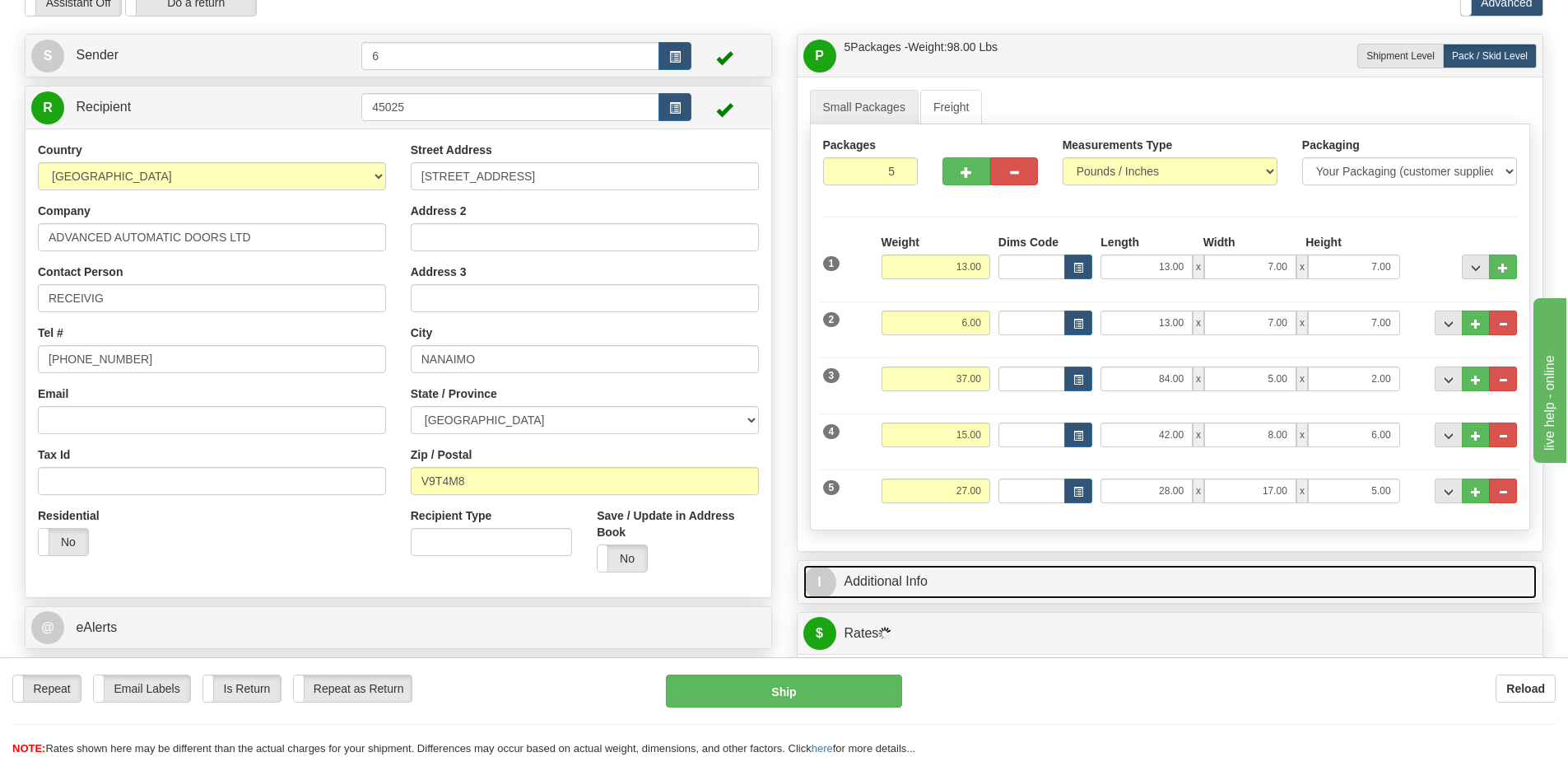
click at [1175, 573] on link "I Additional Info" at bounding box center [1170, 582] width 734 height 34
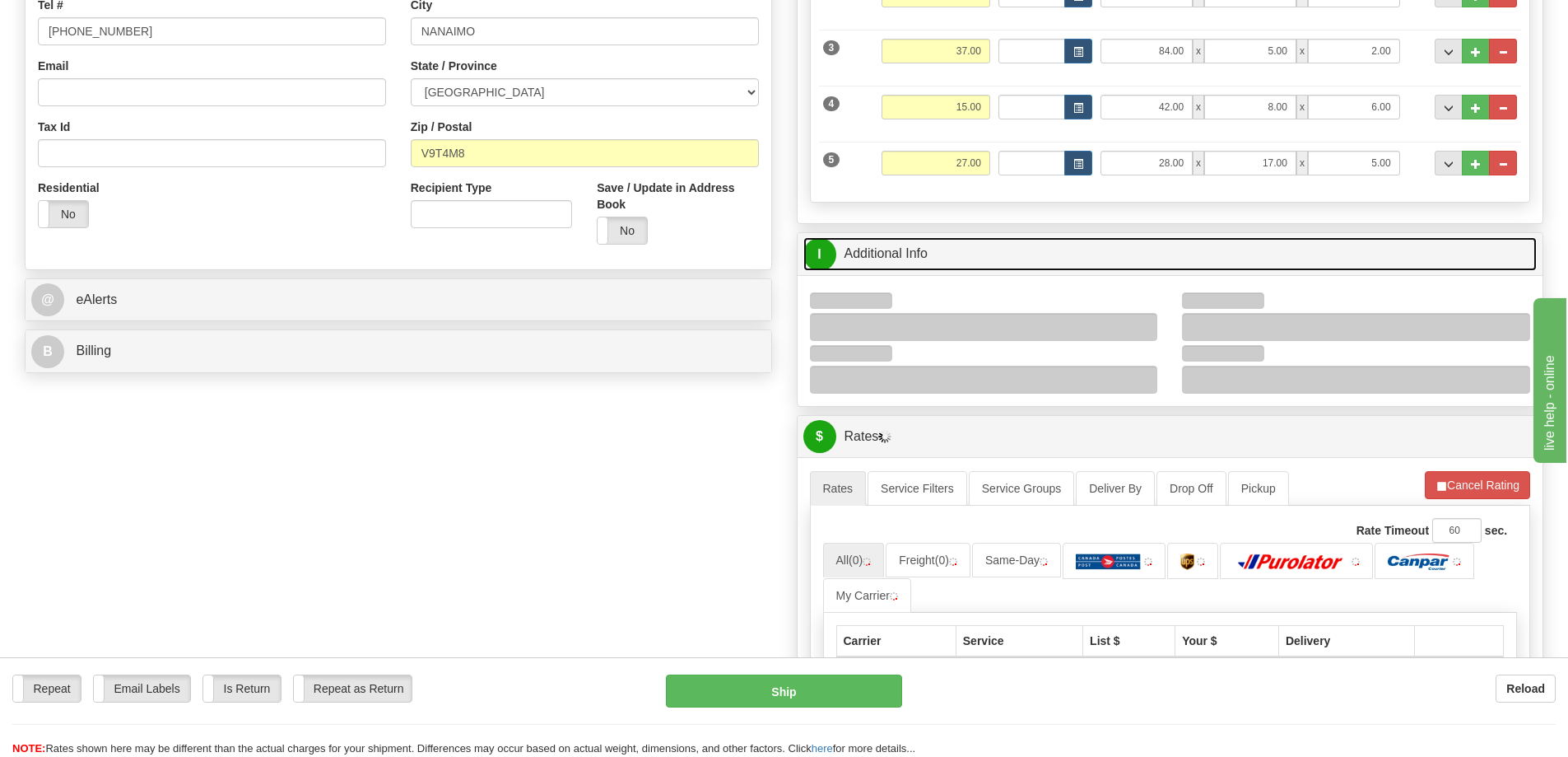
scroll to position [412, 0]
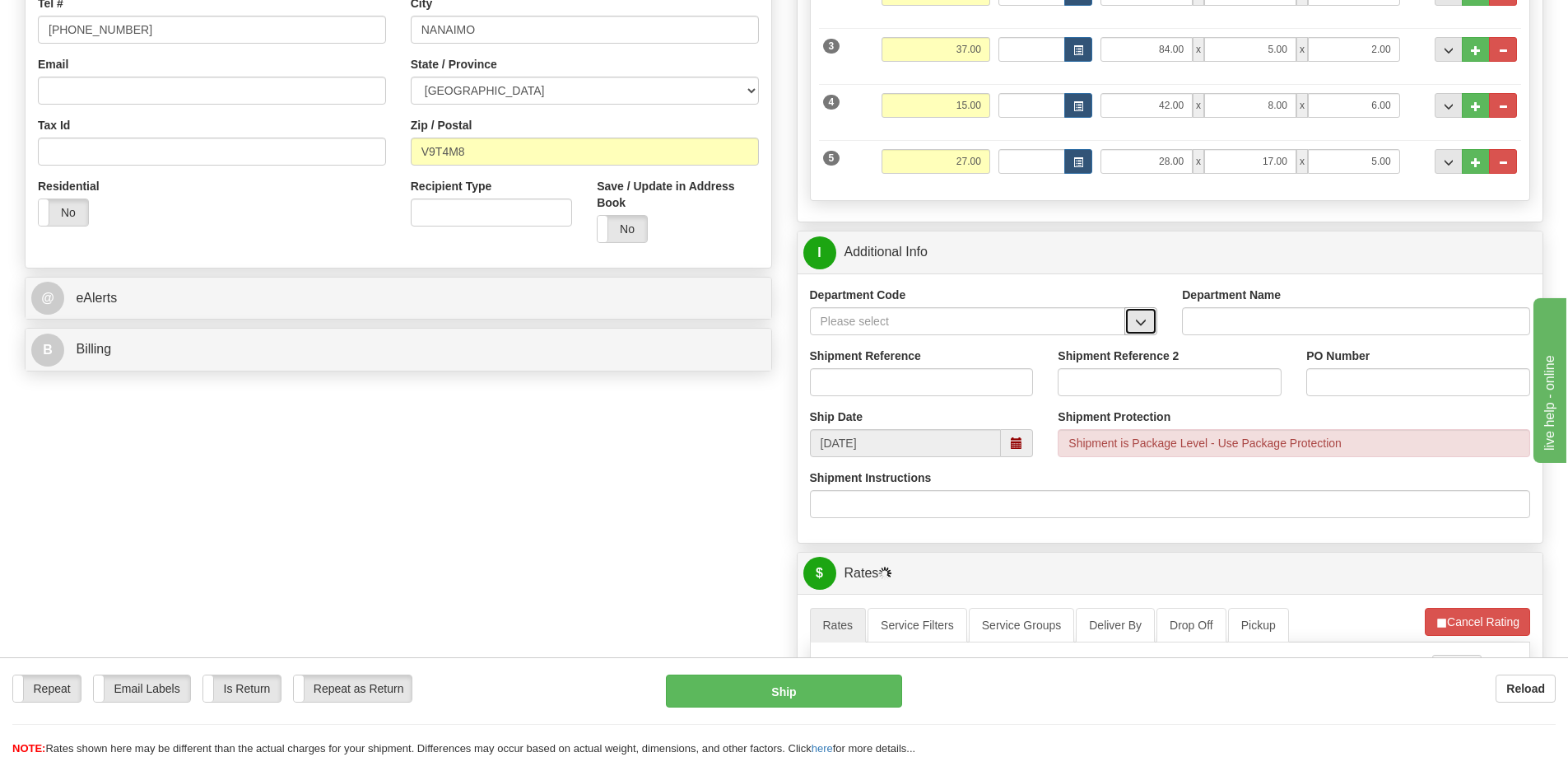
click at [1144, 321] on span "button" at bounding box center [1141, 322] width 12 height 11
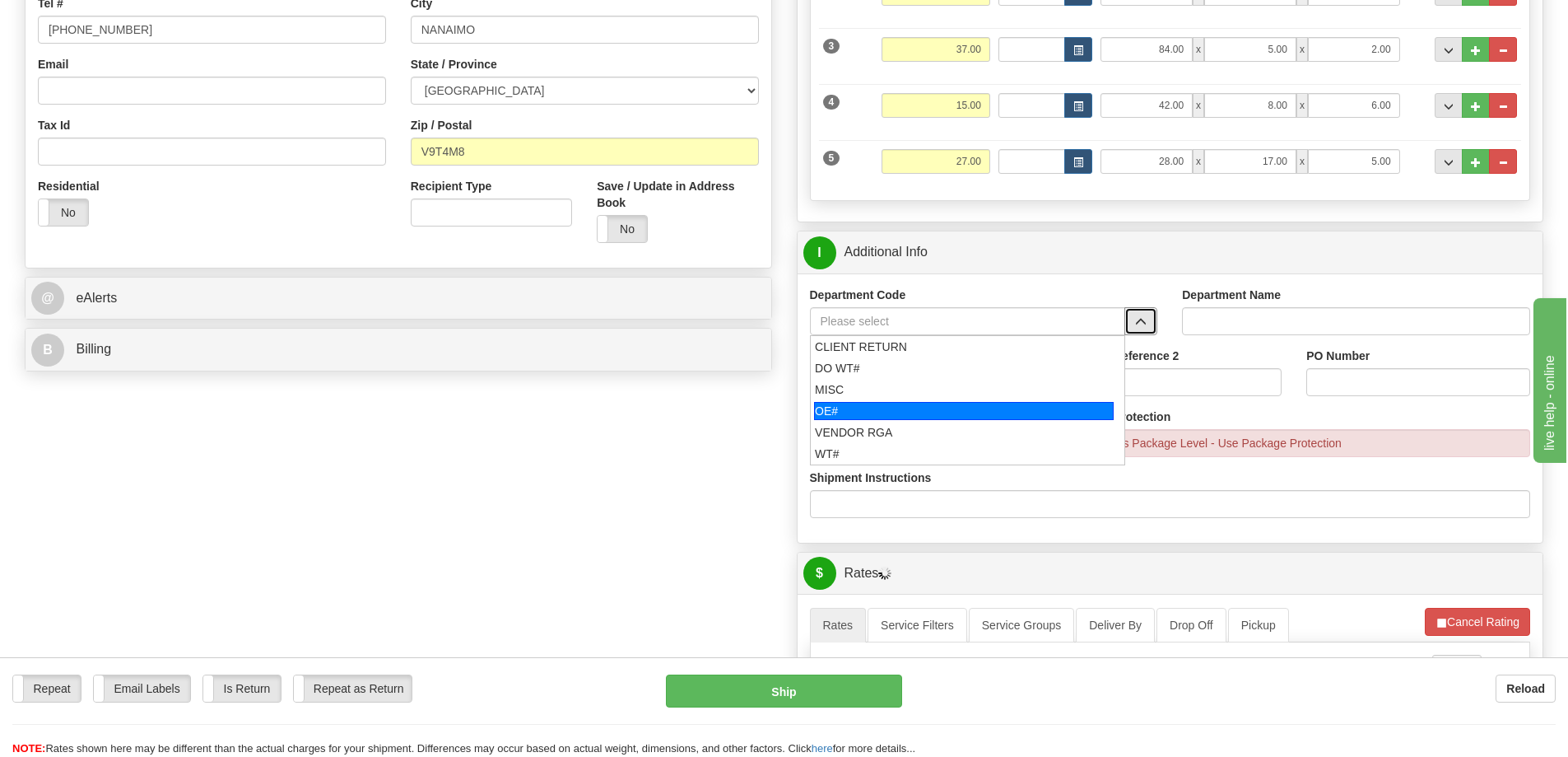
click at [890, 410] on div "OE#" at bounding box center [964, 411] width 300 height 18
type input "OE#"
type input "ORDERS"
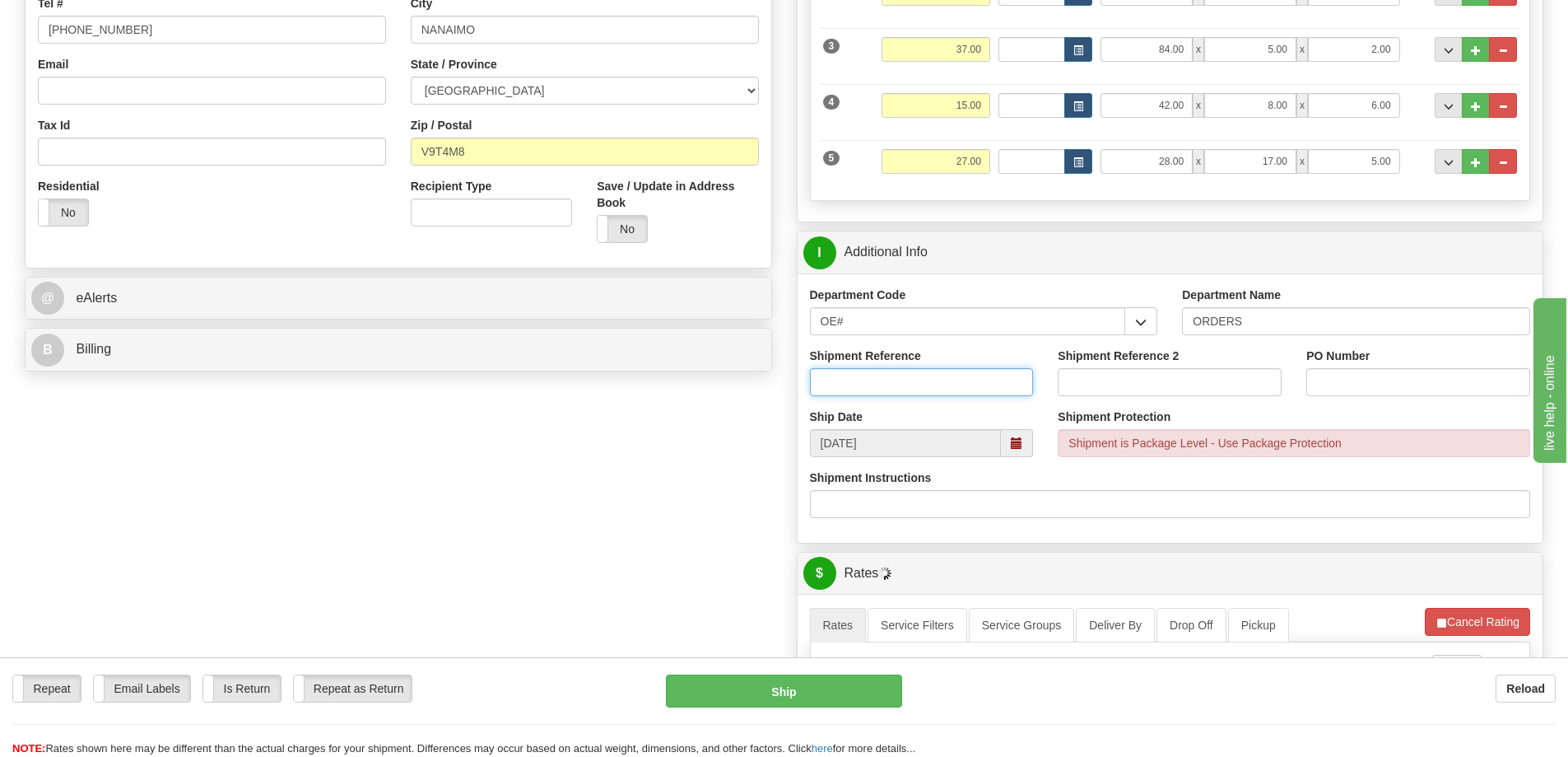
click at [892, 385] on input "Shipment Reference" at bounding box center [921, 381] width 224 height 28
type input "60032758-00"
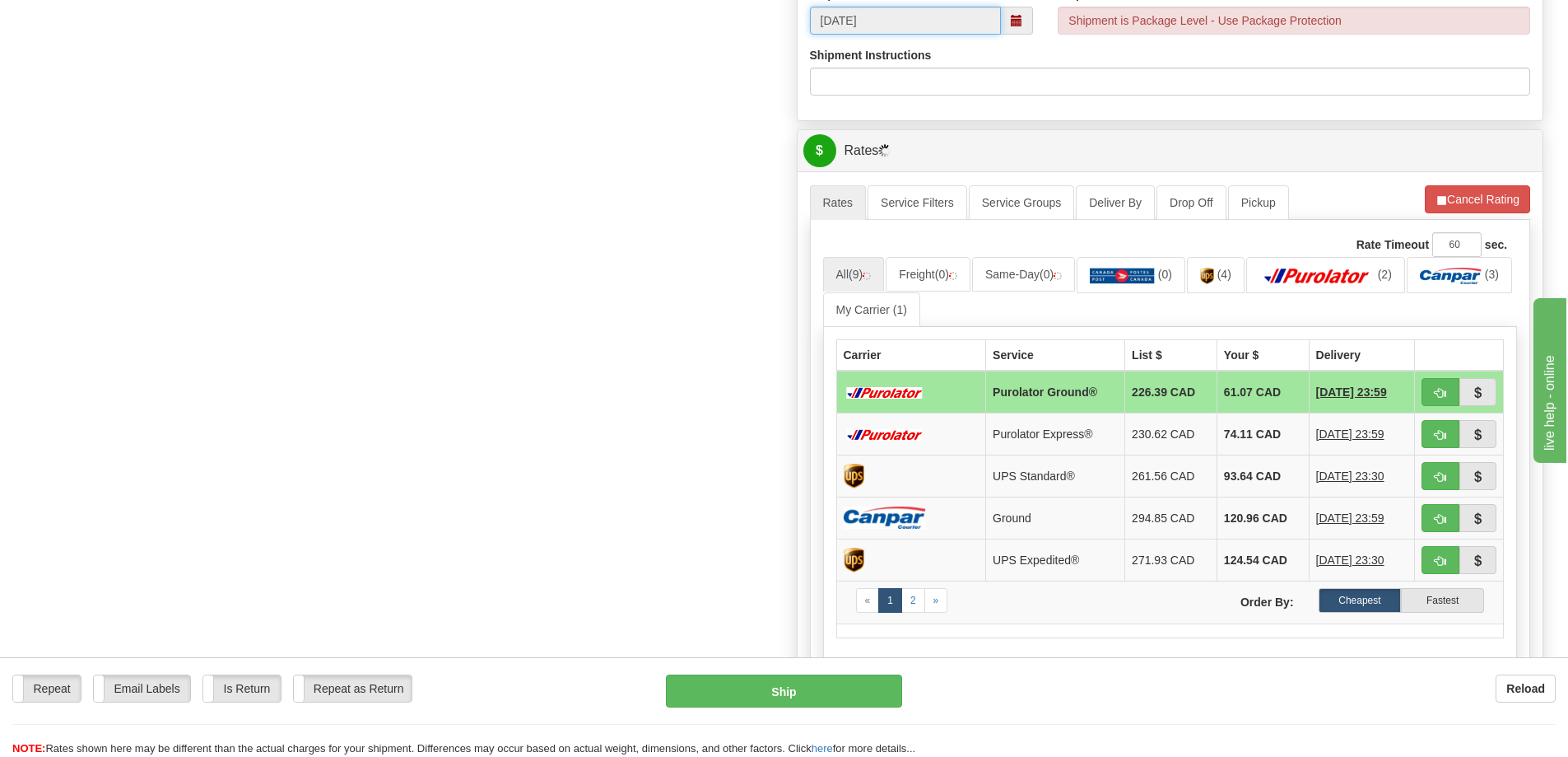
scroll to position [659, 0]
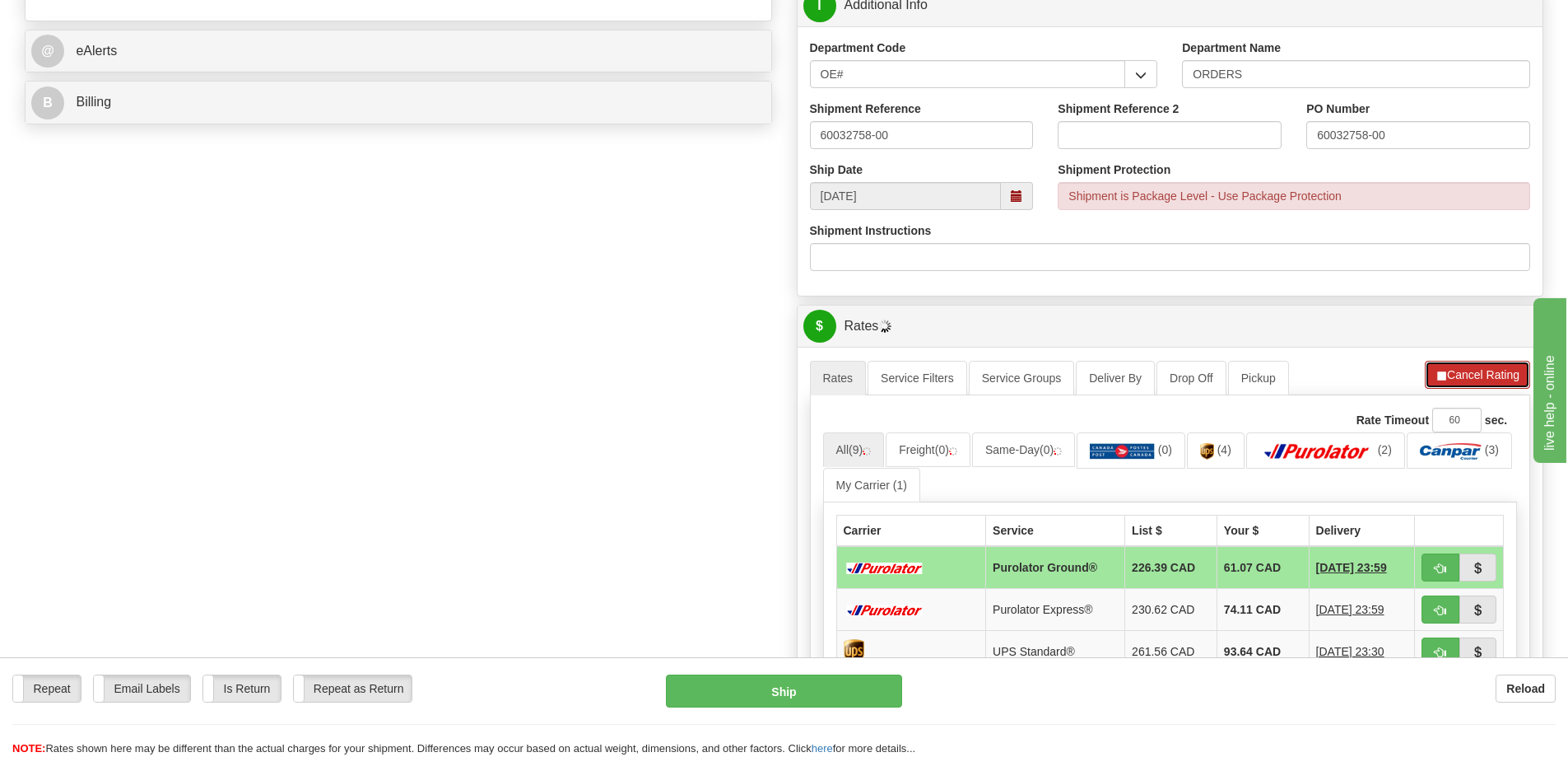
click at [1457, 379] on button "Cancel Rating" at bounding box center [1477, 374] width 105 height 28
click at [1476, 375] on button "Refresh Rates" at bounding box center [1476, 374] width 106 height 28
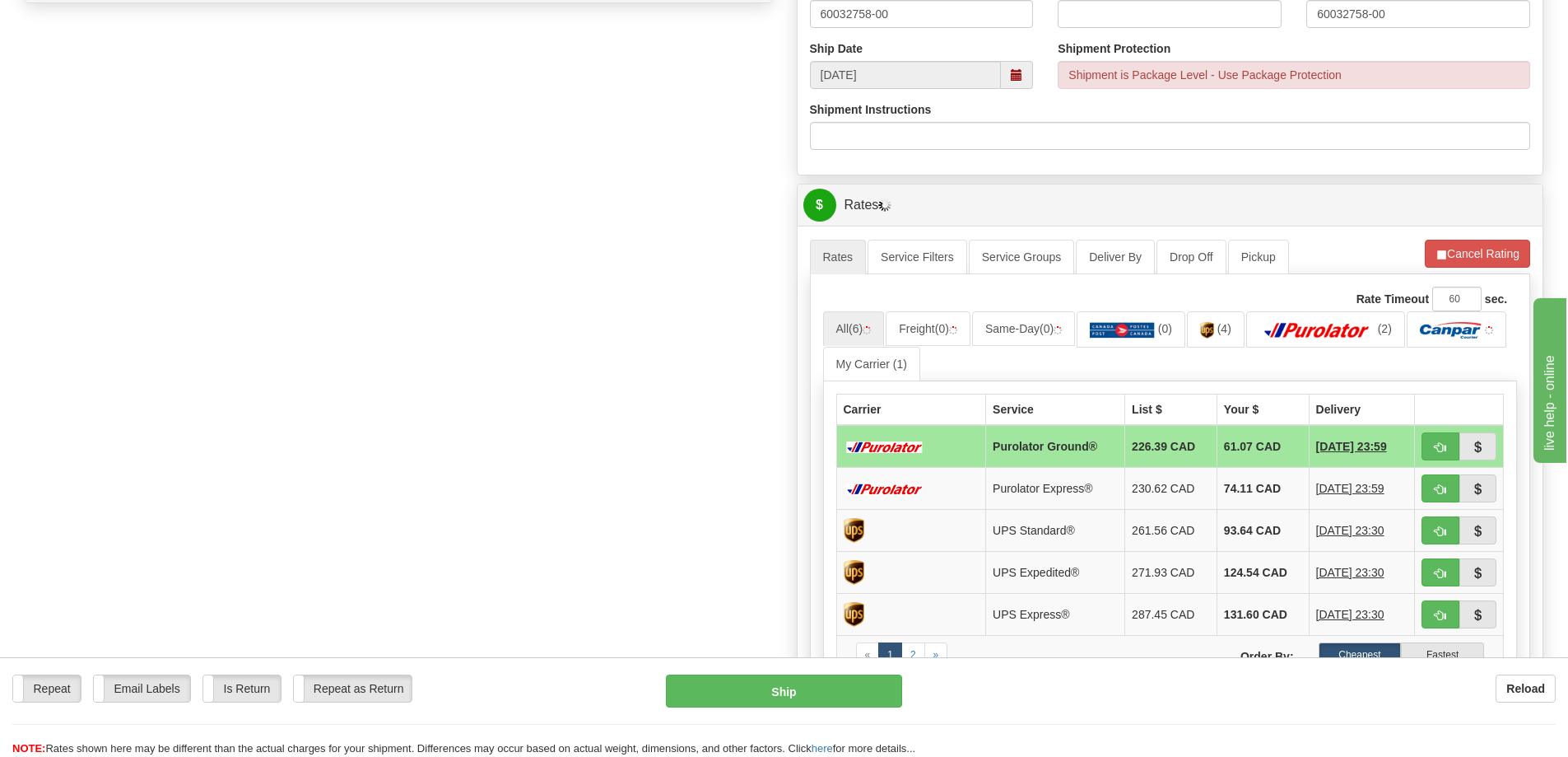
scroll to position [905, 0]
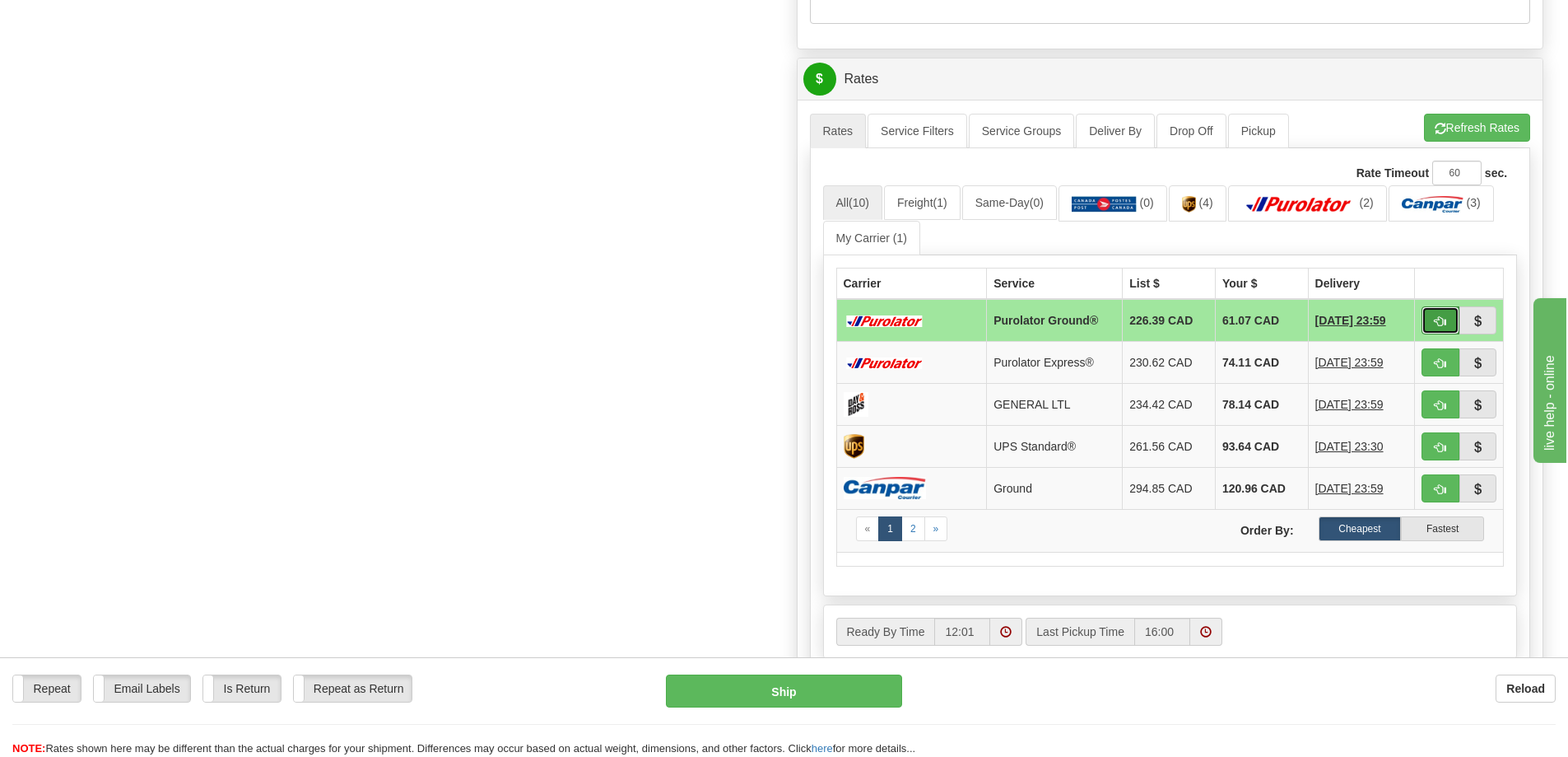
click at [1440, 327] on span "button" at bounding box center [1439, 321] width 12 height 11
type input "260"
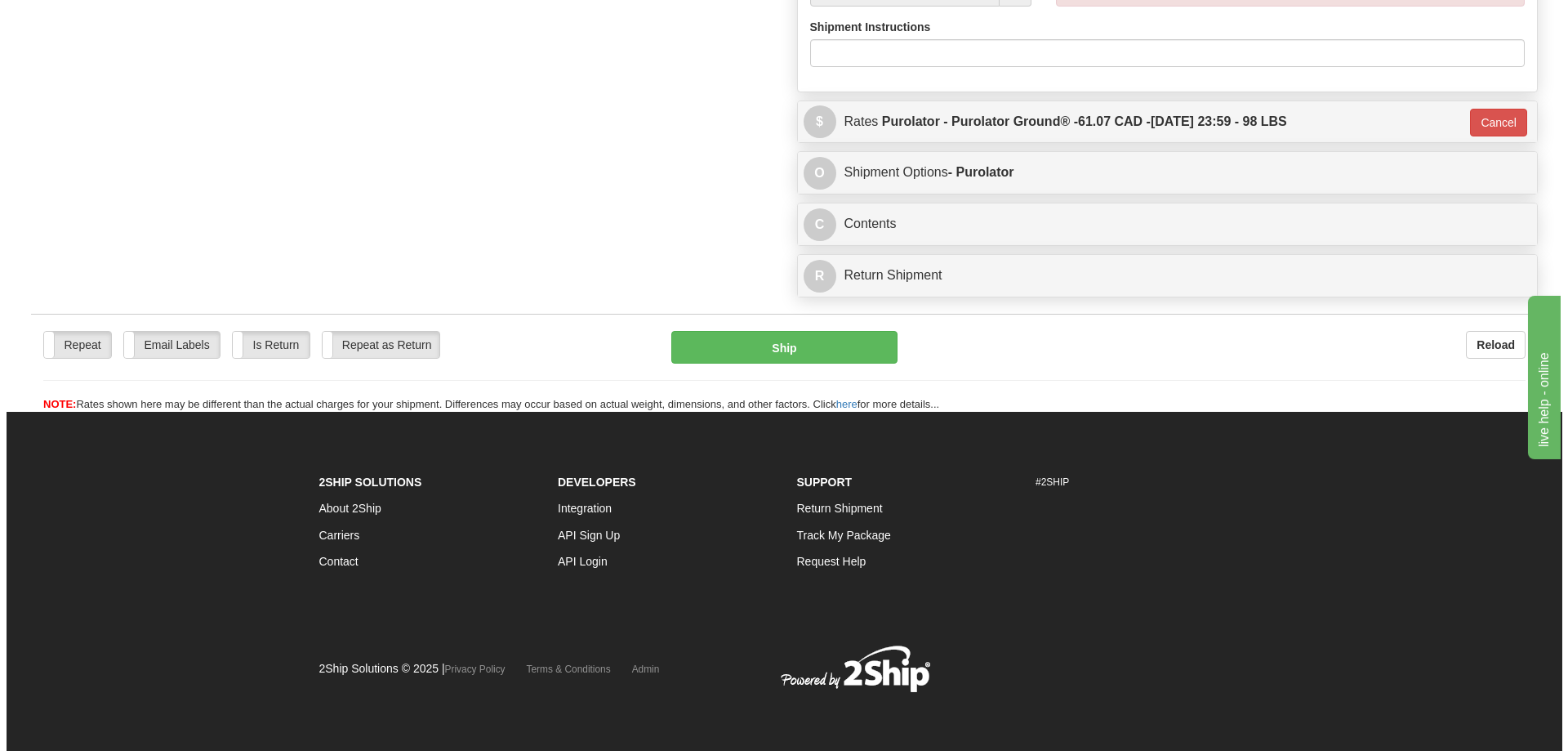
scroll to position [895, 0]
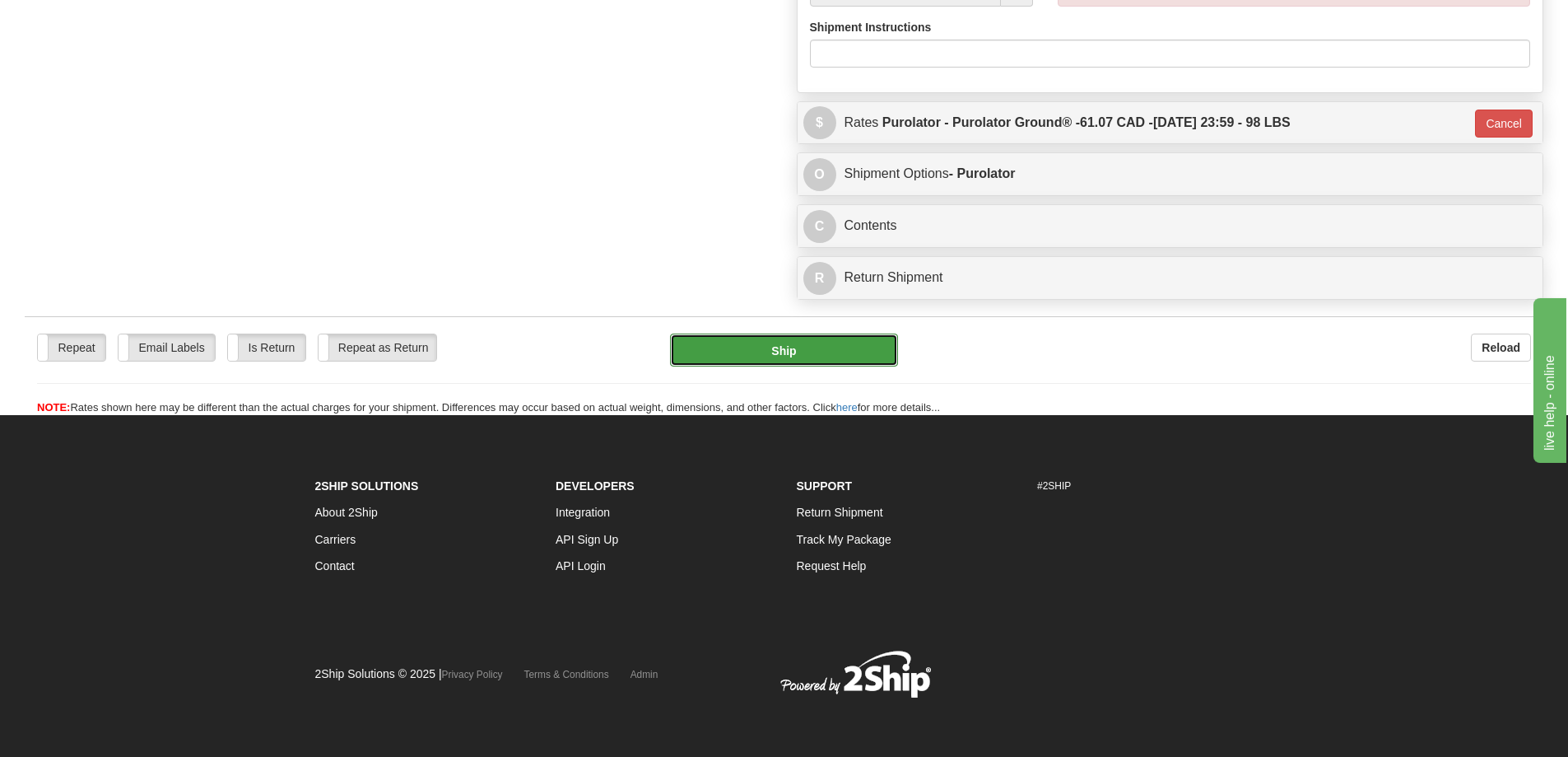
click at [749, 333] on button "Ship" at bounding box center [784, 349] width 228 height 33
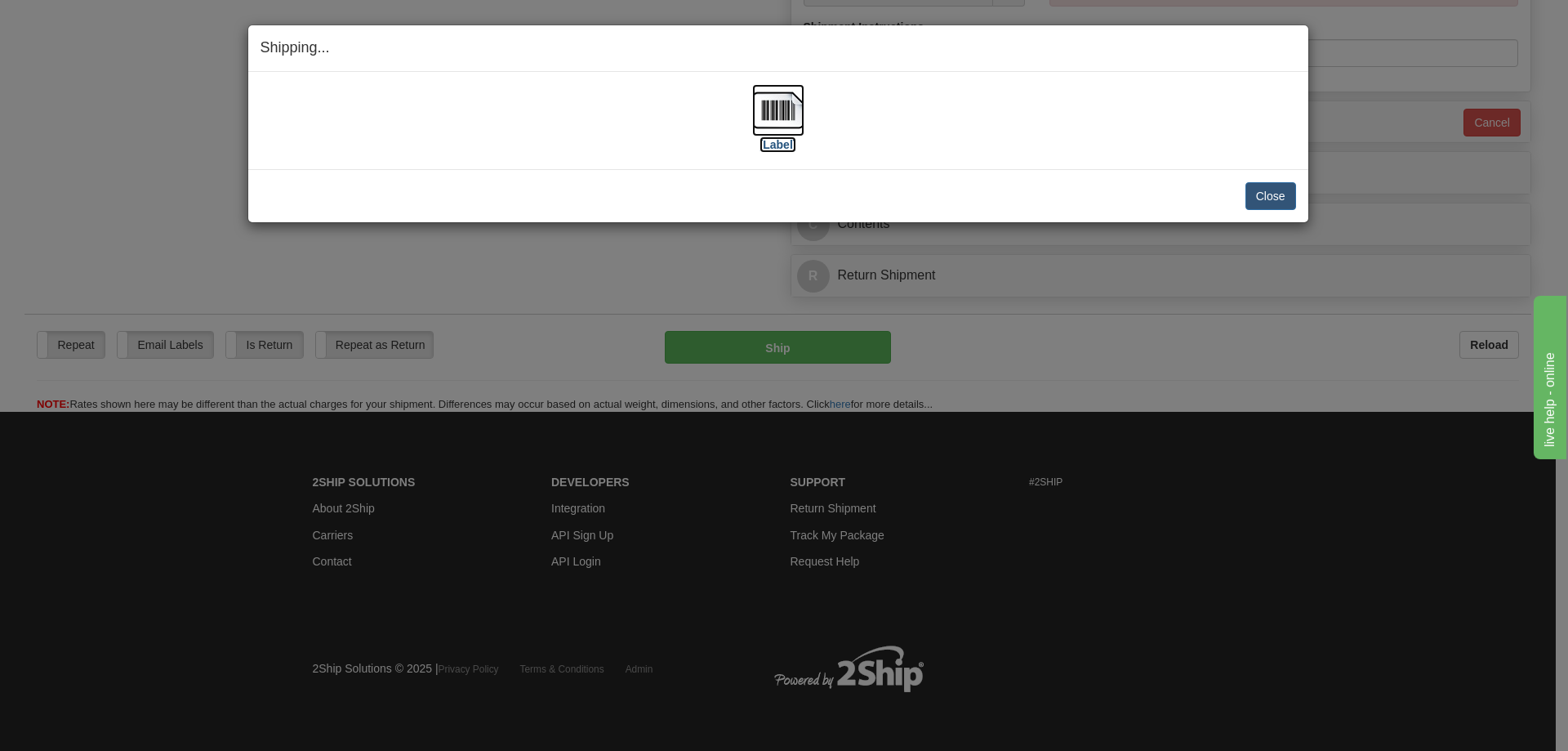
click at [777, 149] on label "[Label]" at bounding box center [778, 144] width 37 height 16
